Goal: Task Accomplishment & Management: Complete application form

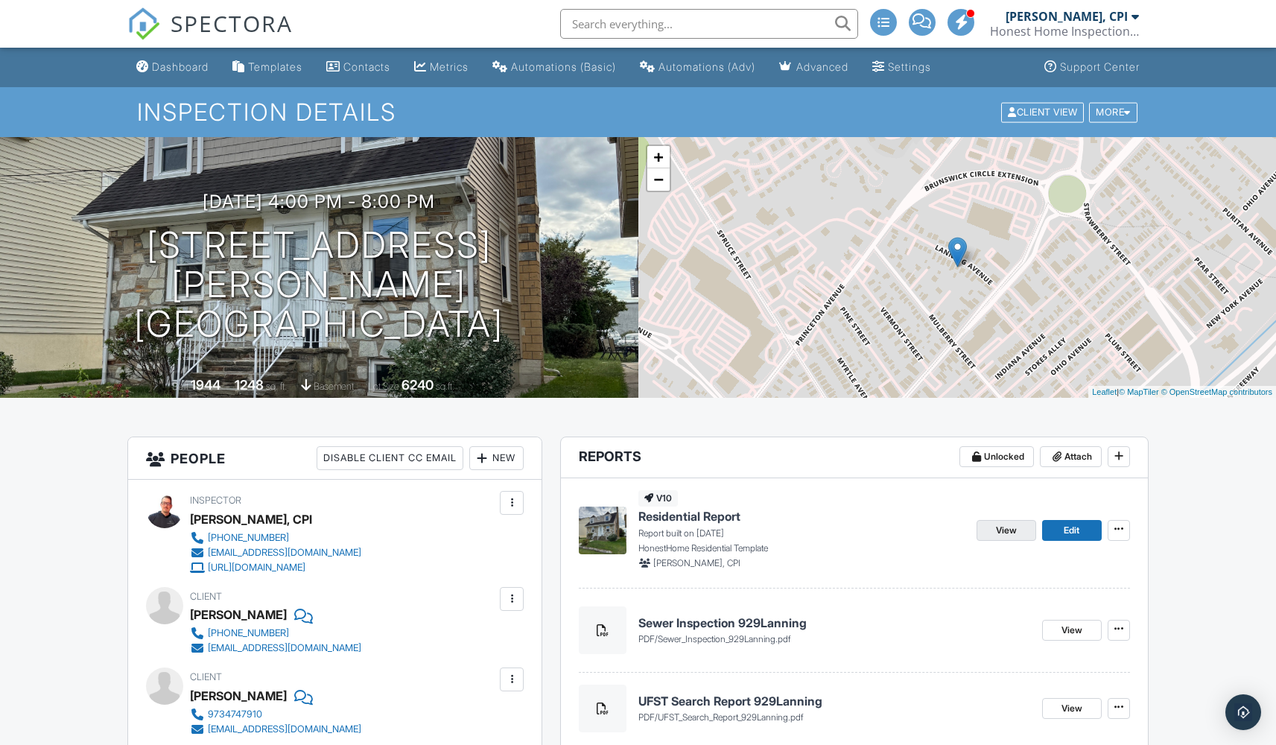
click at [1014, 529] on span "View" at bounding box center [1006, 530] width 21 height 15
click at [1003, 529] on span "View" at bounding box center [1006, 530] width 21 height 15
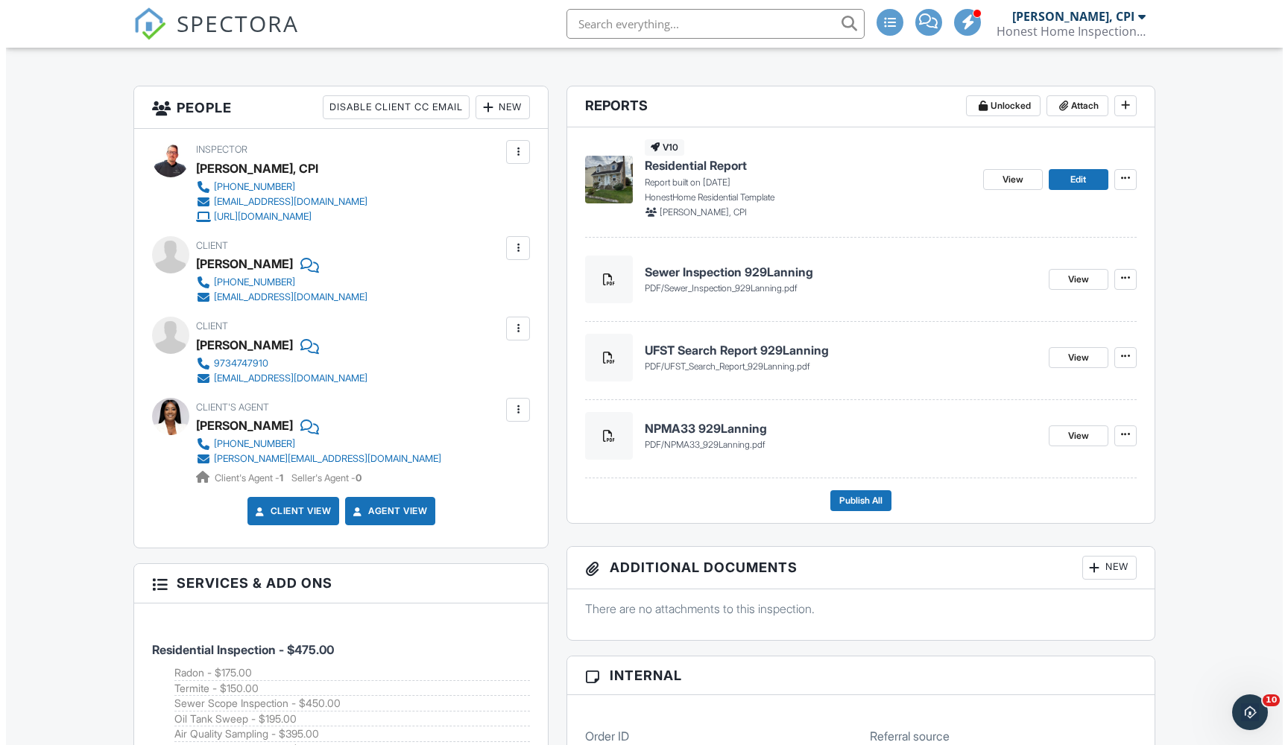
scroll to position [285, 0]
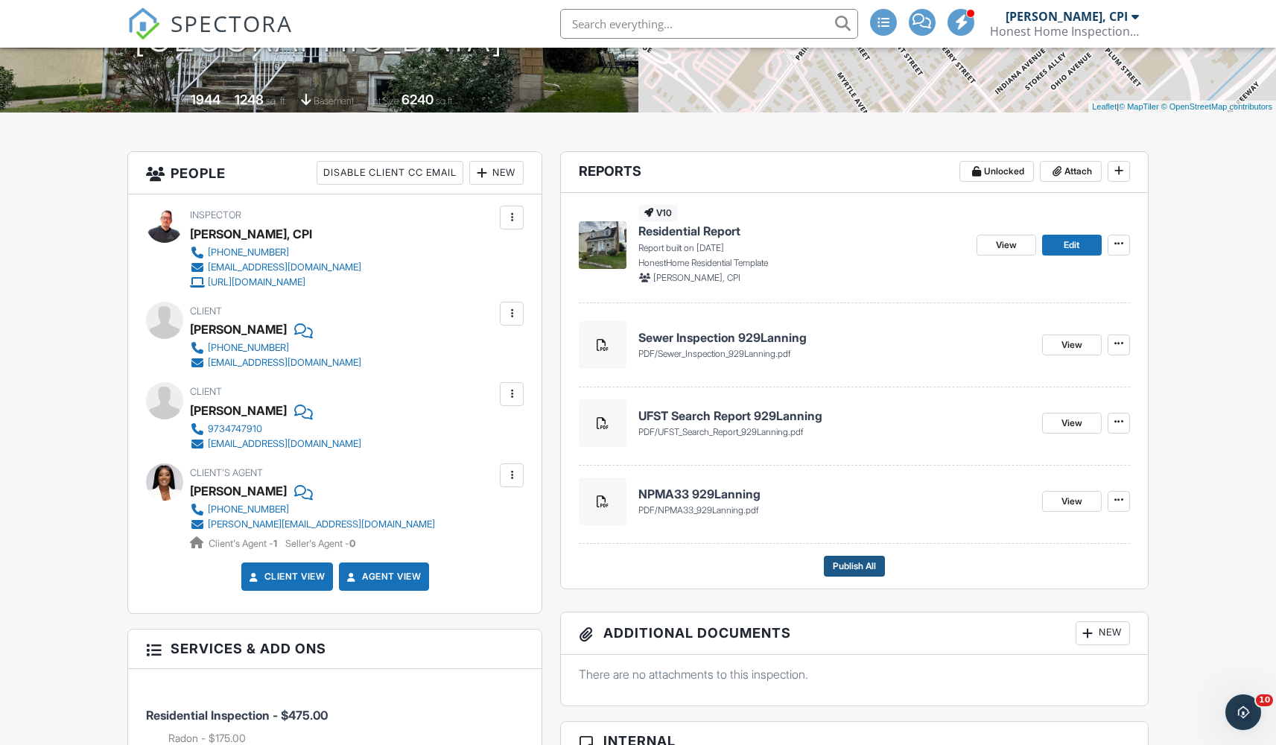
click at [862, 556] on button "Publish All" at bounding box center [854, 566] width 61 height 21
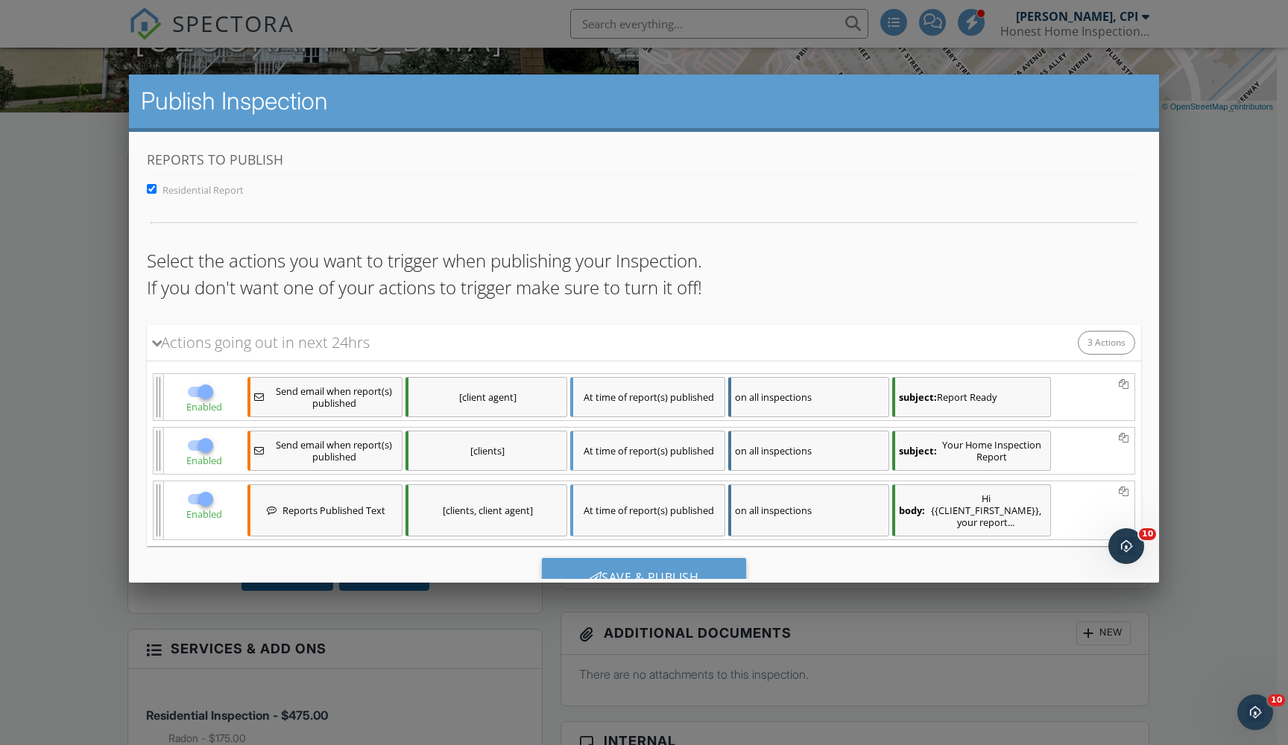
scroll to position [0, 0]
click at [692, 574] on div "Save & Publish" at bounding box center [643, 578] width 205 height 40
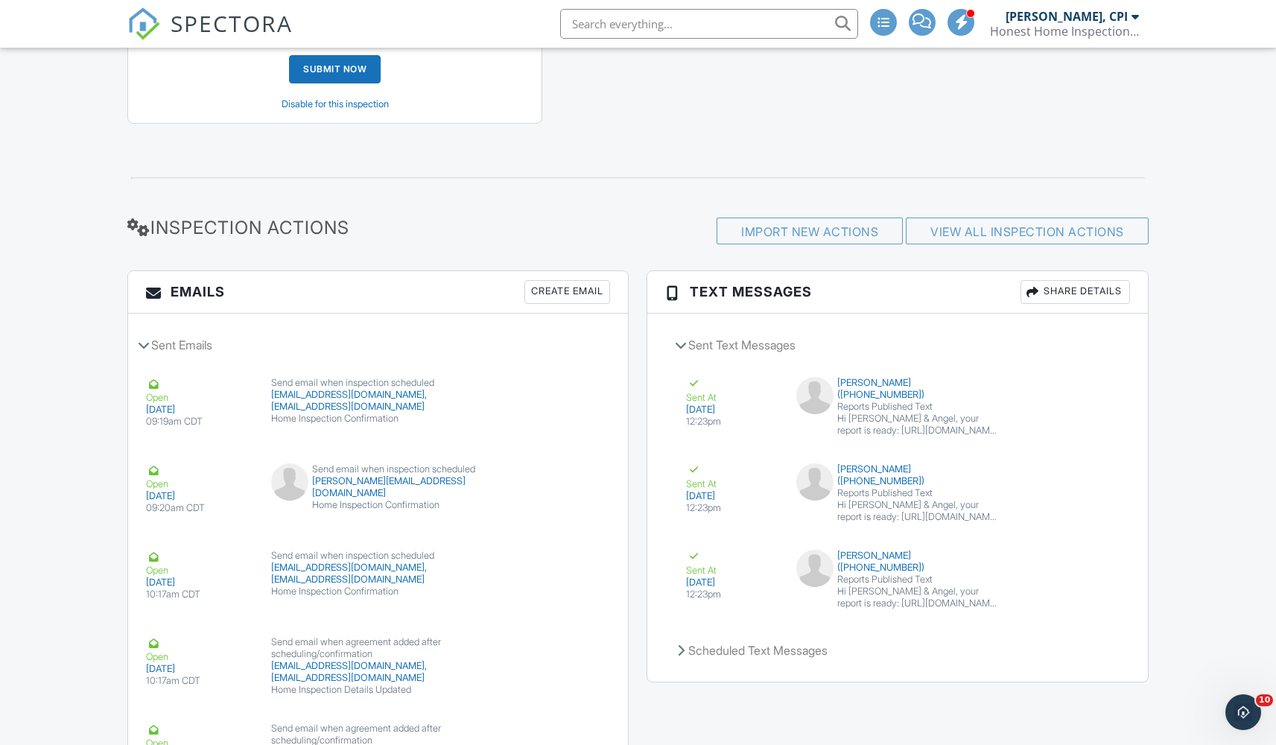
scroll to position [2209, 0]
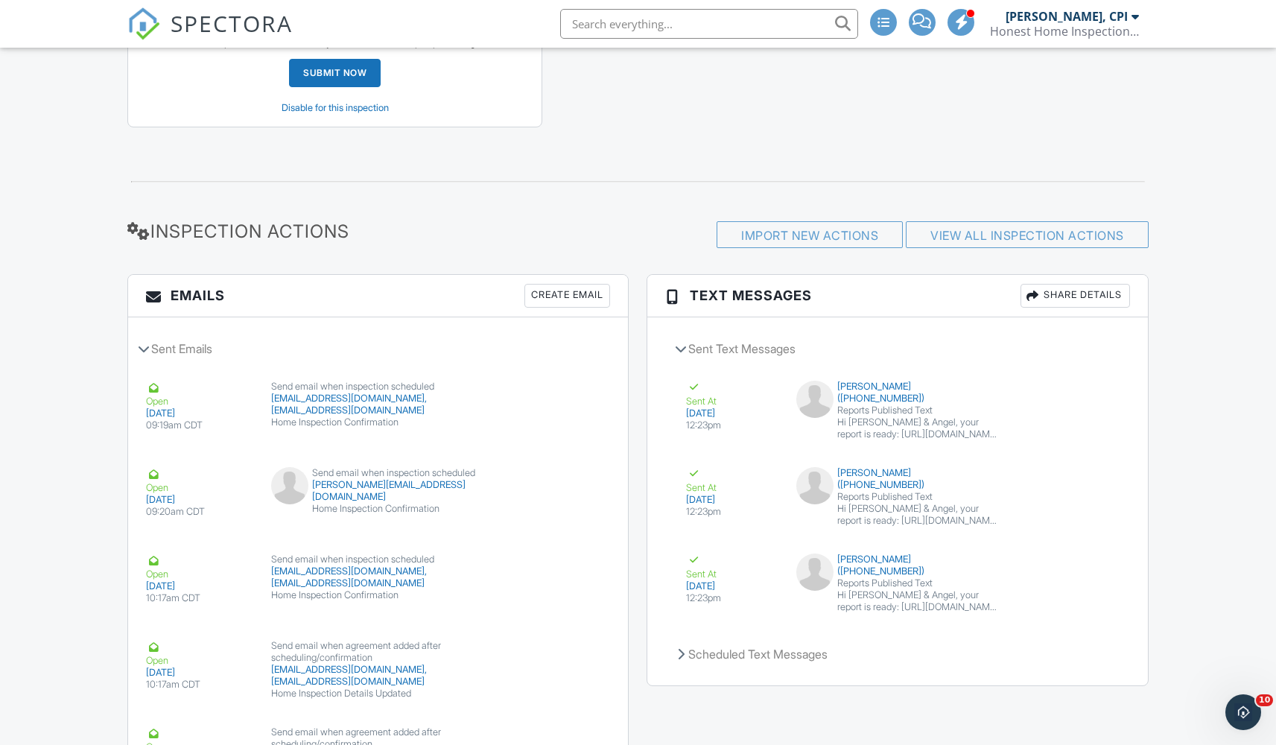
click at [209, 34] on span "SPECTORA" at bounding box center [232, 22] width 122 height 31
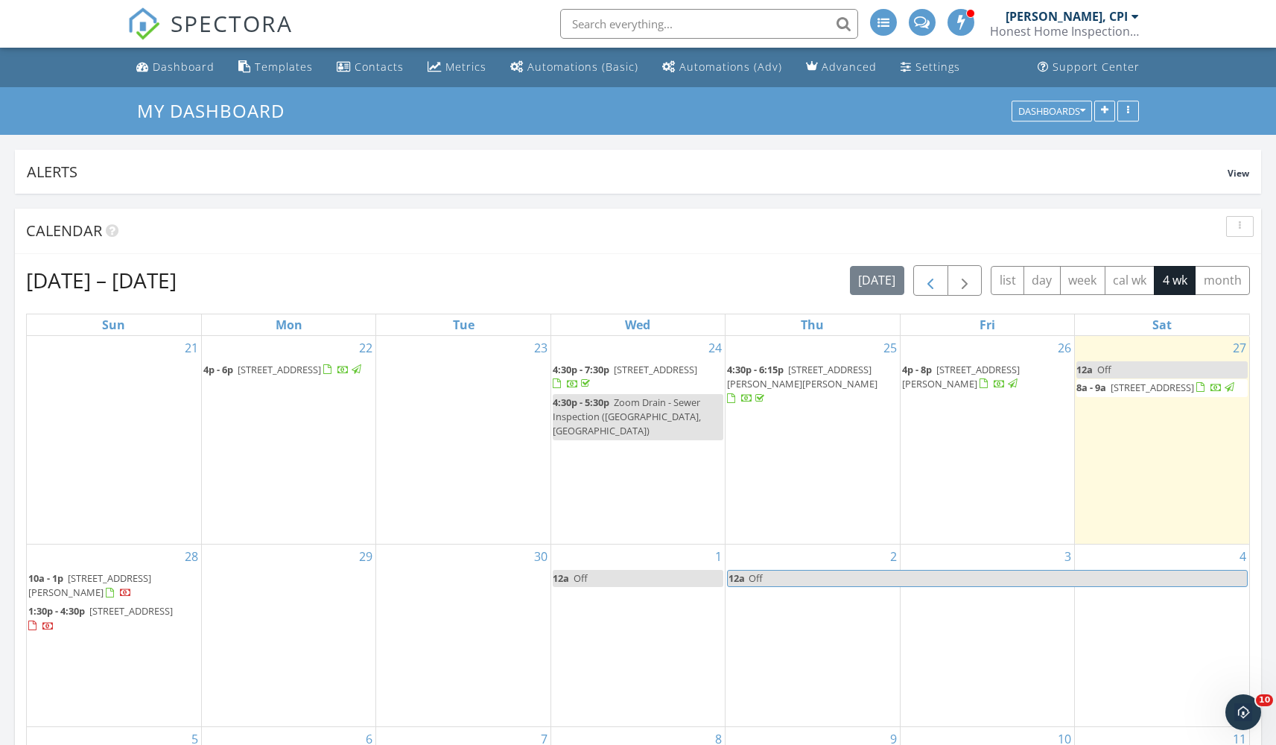
click at [930, 281] on span "button" at bounding box center [931, 281] width 18 height 18
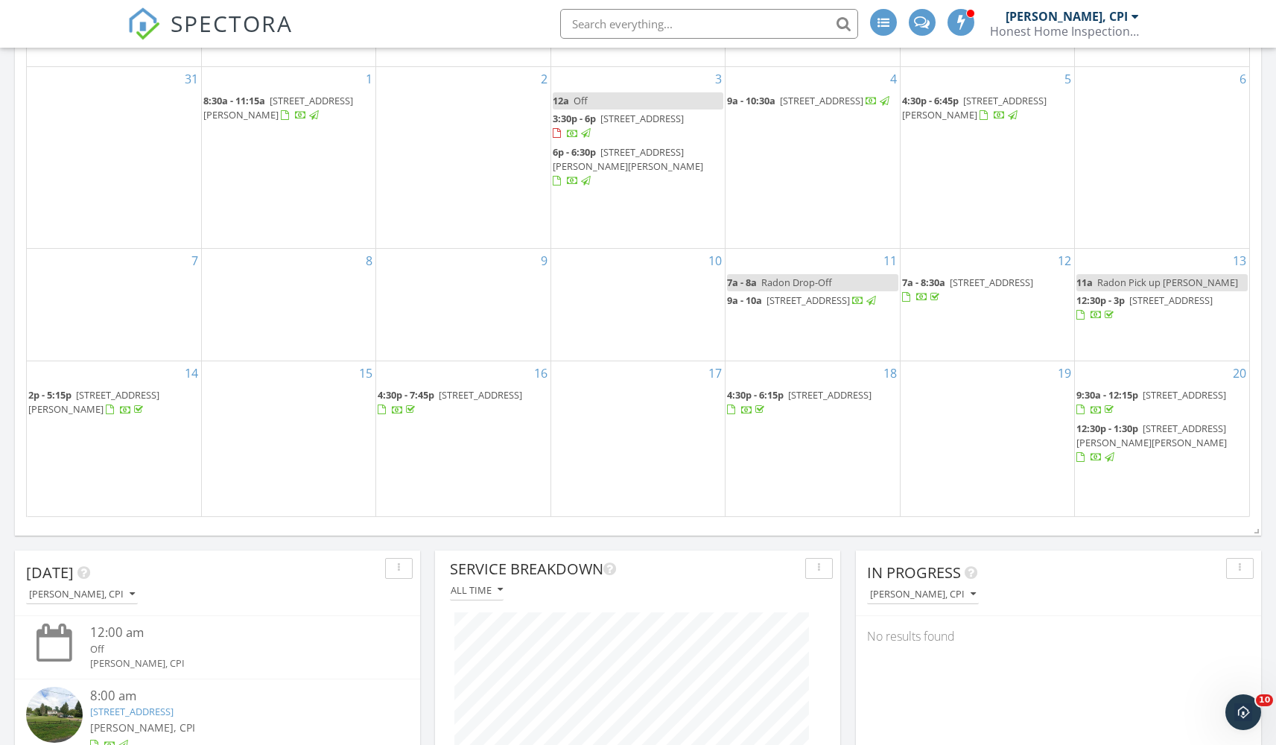
scroll to position [399, 0]
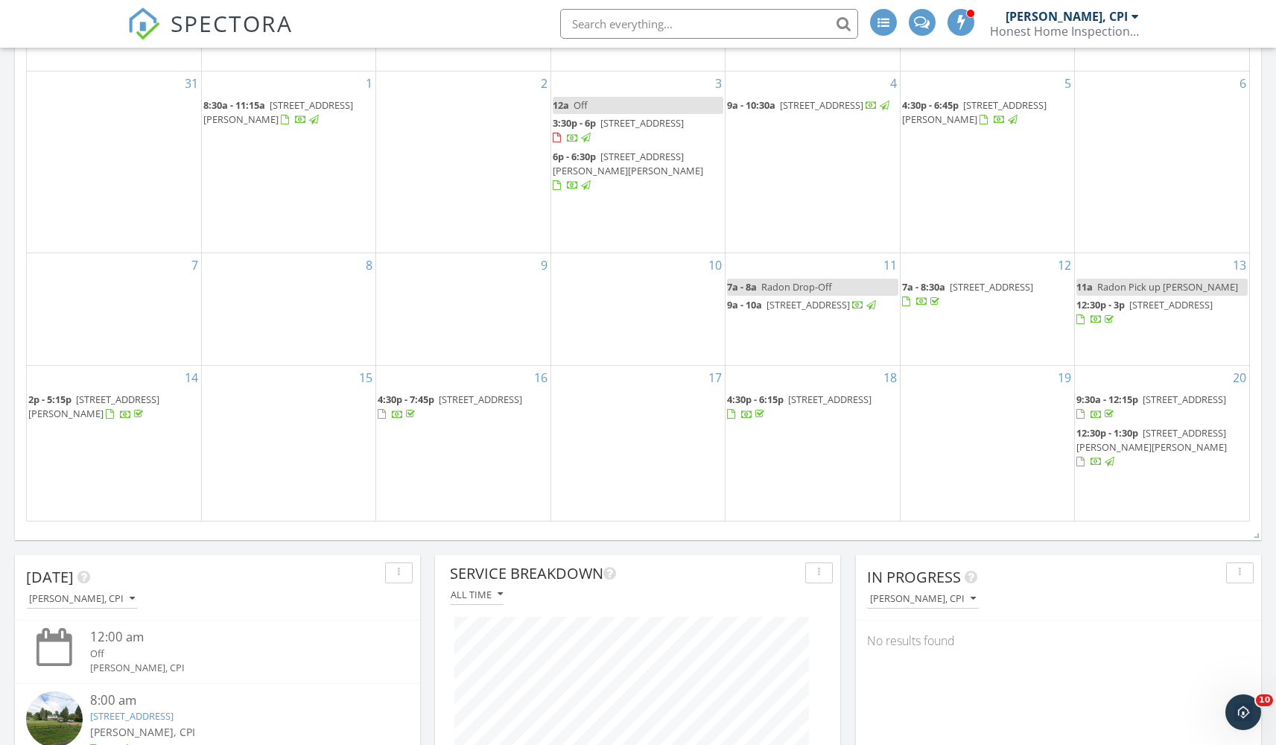
click at [1197, 438] on span "167 Main St, Glen Gardner 08826" at bounding box center [1152, 440] width 151 height 28
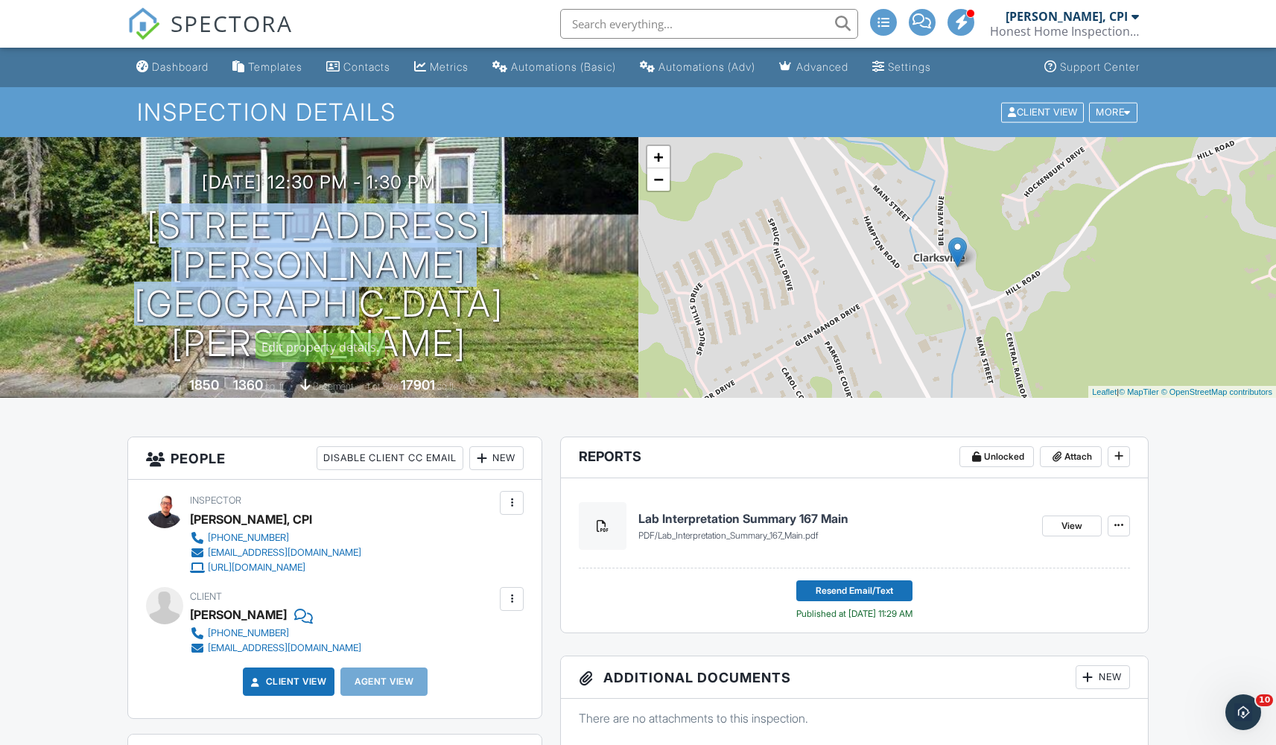
drag, startPoint x: 198, startPoint y: 255, endPoint x: 536, endPoint y: 338, distance: 348.4
click at [536, 338] on div "09/20/2025 12:30 pm - 1:30 pm 167 Main St Glen Gardner, NJ 08826 Built 1850 136…" at bounding box center [319, 267] width 639 height 261
copy h1 "167 Main St Glen Gardner, NJ 08826"
click at [181, 78] on link "Dashboard" at bounding box center [172, 68] width 84 height 28
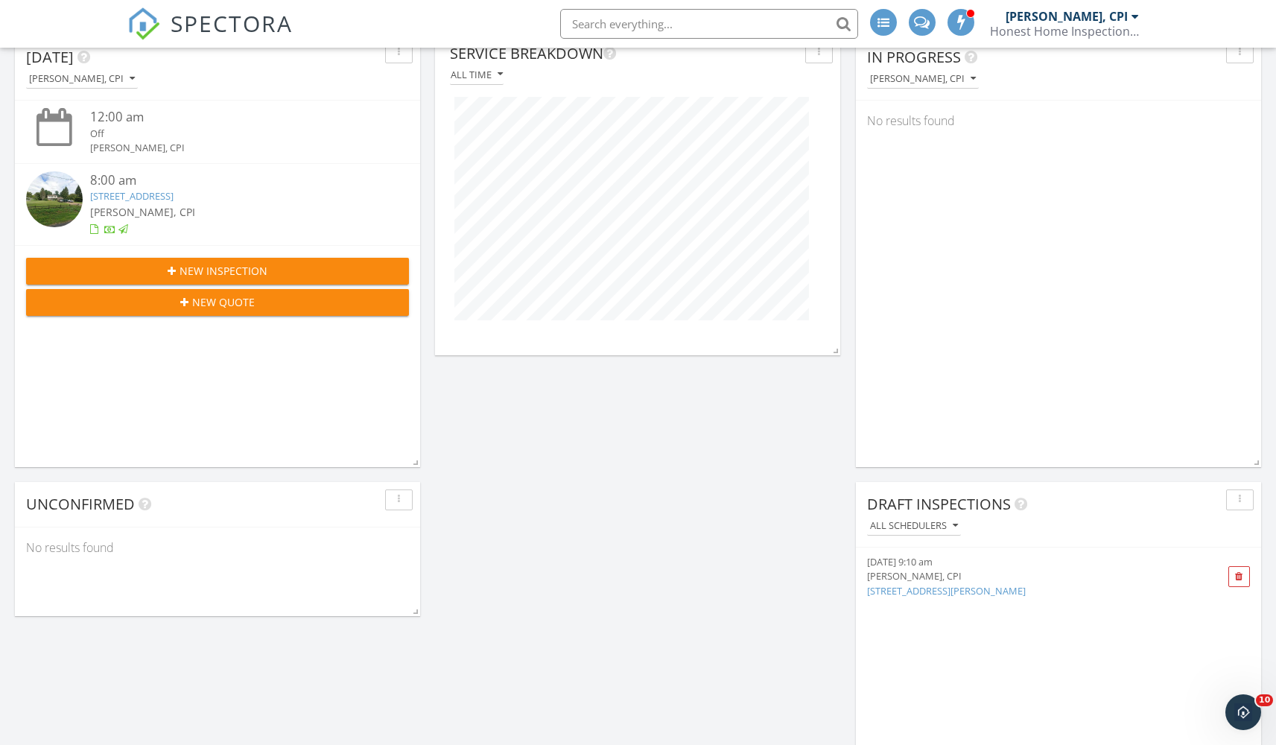
scroll to position [916, 0]
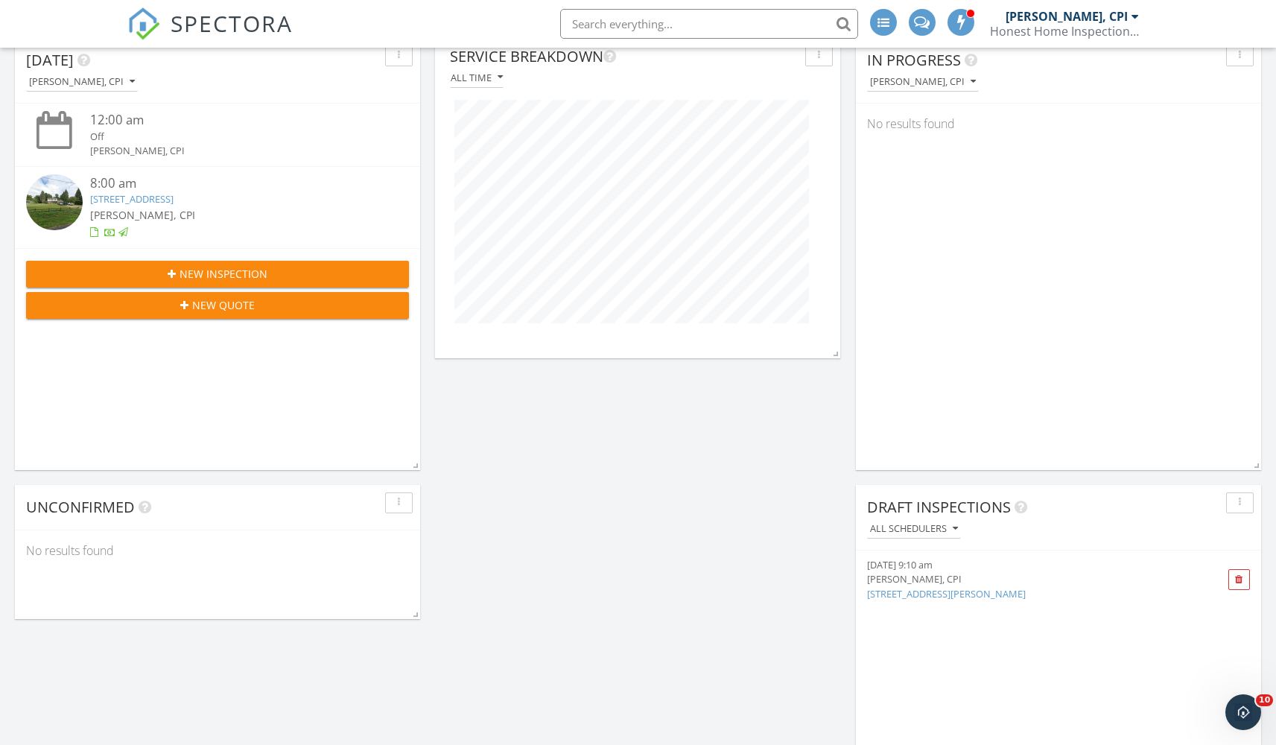
click at [267, 268] on div "New Inspection" at bounding box center [217, 274] width 359 height 16
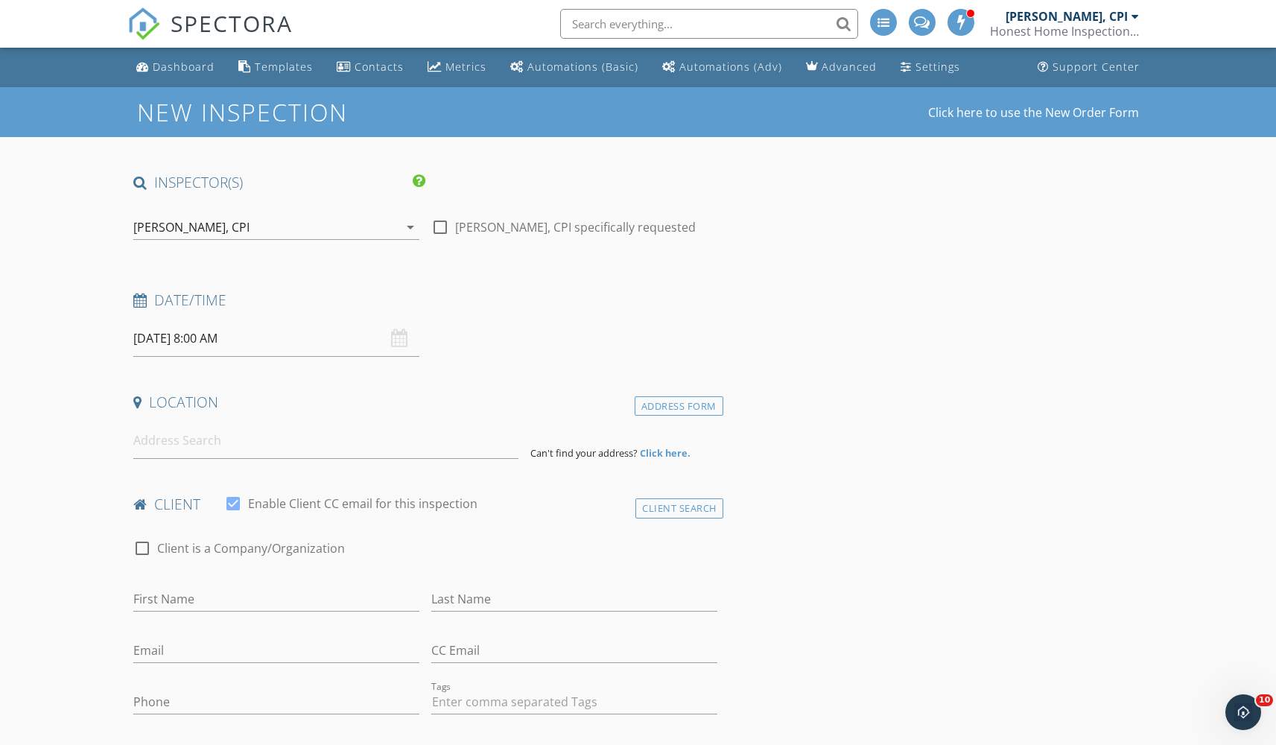
click at [403, 349] on div "[DATE] 8:00 AM" at bounding box center [276, 338] width 286 height 37
click at [396, 337] on div "[DATE] 8:00 AM" at bounding box center [276, 338] width 286 height 37
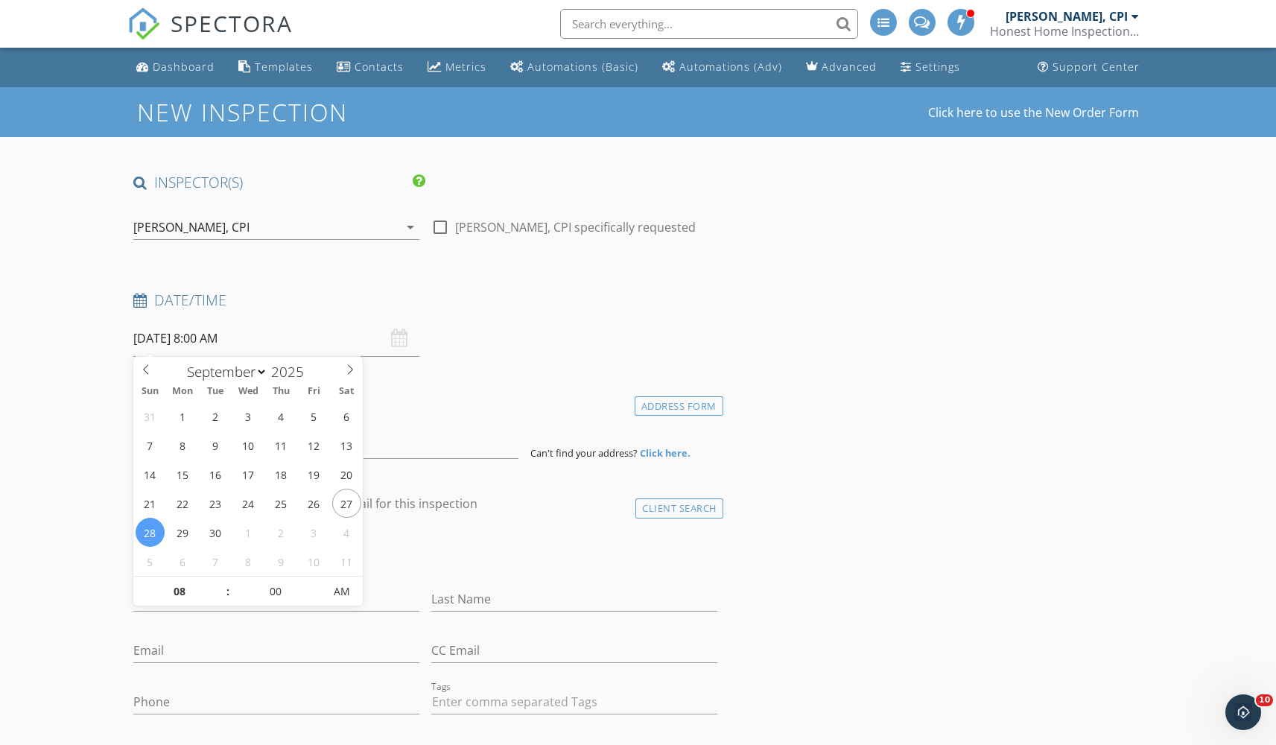
click at [318, 338] on input "[DATE] 8:00 AM" at bounding box center [276, 338] width 286 height 37
select select "9"
type input "10/01/2025 8:00 AM"
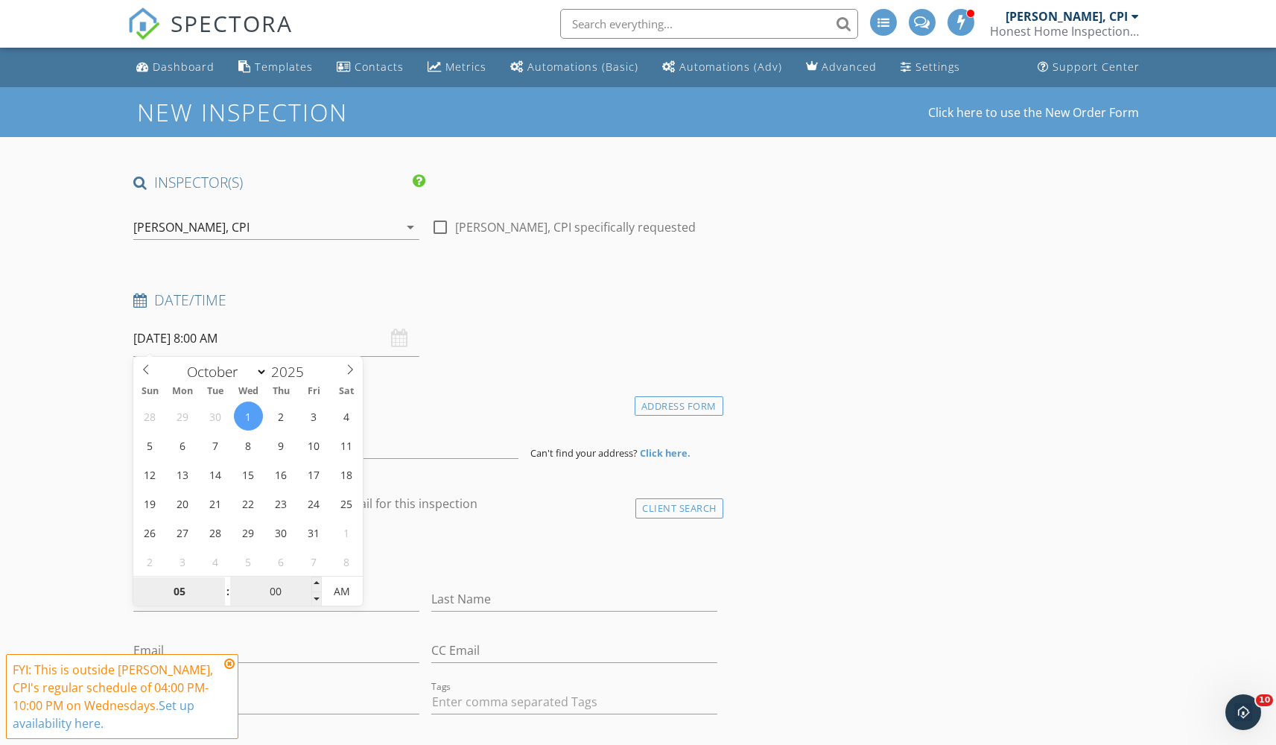
type input "05"
type input "10/01/2025 5:00 AM"
click at [279, 592] on input "00" at bounding box center [276, 592] width 92 height 30
type input "05"
type input "10/01/2025 5:05 AM"
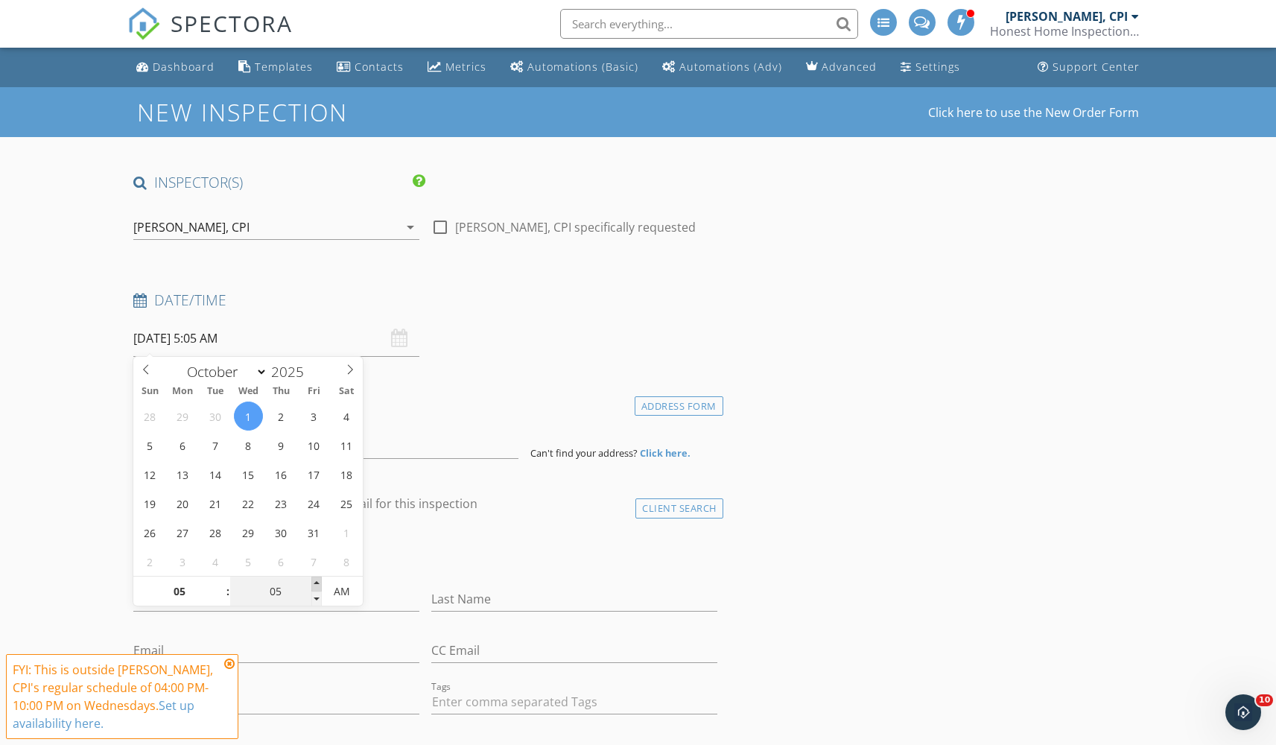
click at [311, 580] on span at bounding box center [316, 584] width 10 height 15
type input "10"
type input "10/01/2025 5:10 AM"
click at [311, 580] on span at bounding box center [316, 584] width 10 height 15
type input "15"
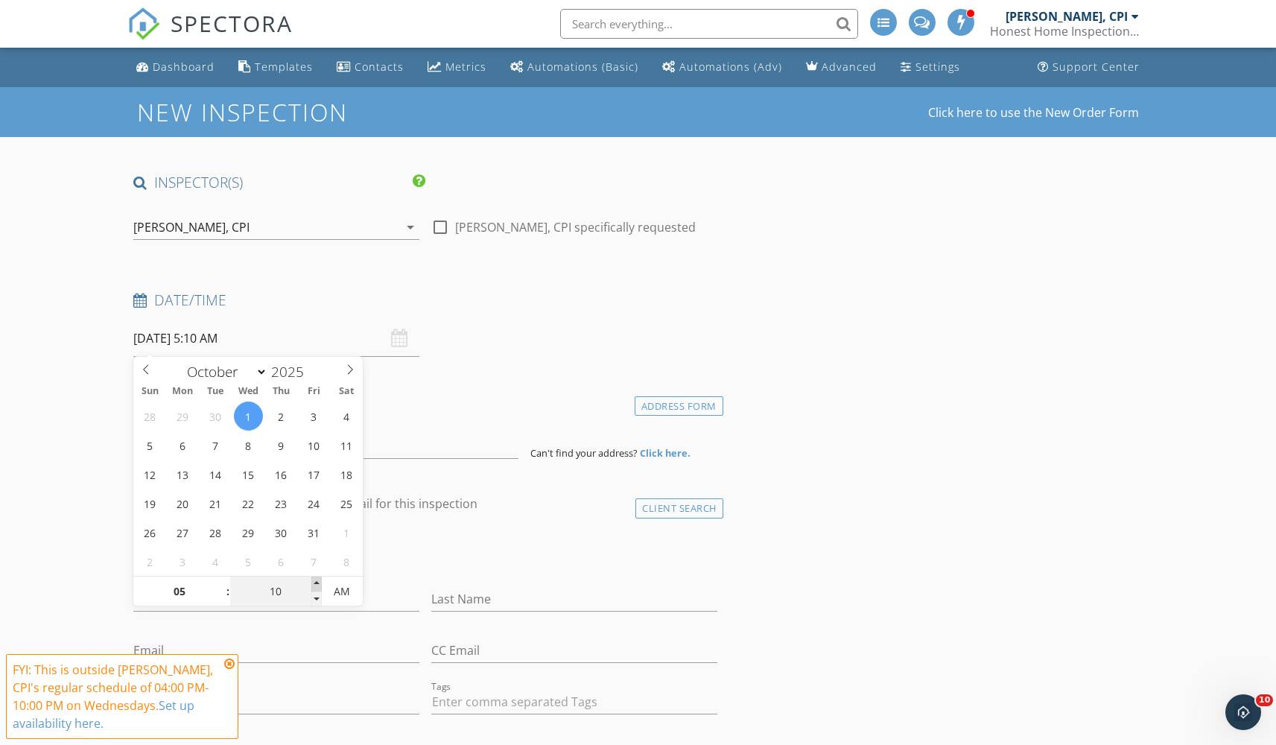
type input "10/01/2025 5:15 AM"
click at [311, 580] on span at bounding box center [316, 584] width 10 height 15
type input "20"
type input "10/01/2025 5:20 AM"
click at [311, 580] on span at bounding box center [316, 584] width 10 height 15
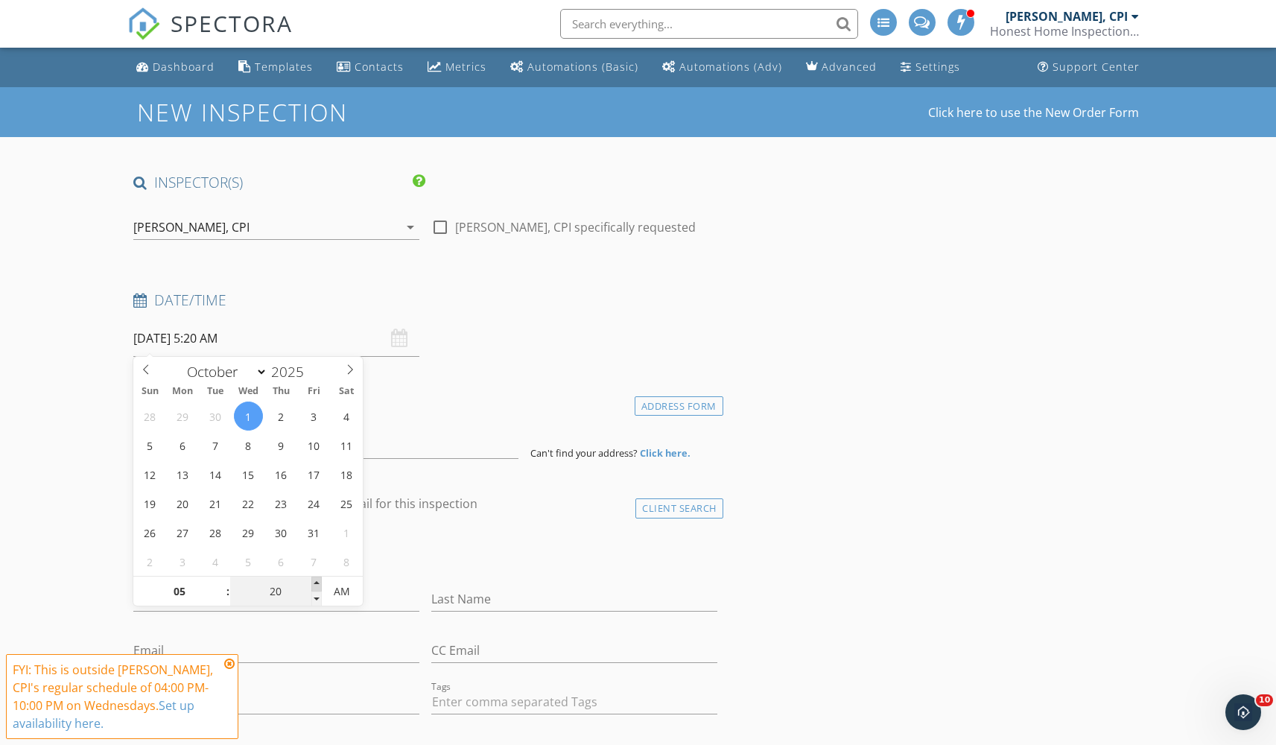
type input "25"
type input "10/01/2025 5:25 AM"
click at [311, 580] on span at bounding box center [316, 584] width 10 height 15
type input "30"
type input "10/01/2025 5:30 AM"
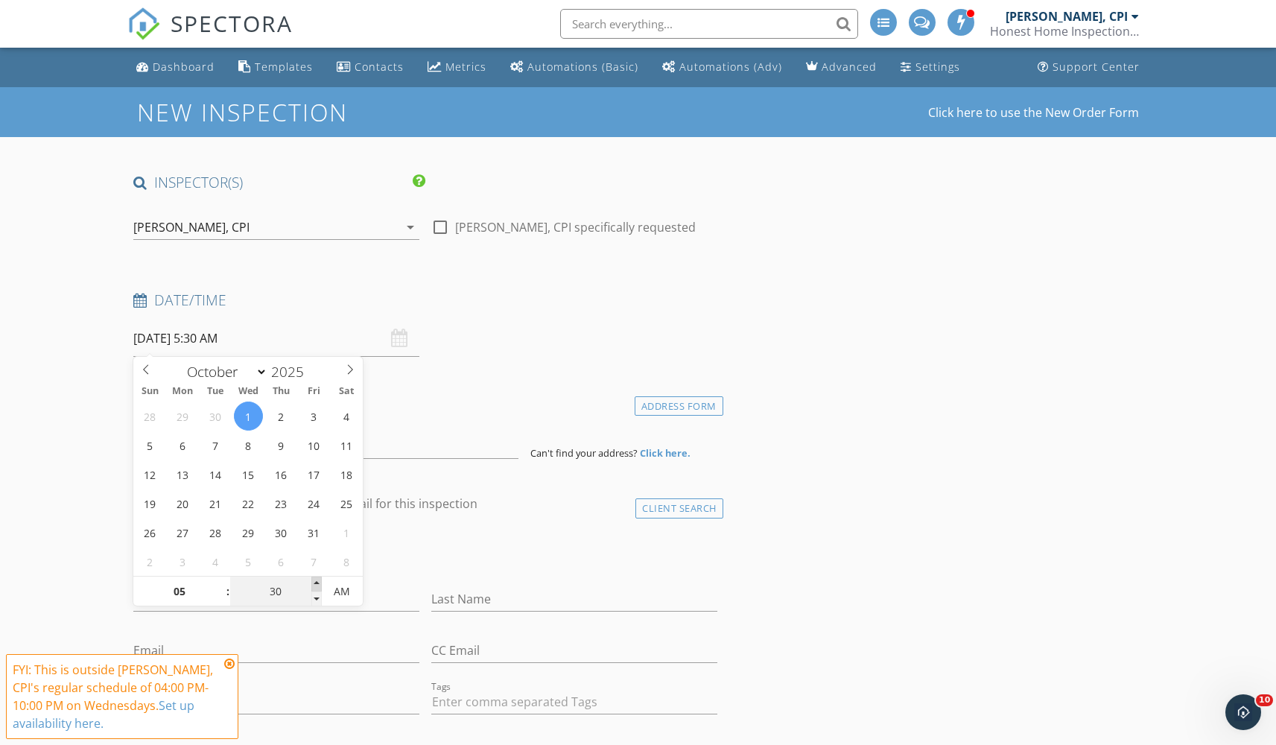
click at [311, 580] on span at bounding box center [316, 584] width 10 height 15
type input "35"
type input "10/01/2025 5:35 AM"
click at [311, 580] on span at bounding box center [316, 584] width 10 height 15
type input "30"
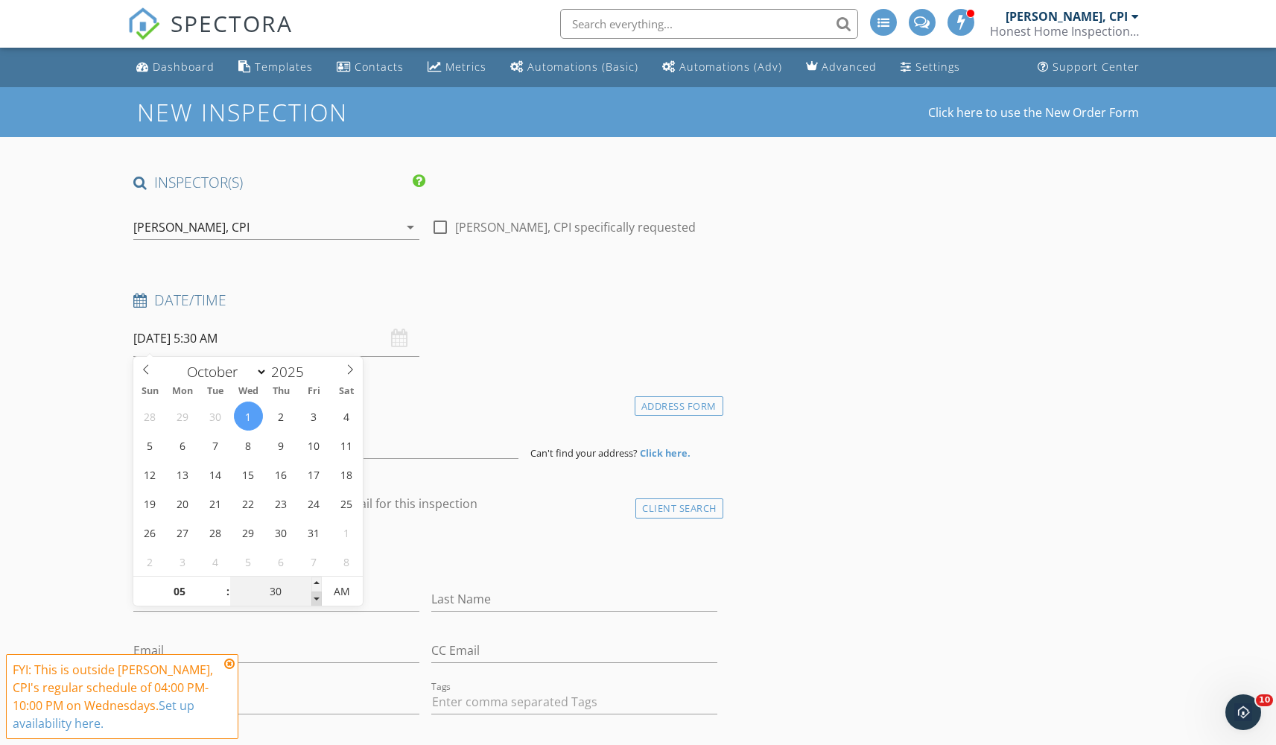
click at [316, 598] on span at bounding box center [316, 599] width 10 height 15
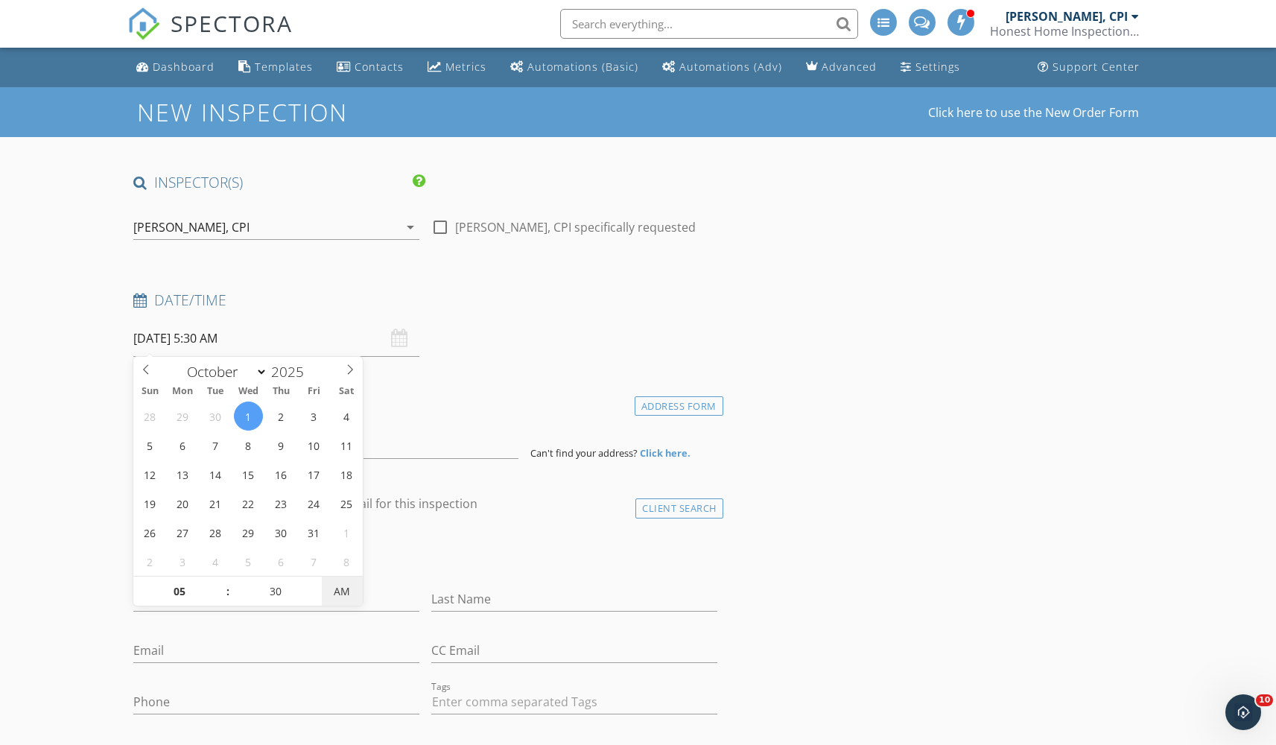
type input "10/01/2025 5:30 PM"
click at [515, 528] on div "check_box_outline_blank Client is a Company/Organization" at bounding box center [424, 550] width 595 height 51
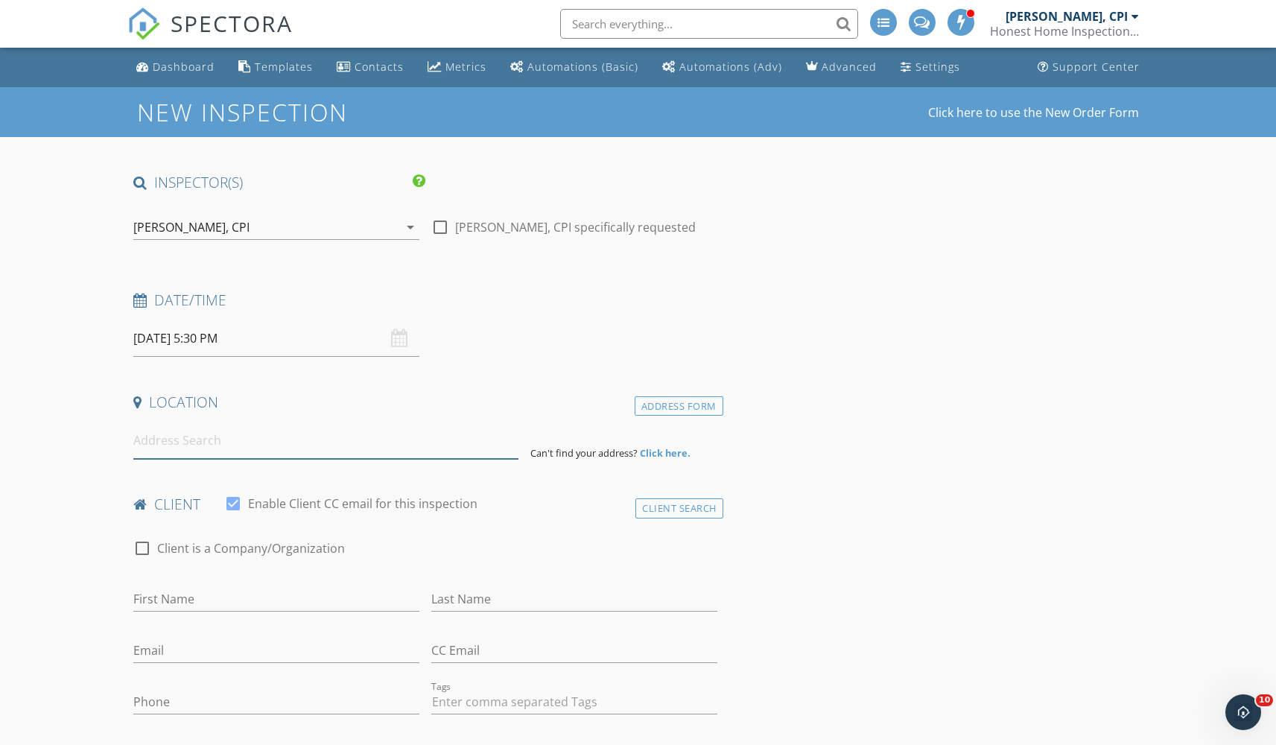
click at [311, 452] on input at bounding box center [325, 440] width 385 height 37
paste input "167 MAIN ST GLEN GARDNER, NJ 08826"
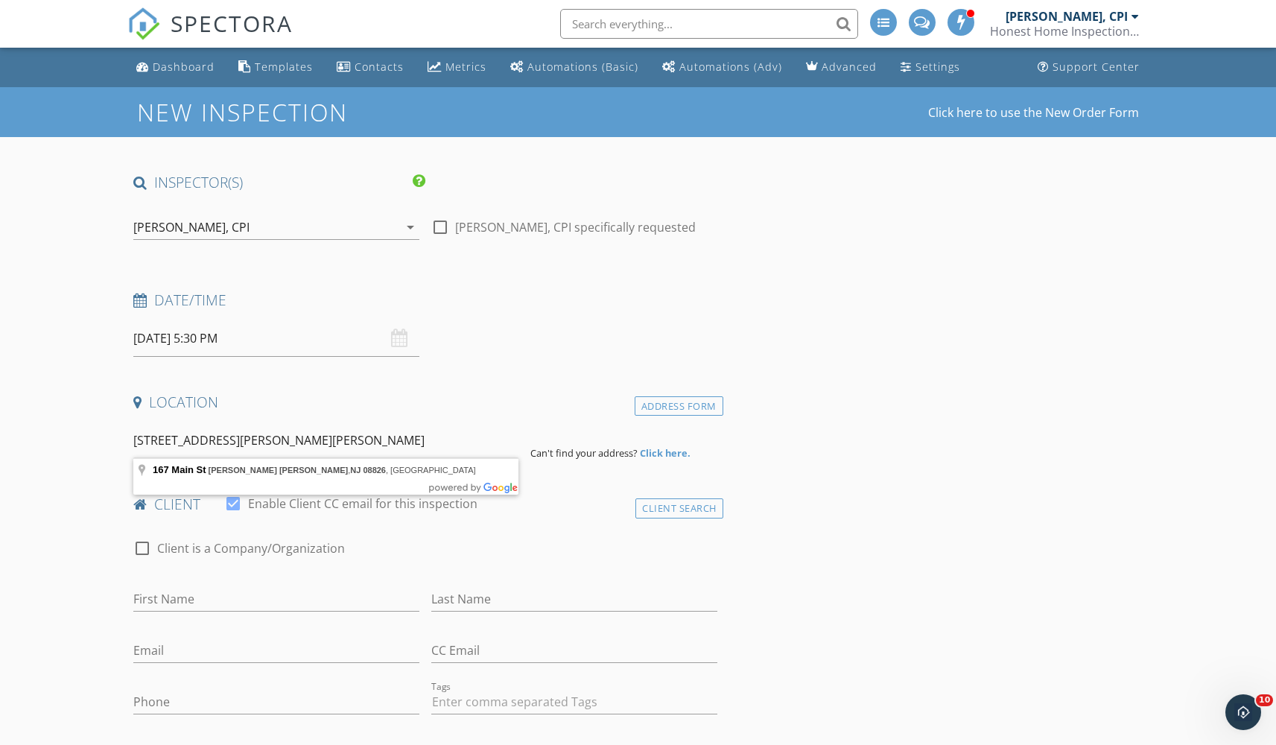
type input "167 Main St, Glen Gardner, NJ 08826, USA"
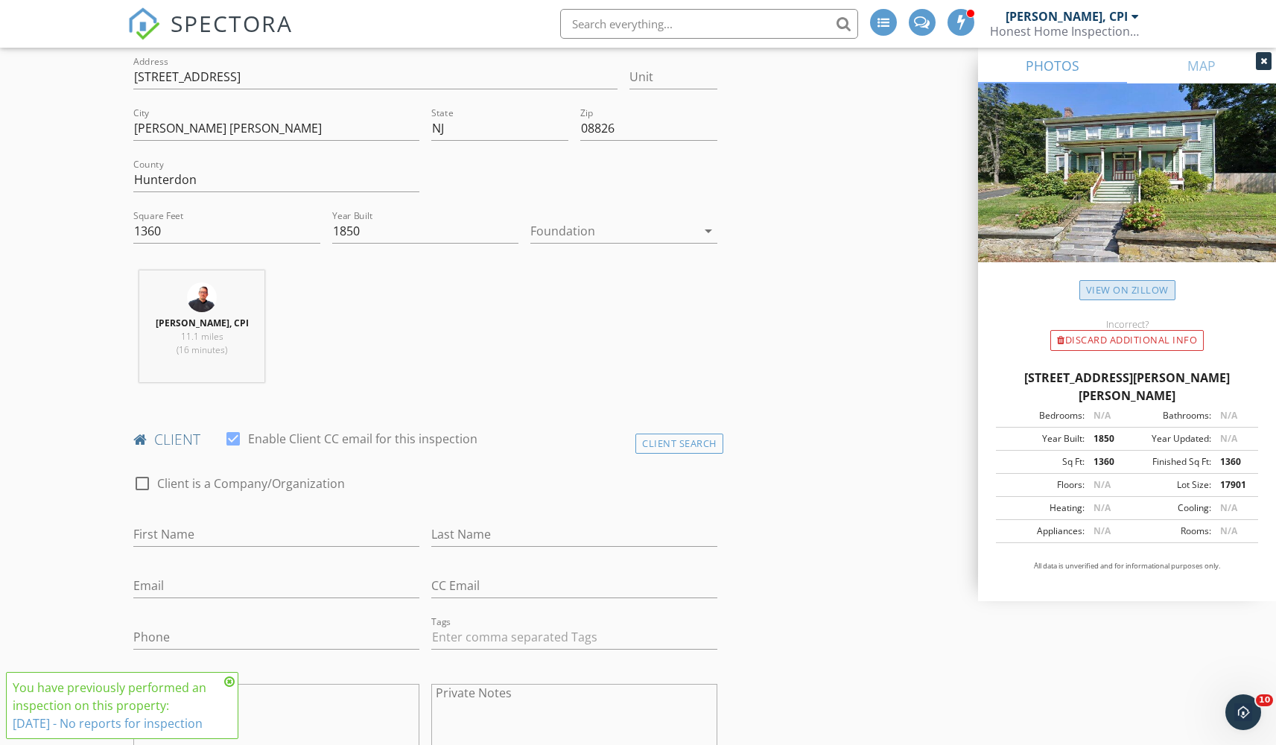
scroll to position [434, 0]
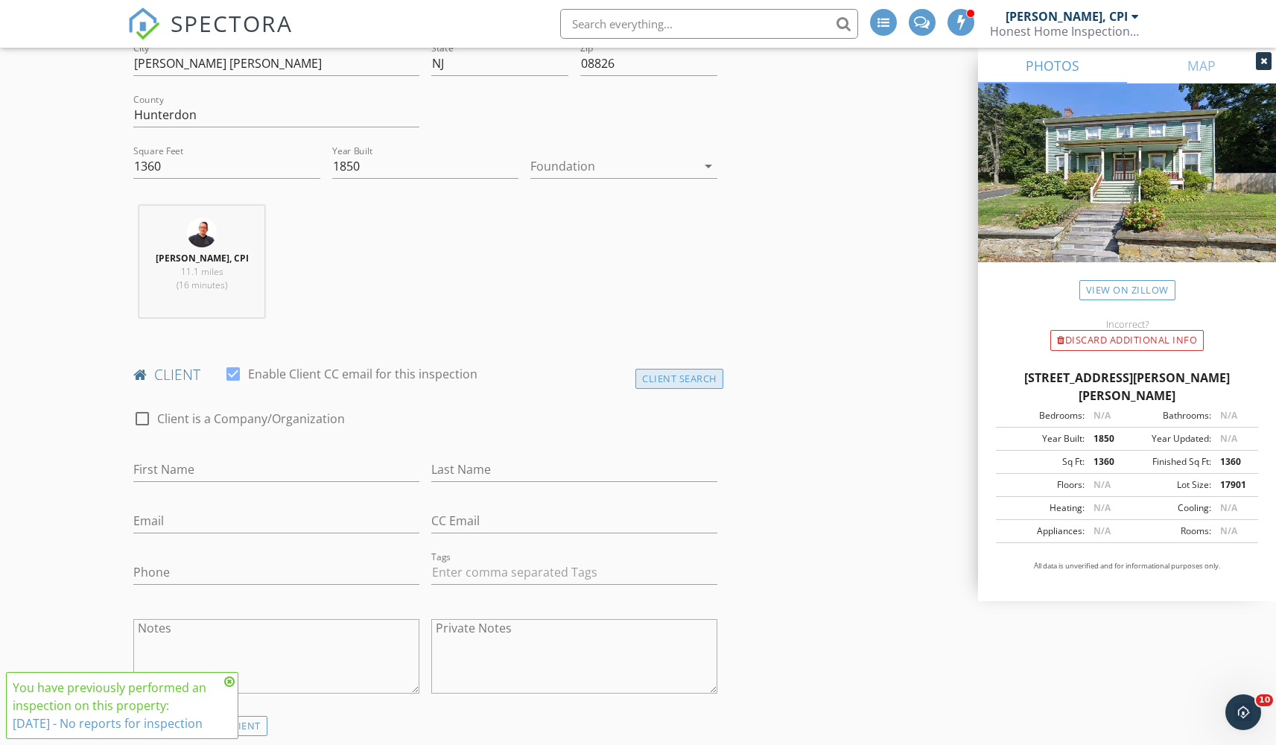
click at [709, 379] on div "Client Search" at bounding box center [680, 379] width 88 height 20
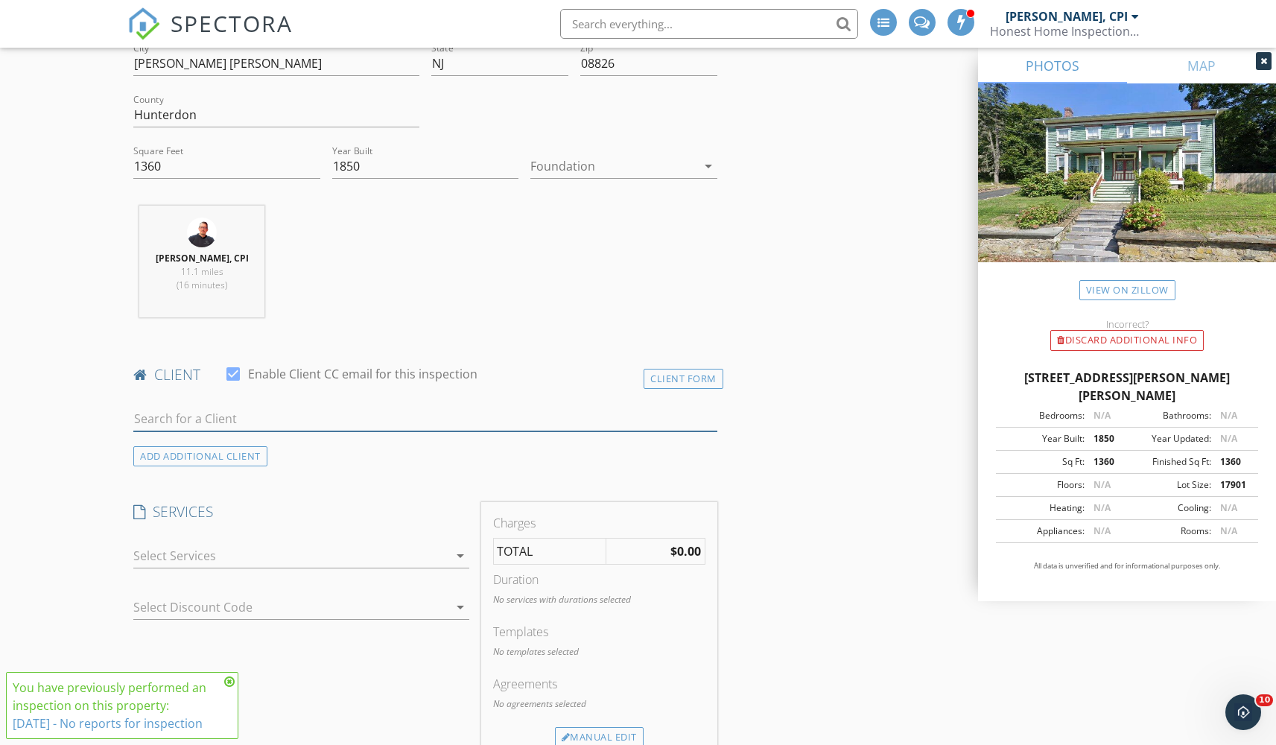
click at [511, 422] on input "text" at bounding box center [424, 419] width 583 height 25
type input "beve"
click at [435, 445] on li "Beverly Eschbach inspiringnj@gmail.com" at bounding box center [425, 452] width 582 height 42
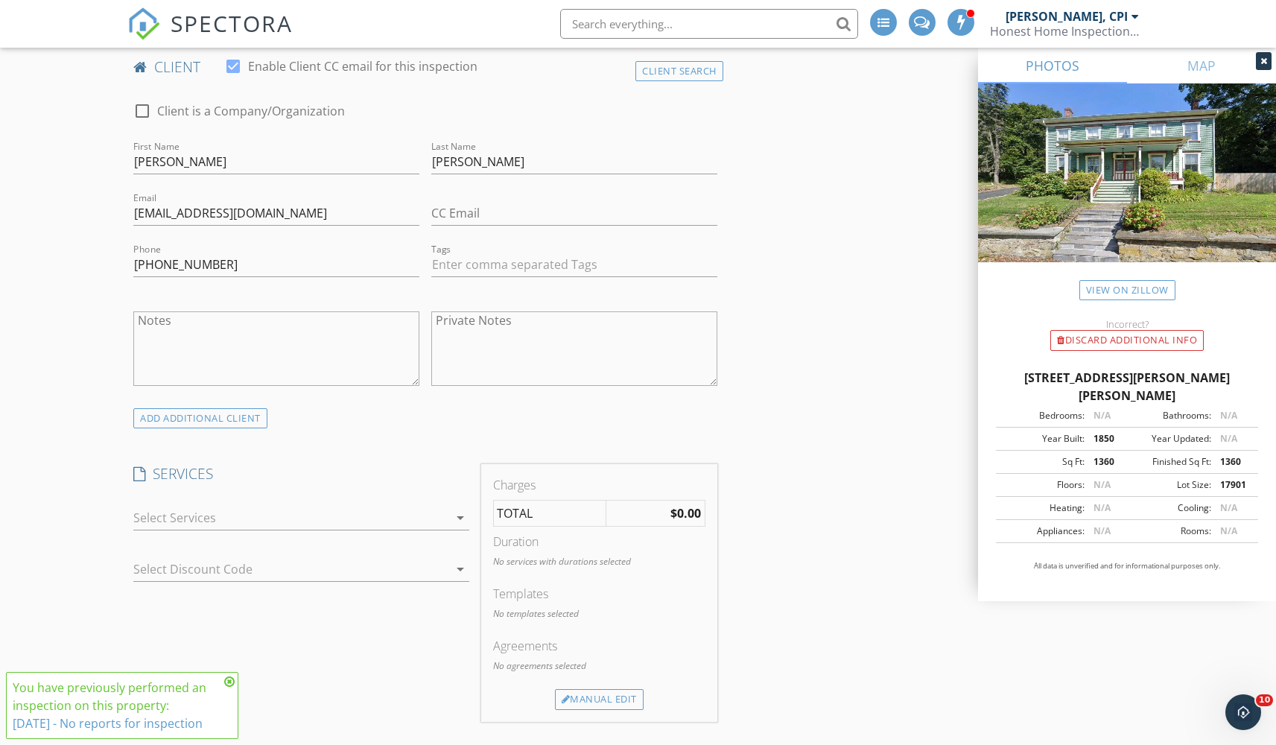
scroll to position [840, 0]
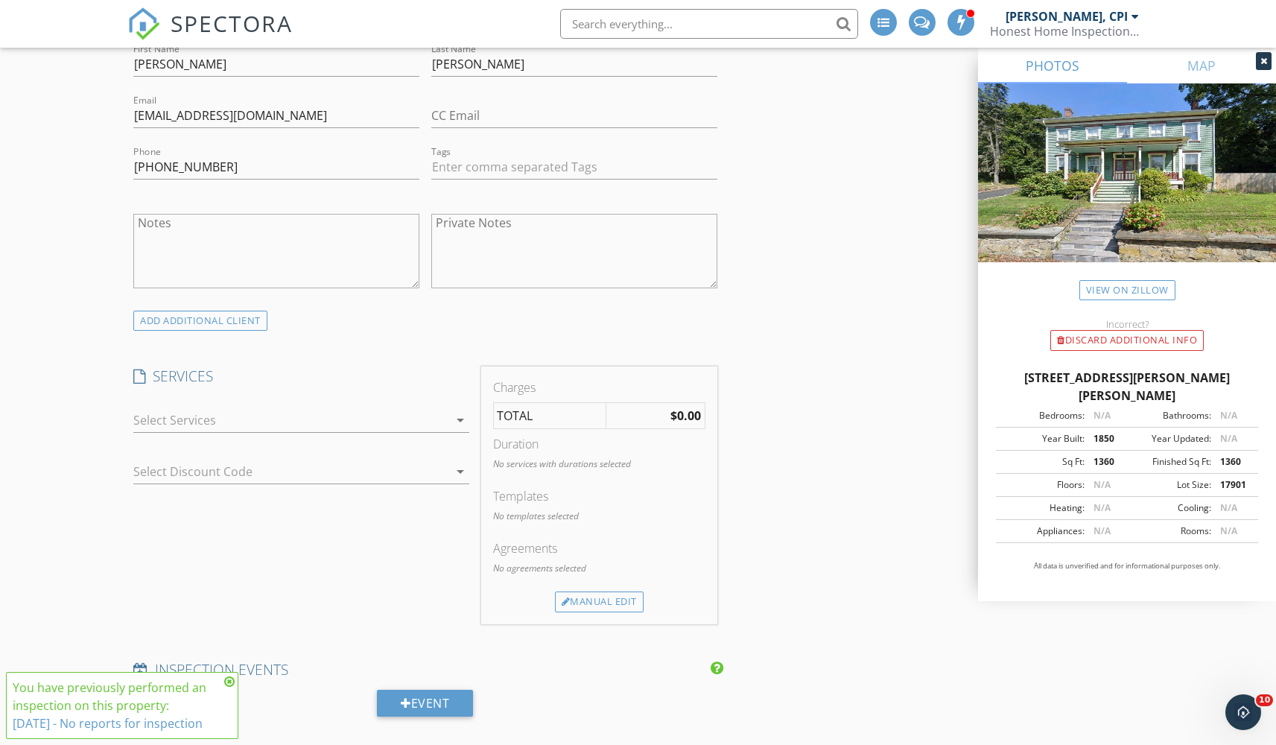
click at [393, 423] on div at bounding box center [290, 420] width 314 height 24
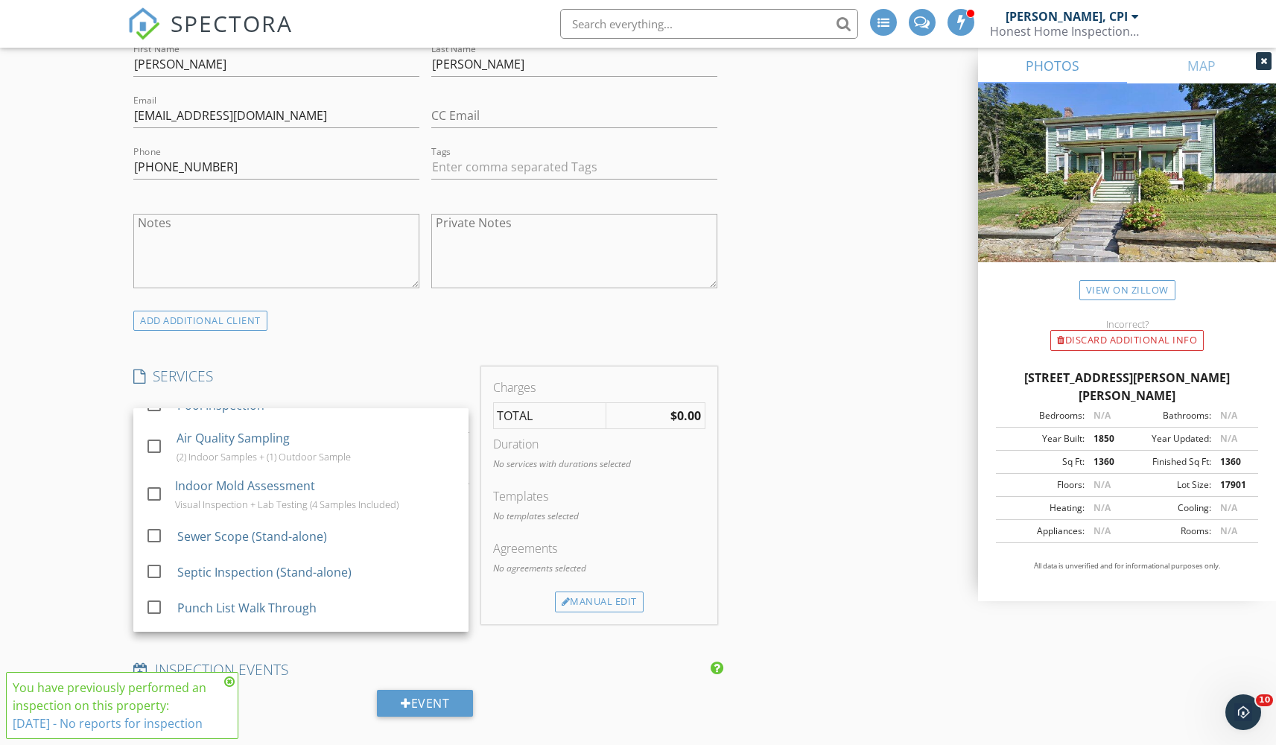
scroll to position [611, 0]
click at [856, 560] on div "INSPECTOR(S) check_box Jason Terranova, CPI PRIMARY Jason Terranova, CPI arrow_…" at bounding box center [637, 710] width 1021 height 2755
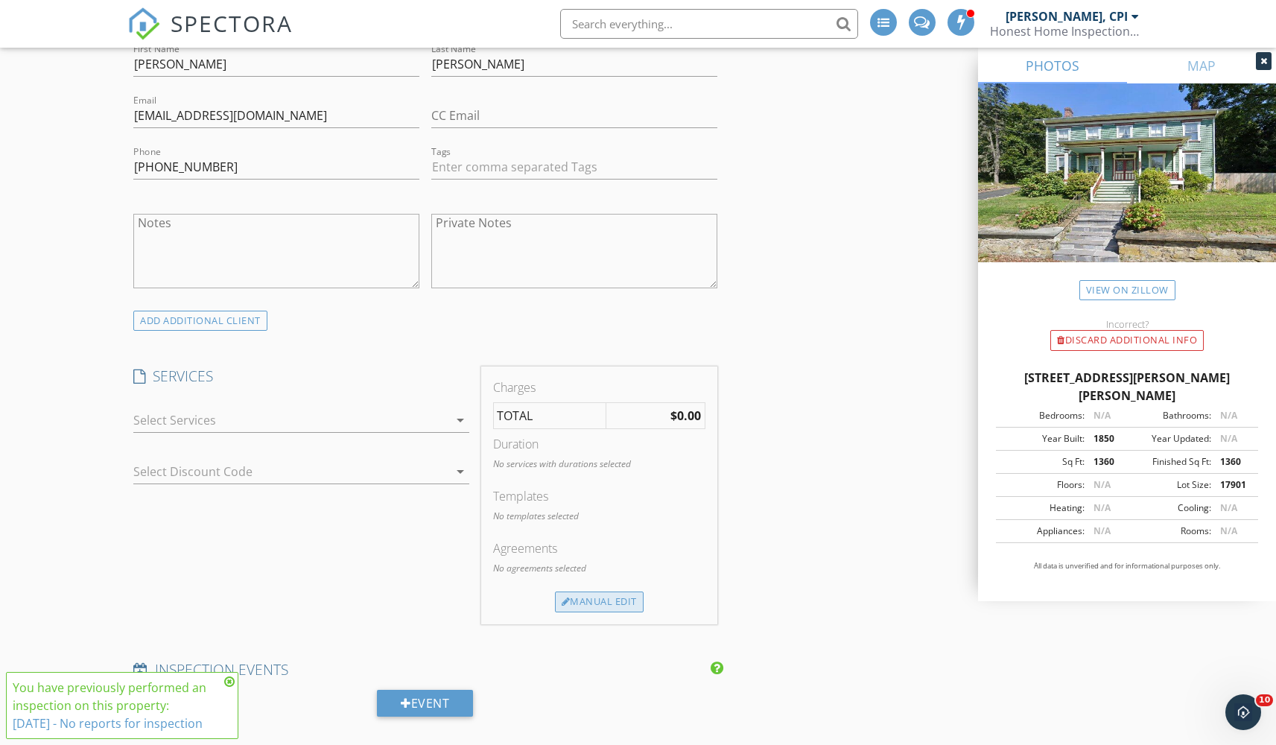
click at [597, 602] on div "Manual Edit" at bounding box center [599, 602] width 89 height 21
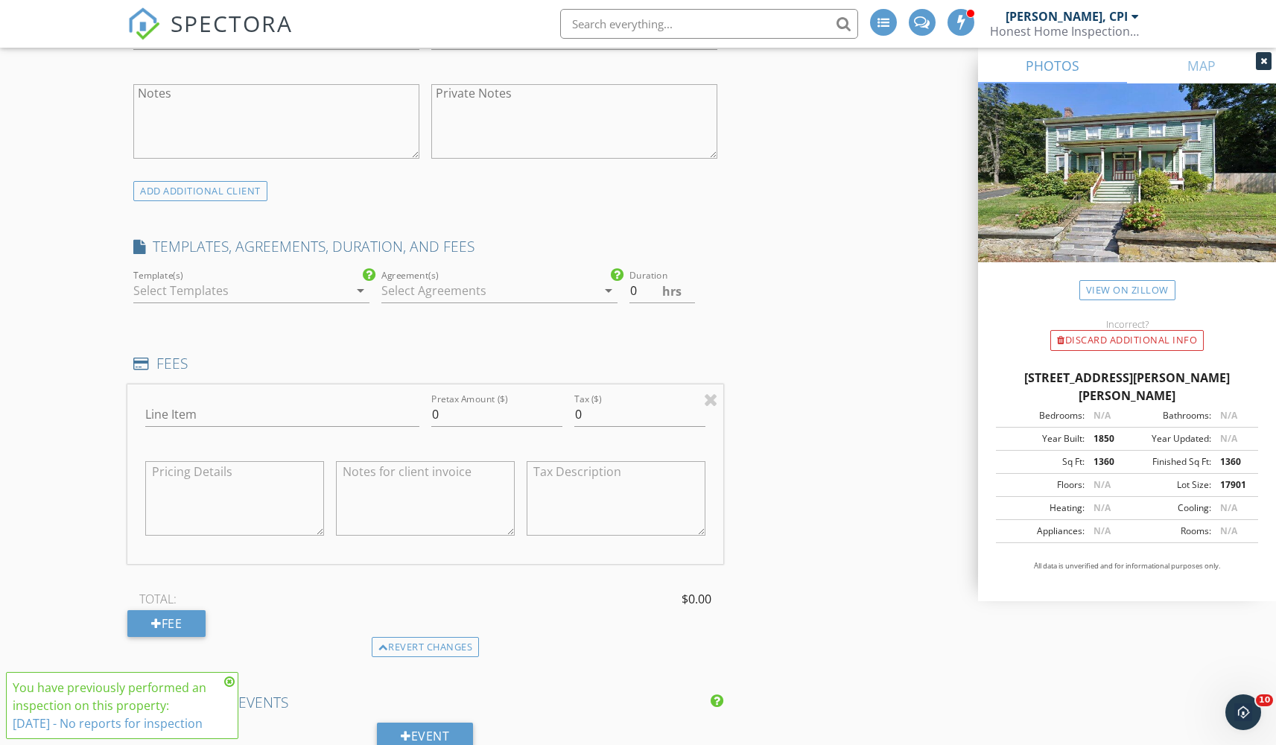
scroll to position [995, 0]
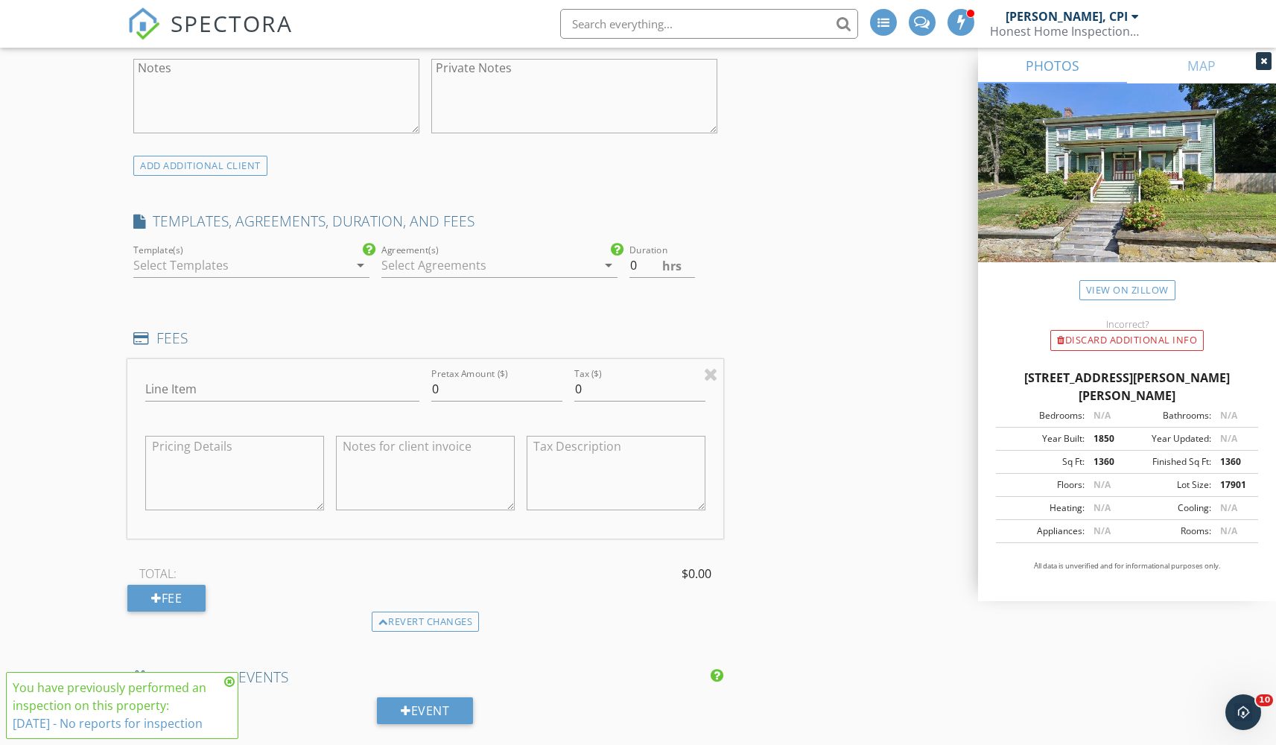
click at [466, 263] on div at bounding box center [489, 265] width 215 height 24
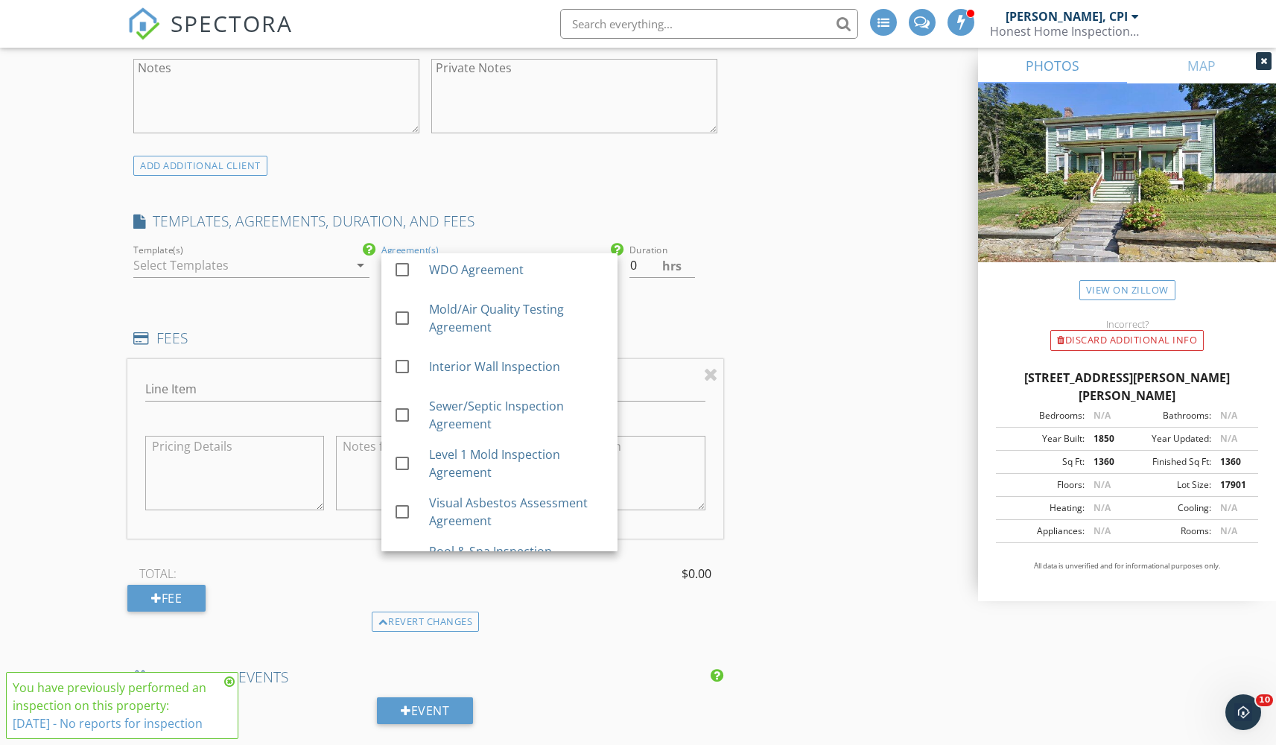
scroll to position [250, 0]
click at [400, 312] on div at bounding box center [402, 318] width 25 height 25
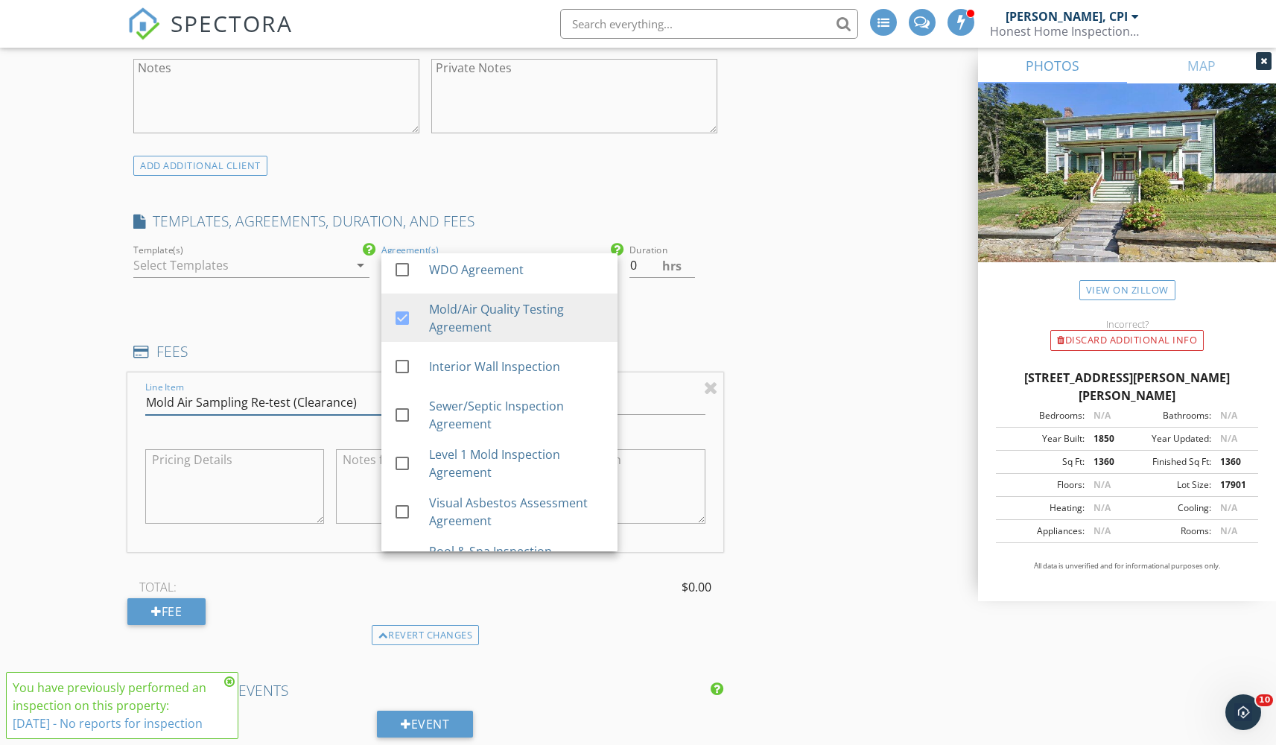
type input "Mold Air Sampling Re-test (Clearance)"
click at [784, 361] on div "INSPECTOR(S) check_box Jason Terranova, CPI PRIMARY Jason Terranova, CPI arrow_…" at bounding box center [637, 643] width 1021 height 2931
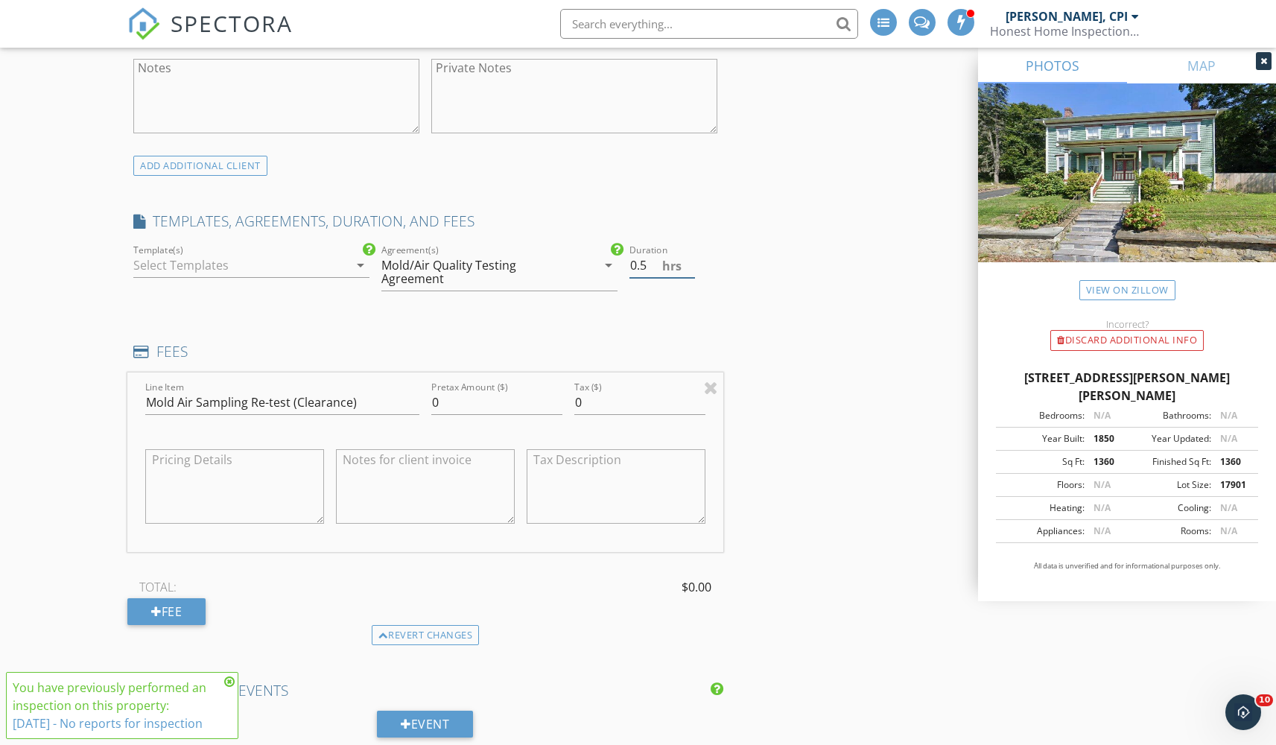
click at [687, 259] on input "0.5" at bounding box center [662, 265] width 65 height 25
click at [687, 259] on input "1" at bounding box center [662, 265] width 65 height 25
type input "0.5"
click at [690, 268] on input "0.5" at bounding box center [662, 265] width 65 height 25
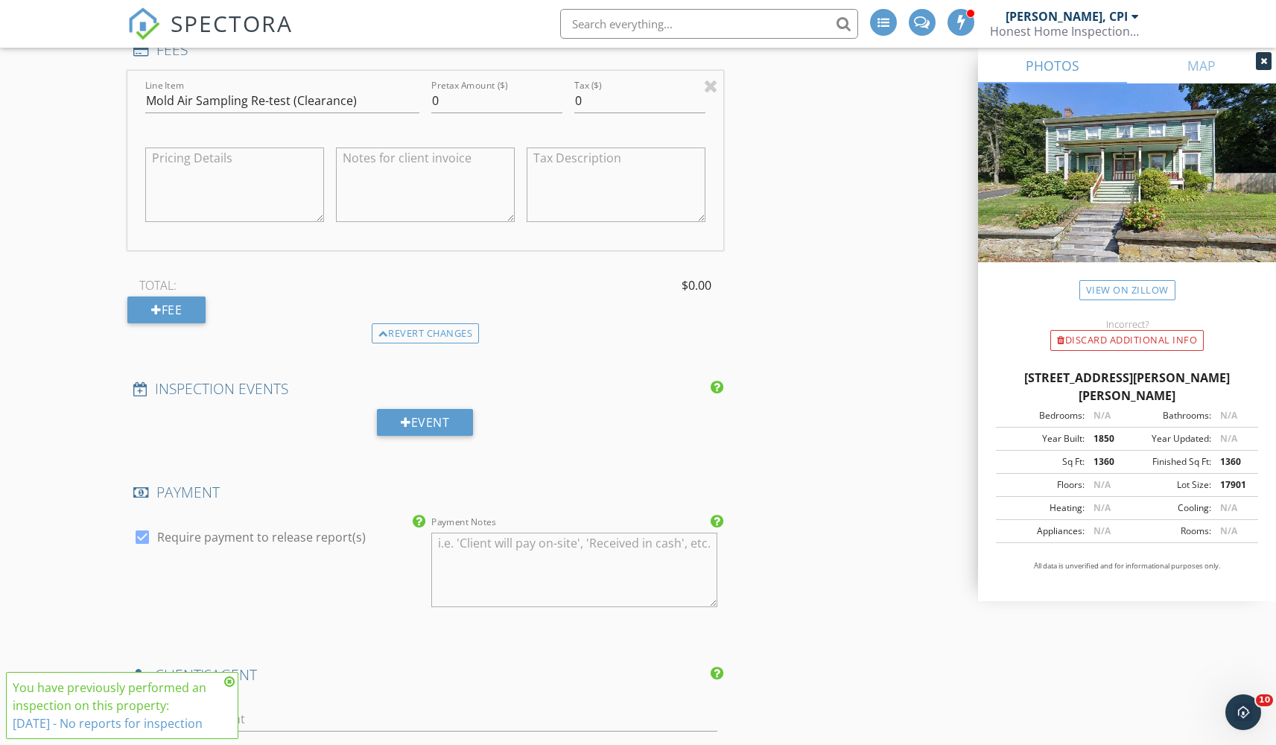
scroll to position [1230, 0]
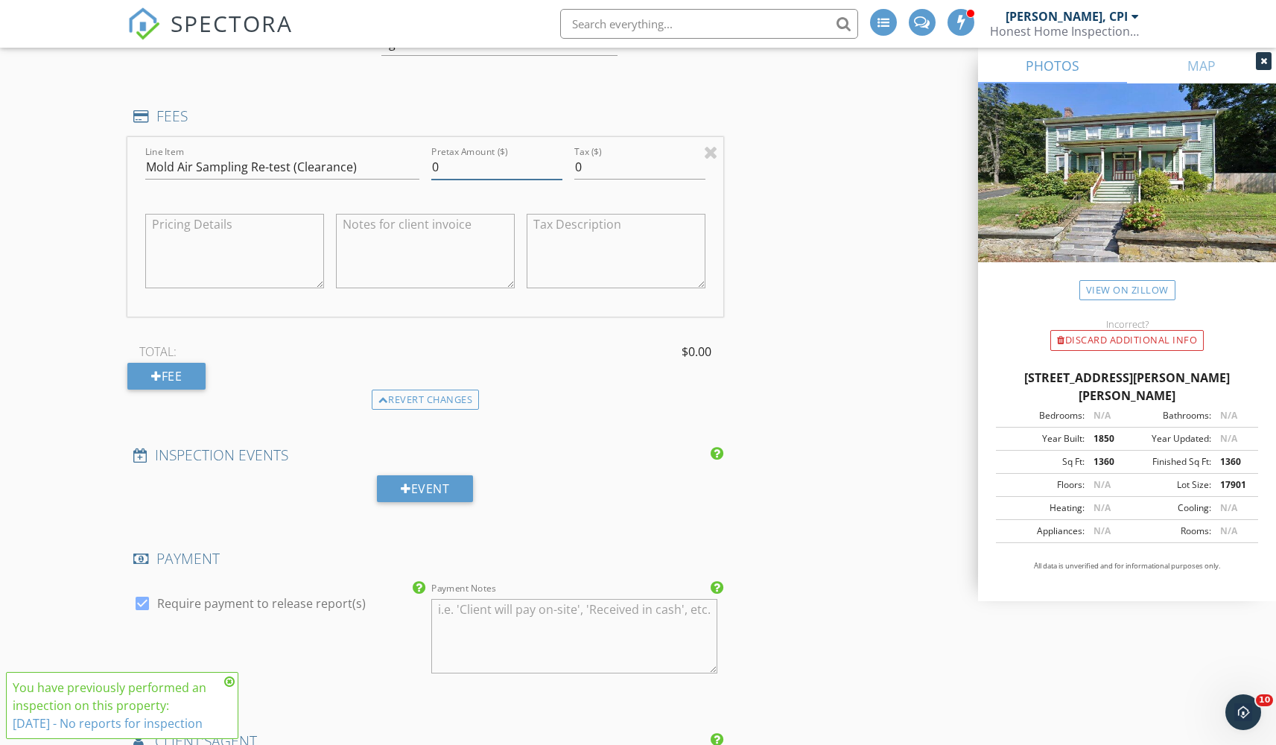
click at [506, 165] on input "0" at bounding box center [496, 167] width 131 height 25
type input "250"
click at [792, 296] on div "INSPECTOR(S) check_box Jason Terranova, CPI PRIMARY Jason Terranova, CPI arrow_…" at bounding box center [637, 408] width 1021 height 2931
click at [412, 241] on textarea at bounding box center [425, 251] width 179 height 75
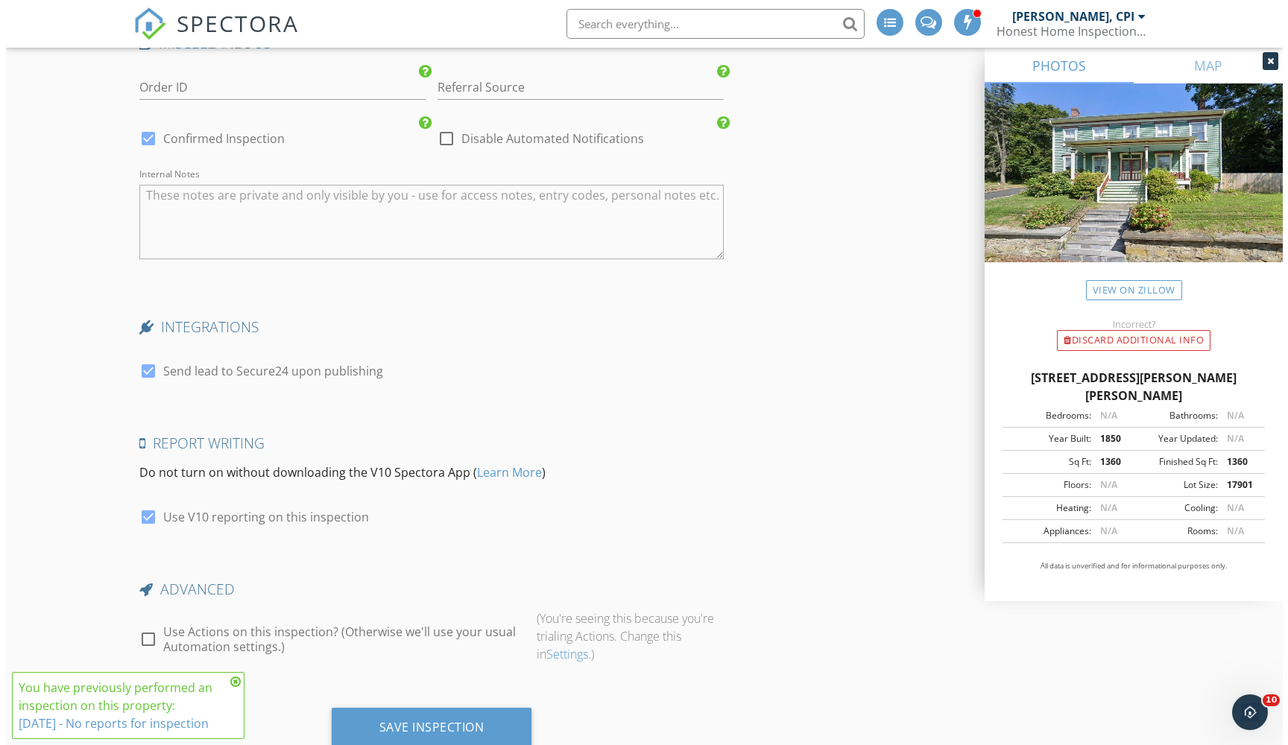
scroll to position [2386, 0]
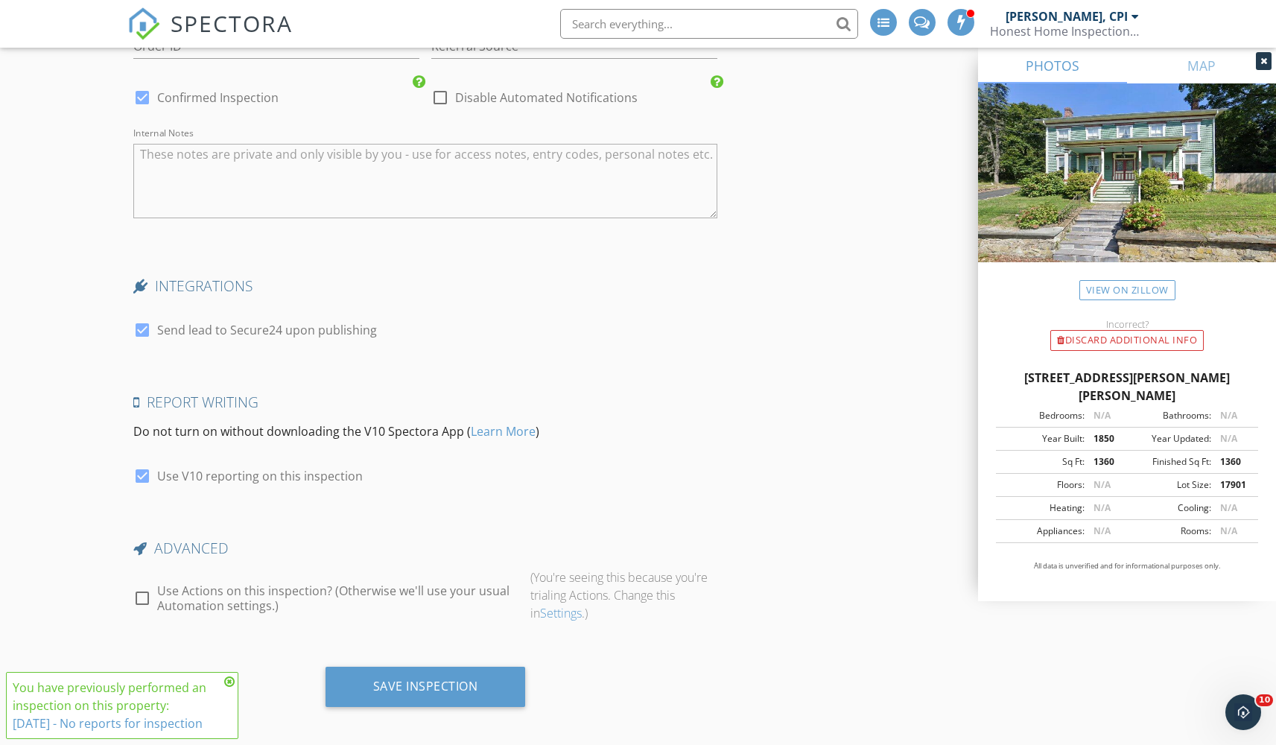
type textarea "Basement re-test ONLY"
click at [137, 320] on div at bounding box center [142, 329] width 25 height 25
checkbox input "false"
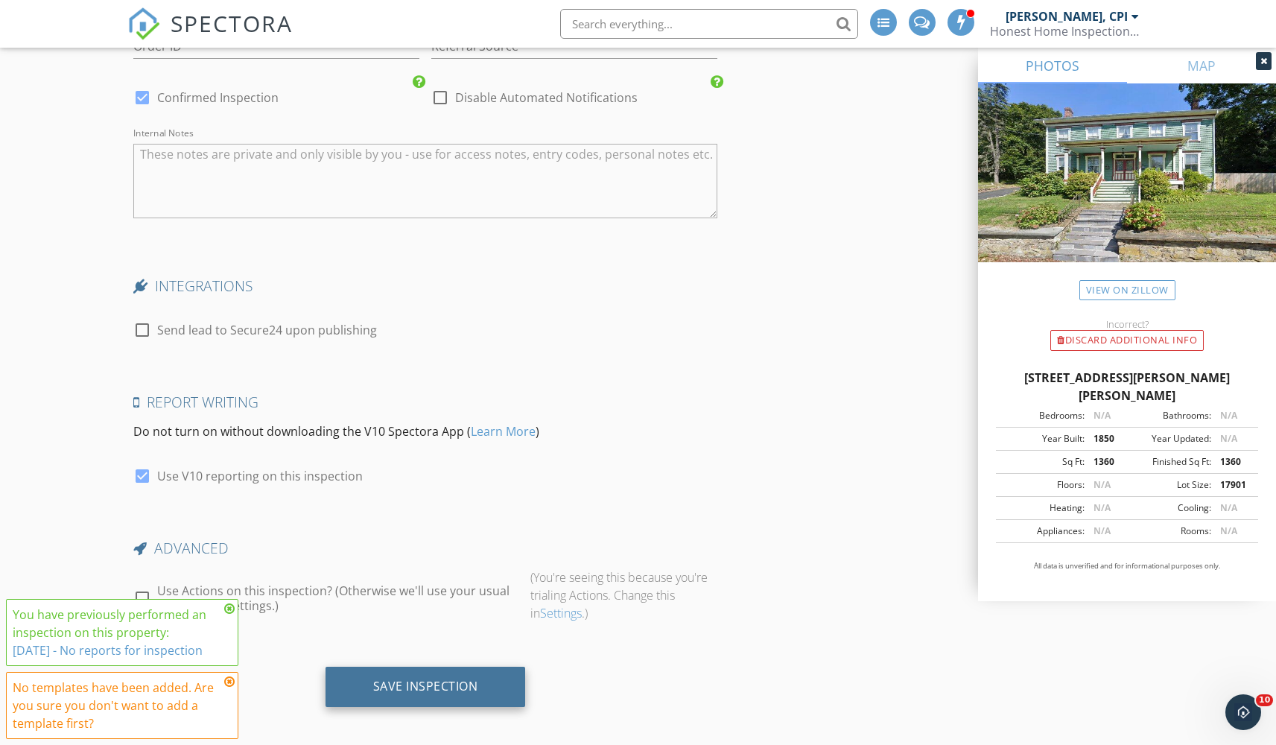
click at [410, 686] on div "Save Inspection" at bounding box center [426, 687] width 200 height 40
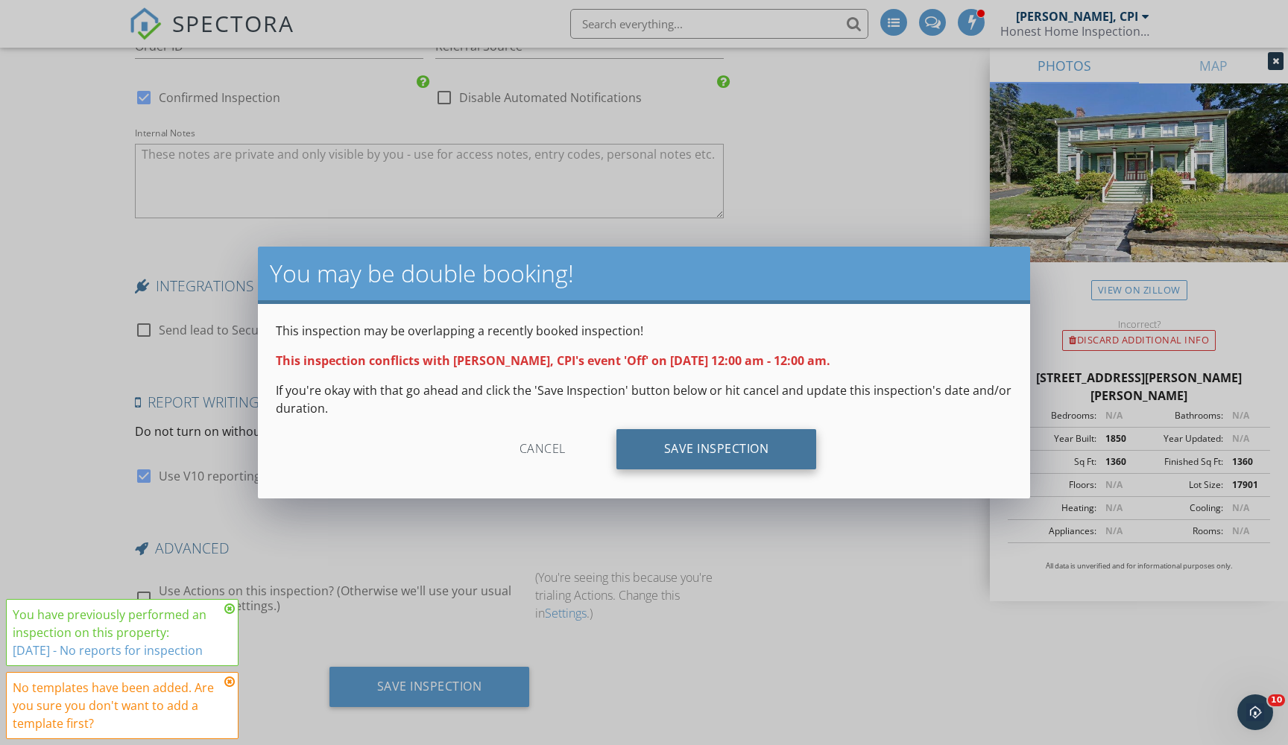
click at [735, 446] on div "Save Inspection" at bounding box center [716, 449] width 200 height 40
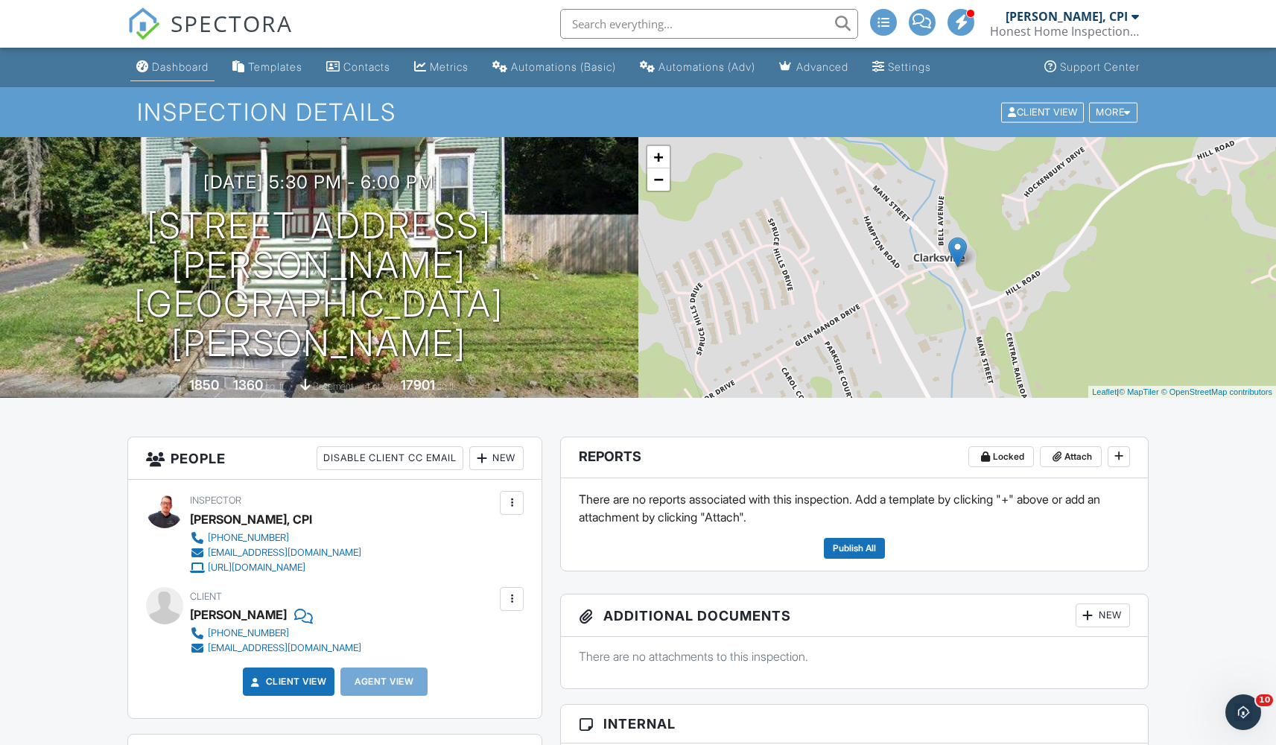
click at [184, 62] on div "Dashboard" at bounding box center [180, 66] width 57 height 13
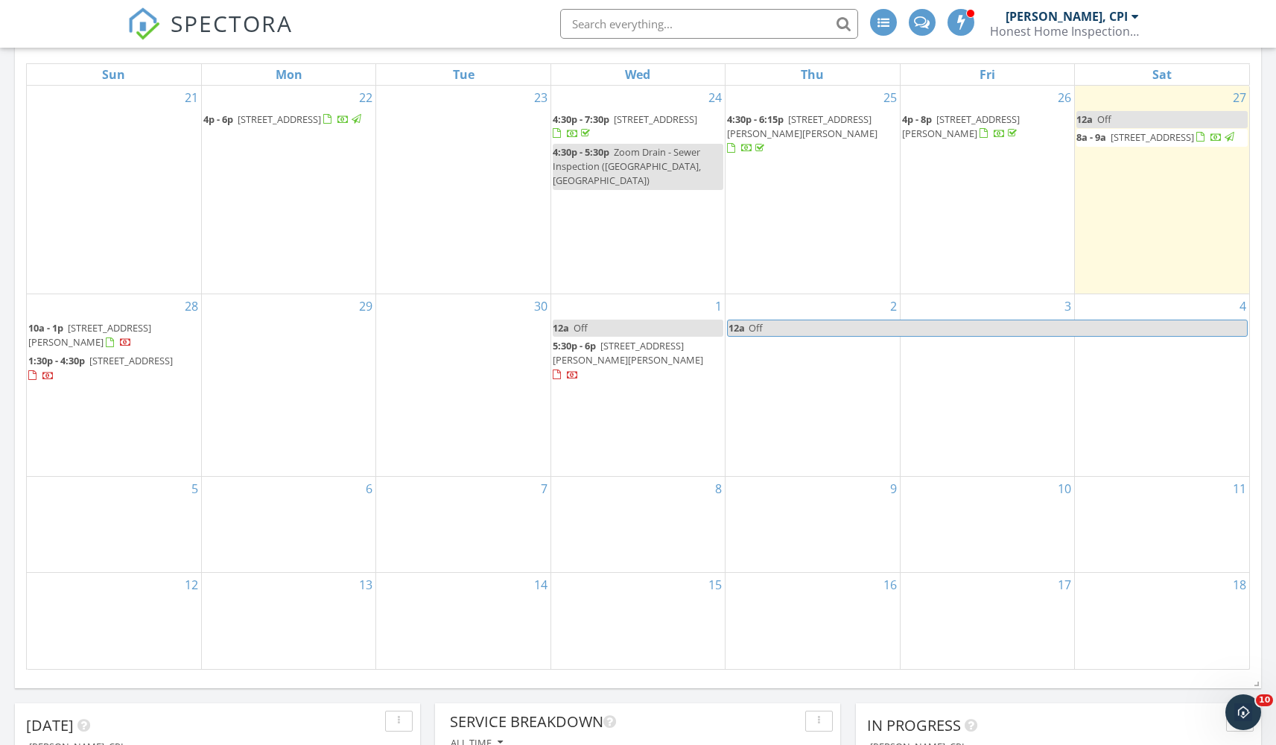
scroll to position [347, 0]
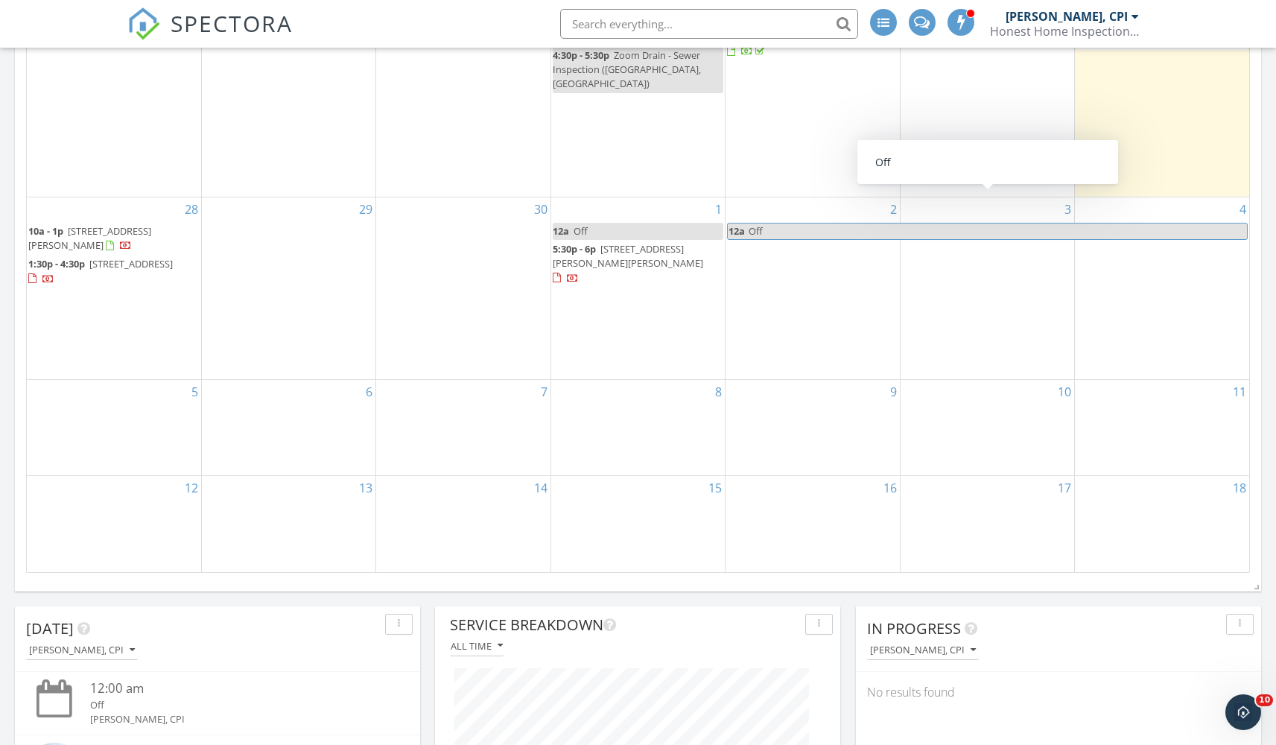
click at [116, 380] on div "5" at bounding box center [114, 428] width 174 height 96
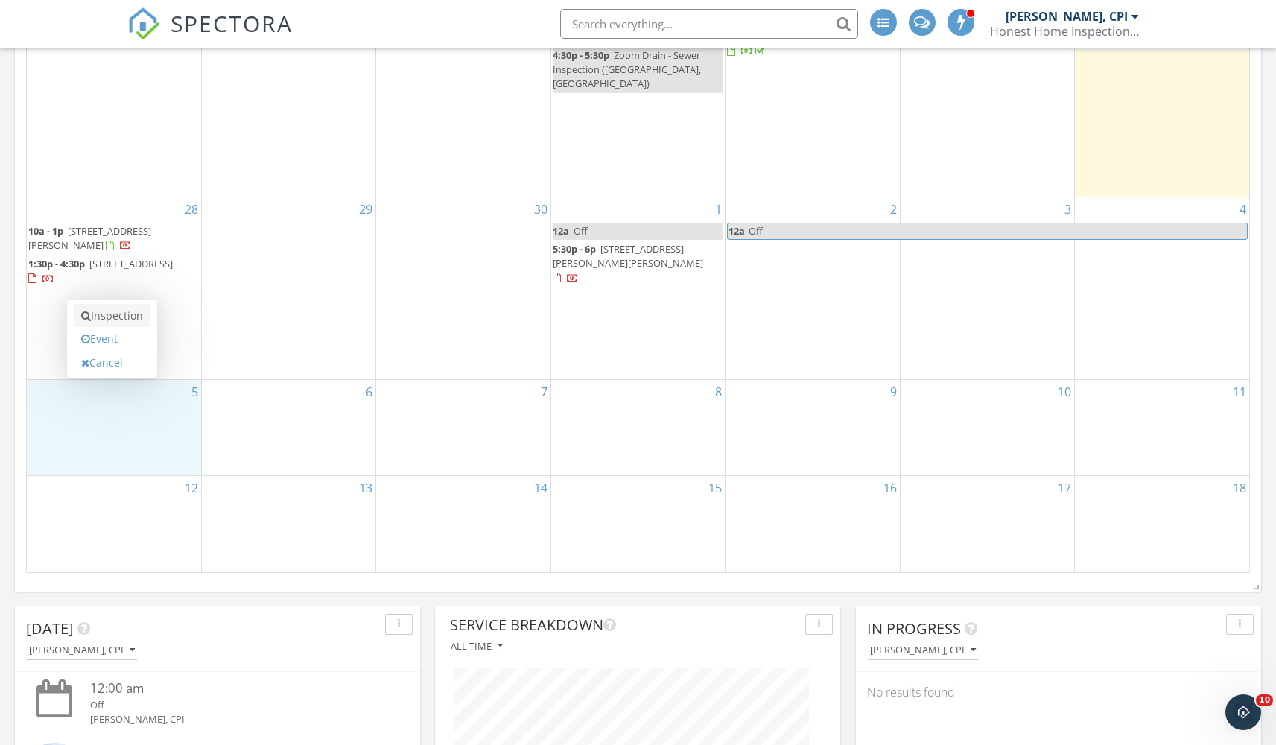
click at [108, 314] on link "Inspection" at bounding box center [112, 316] width 77 height 24
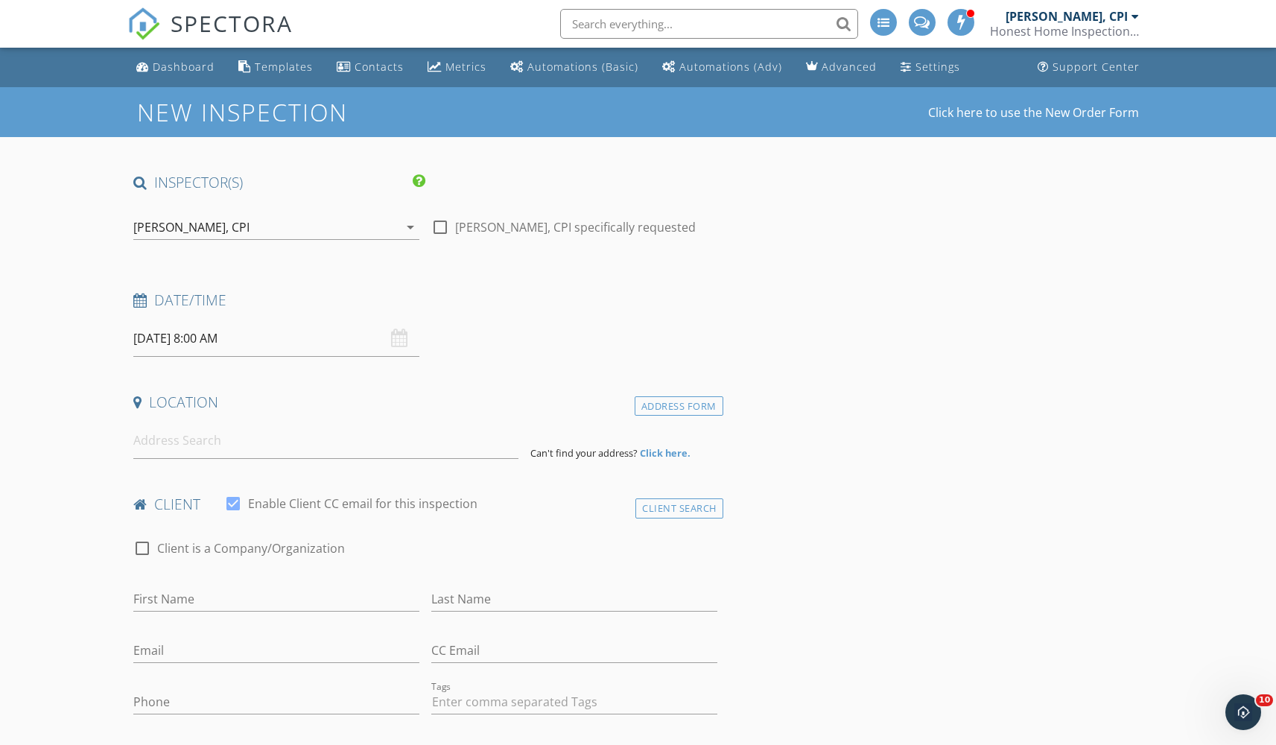
click at [396, 333] on div "[DATE] 8:00 AM" at bounding box center [276, 338] width 286 height 37
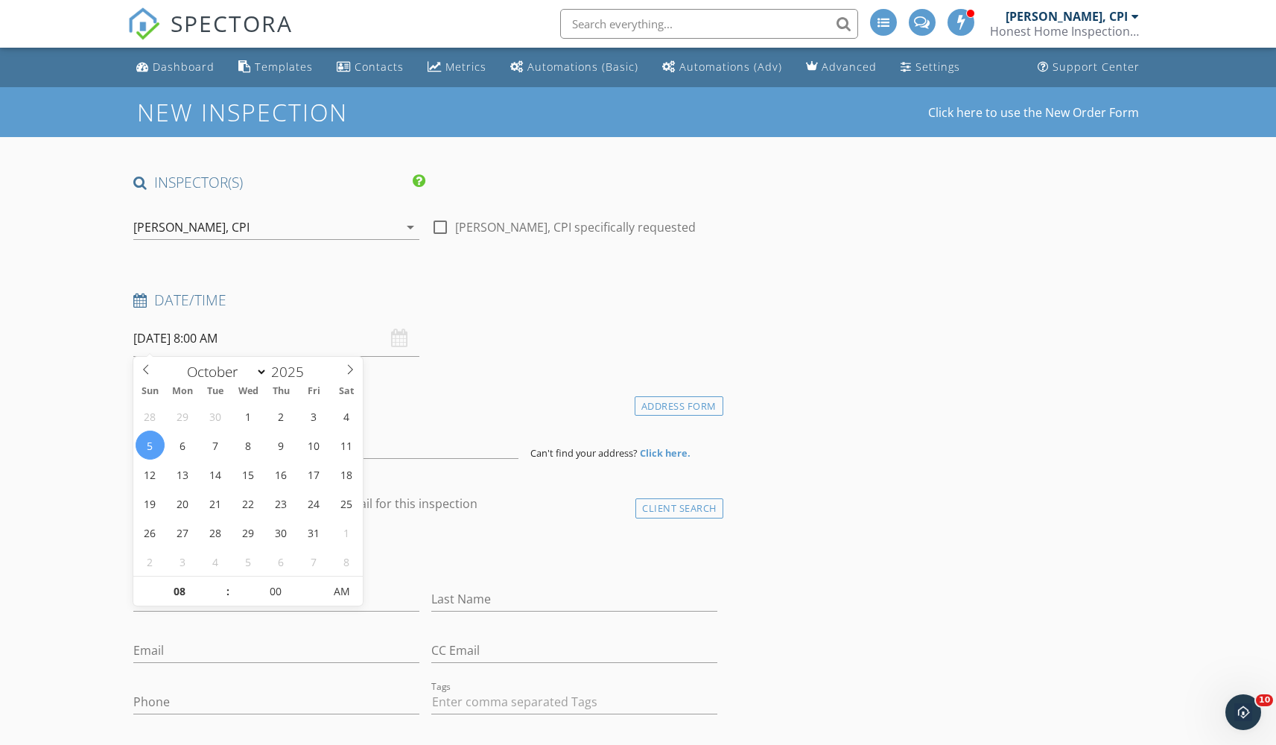
click at [288, 346] on input "[DATE] 8:00 AM" at bounding box center [276, 338] width 286 height 37
click at [182, 592] on input "08" at bounding box center [179, 592] width 92 height 30
type input "11"
type input "[DATE] 11:00 AM"
click at [542, 528] on div "check_box_outline_blank Client is a Company/Organization" at bounding box center [424, 550] width 595 height 51
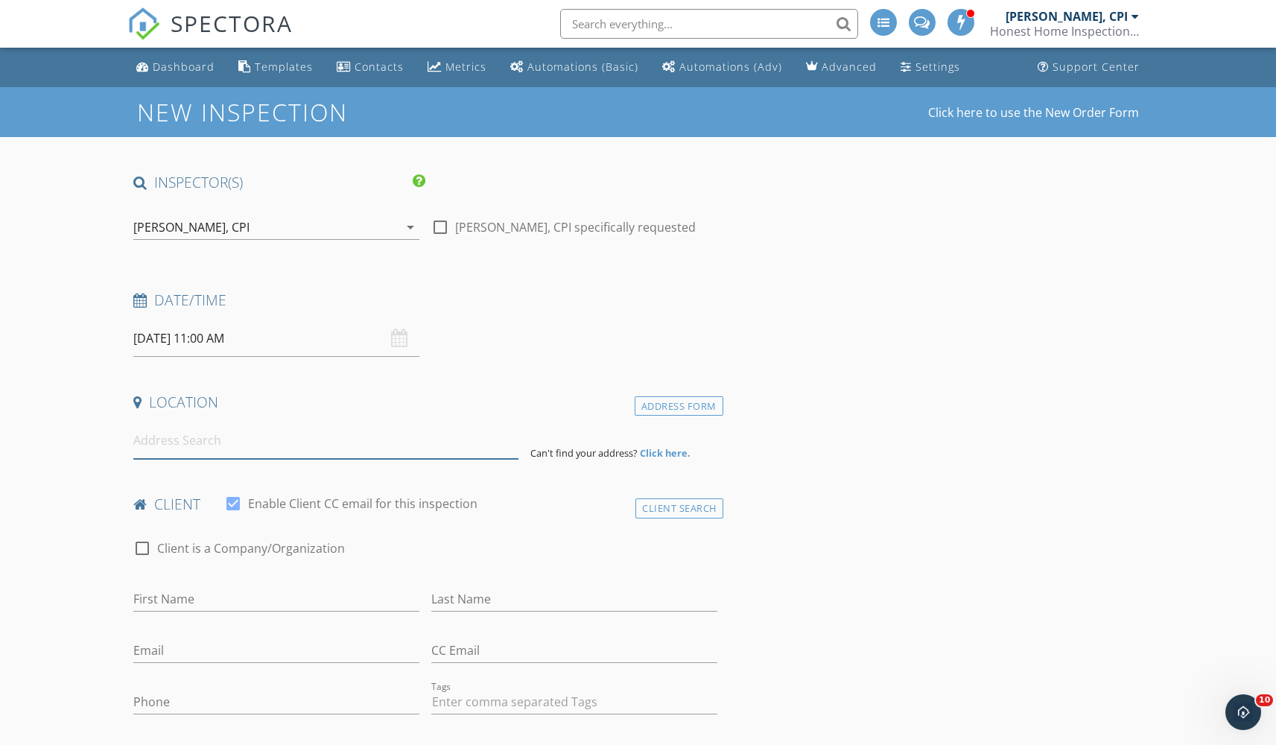
click at [323, 447] on input at bounding box center [325, 440] width 385 height 37
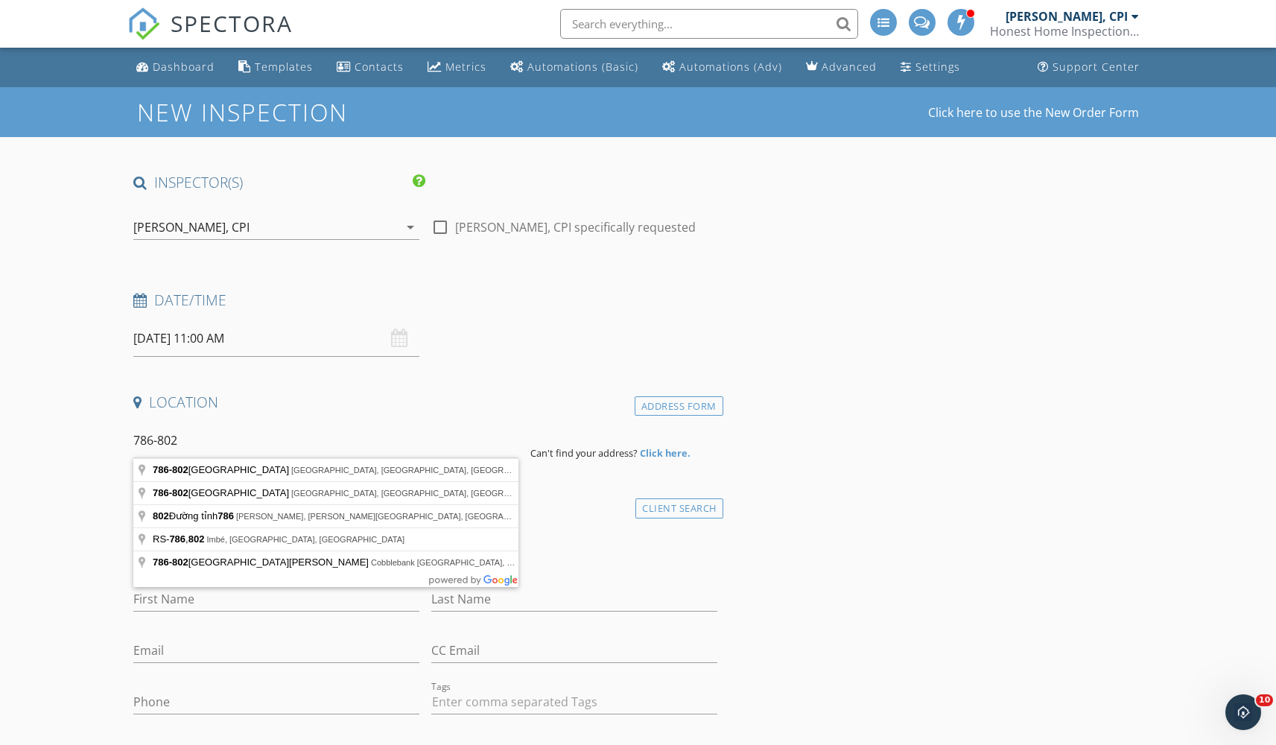
type input "[STREET_ADDRESS]"
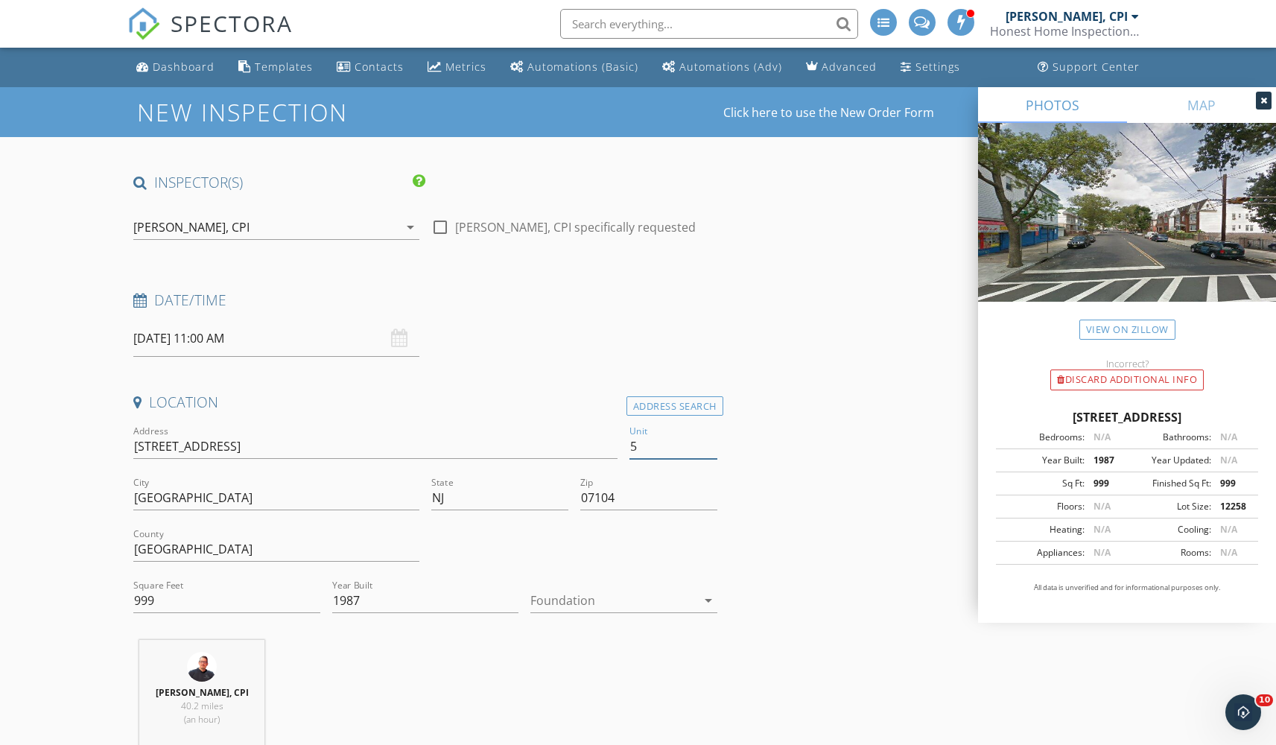
type input "5B"
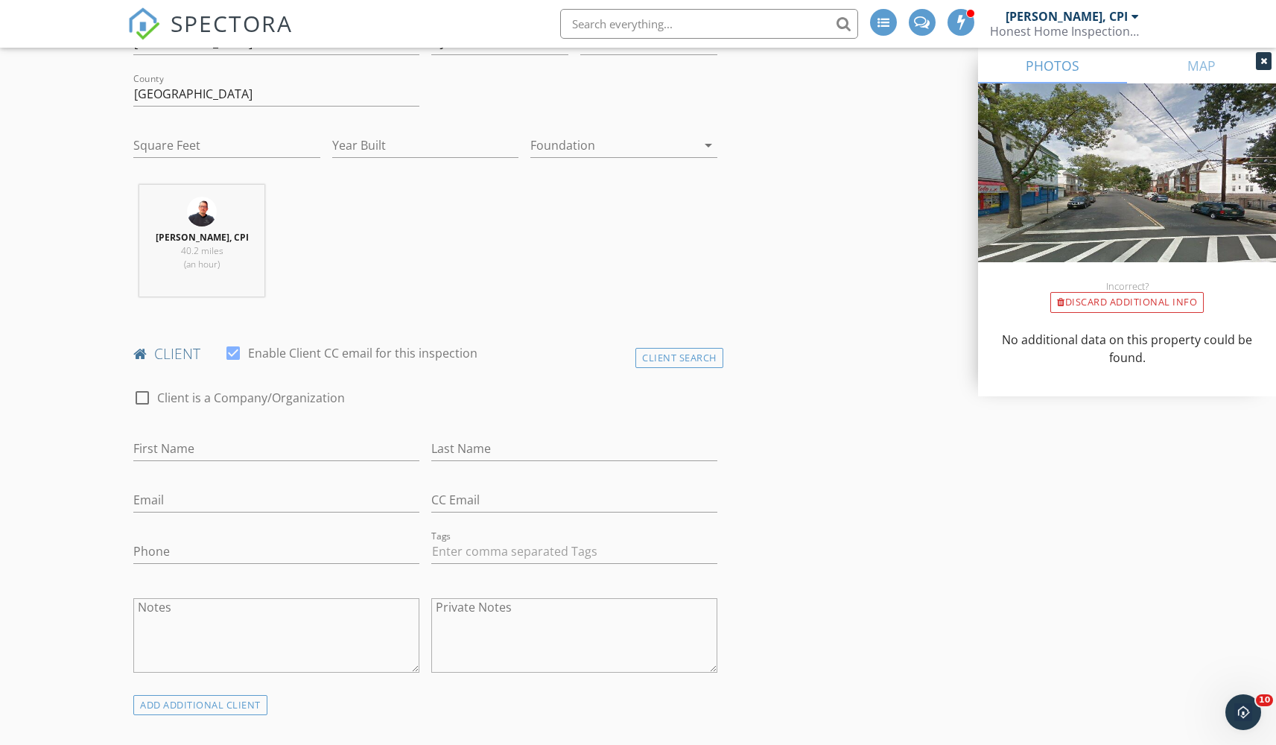
scroll to position [458, 0]
type input "5B"
type input "[PERSON_NAME]"
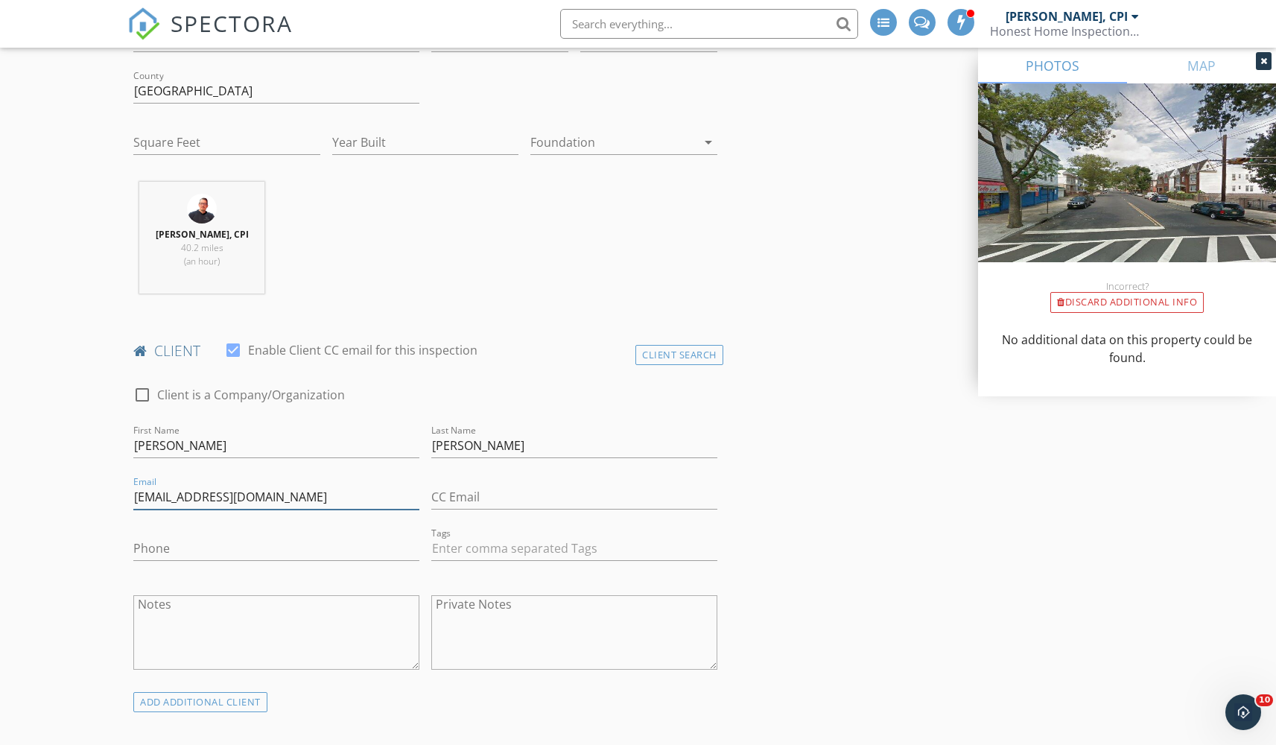
type input "[EMAIL_ADDRESS][DOMAIN_NAME]"
click at [242, 533] on div "Phone" at bounding box center [276, 552] width 286 height 48
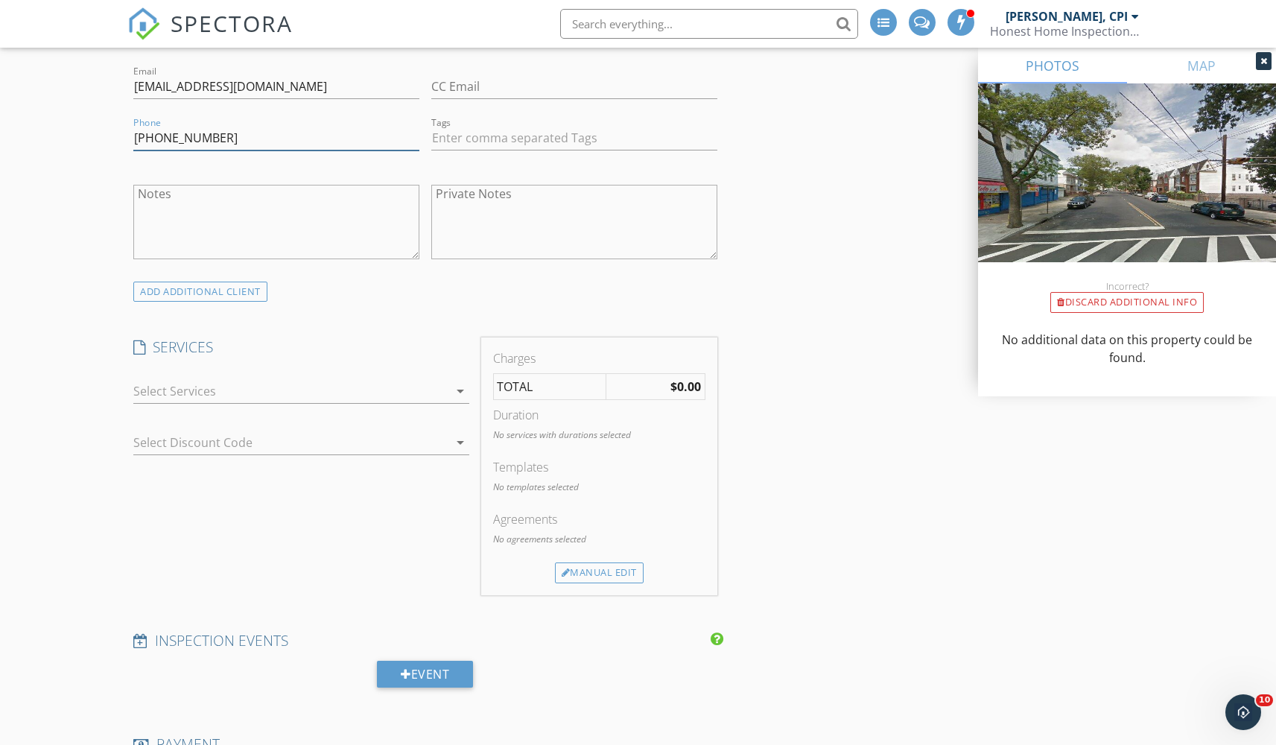
scroll to position [905, 0]
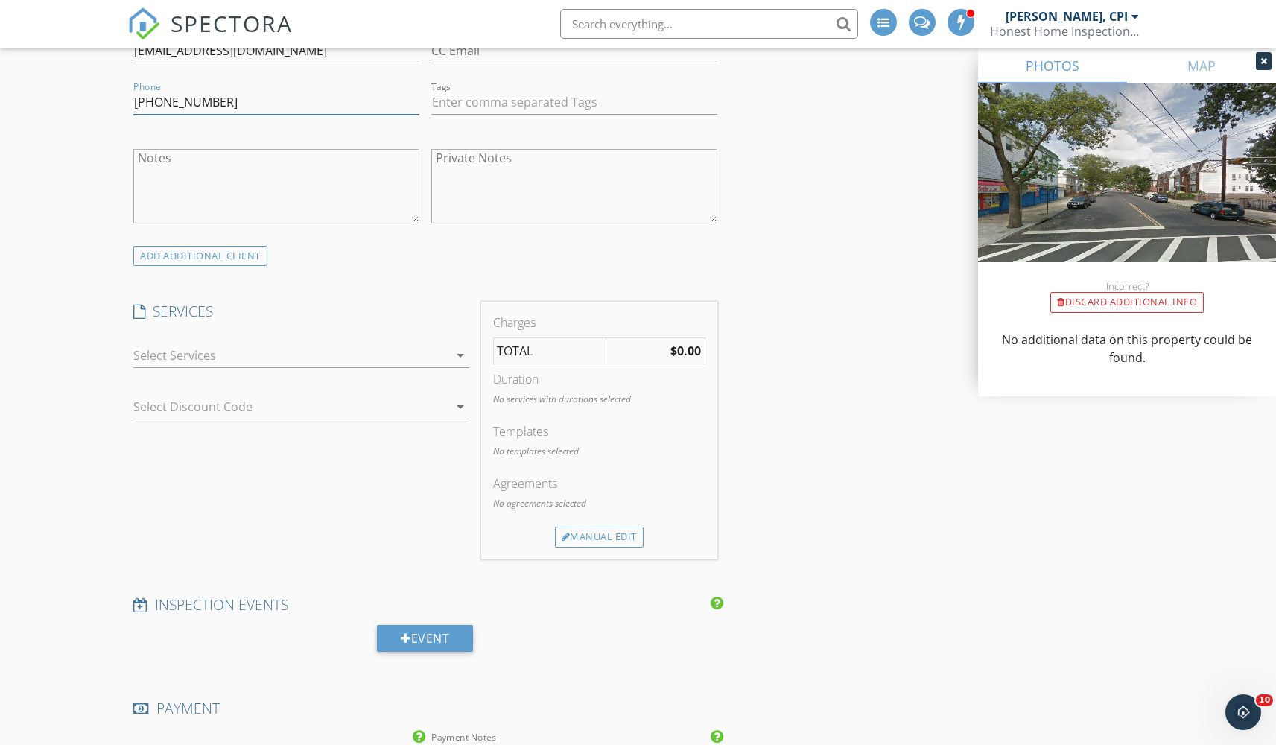
type input "[PHONE_NUMBER]"
click at [388, 353] on div at bounding box center [290, 356] width 314 height 24
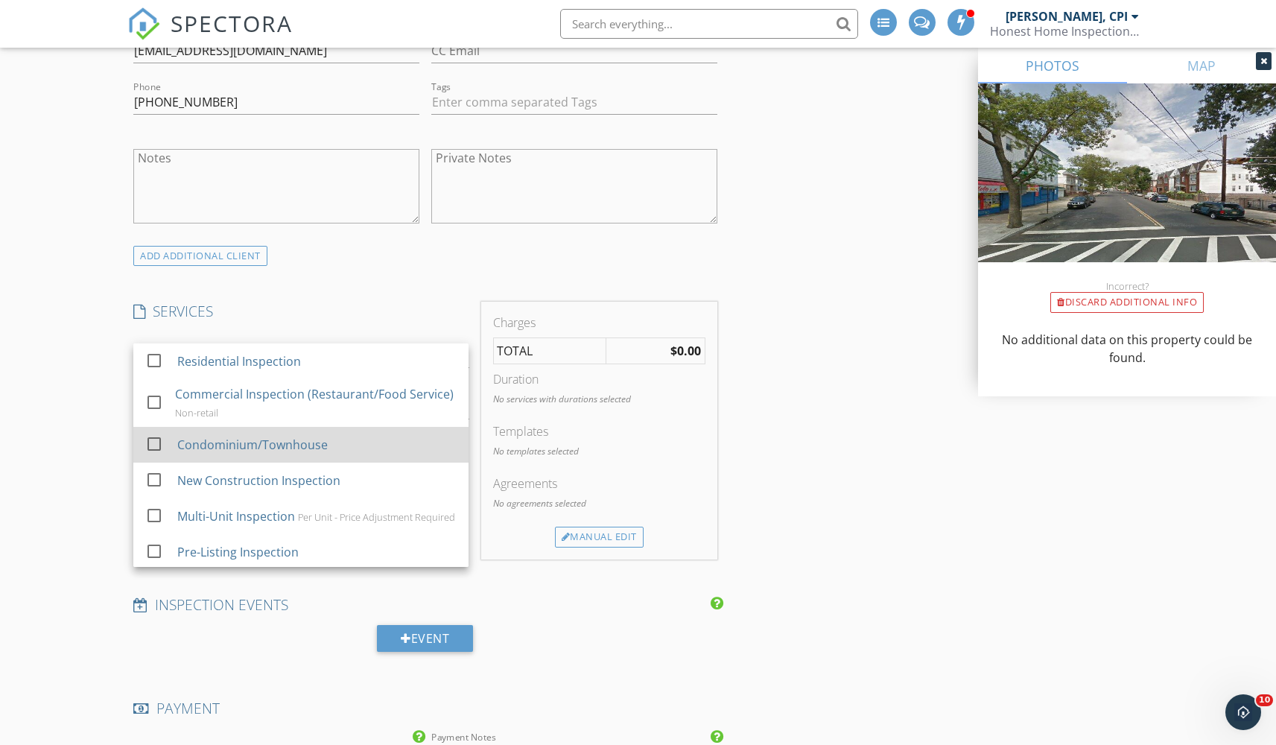
click at [153, 457] on div at bounding box center [154, 443] width 25 height 25
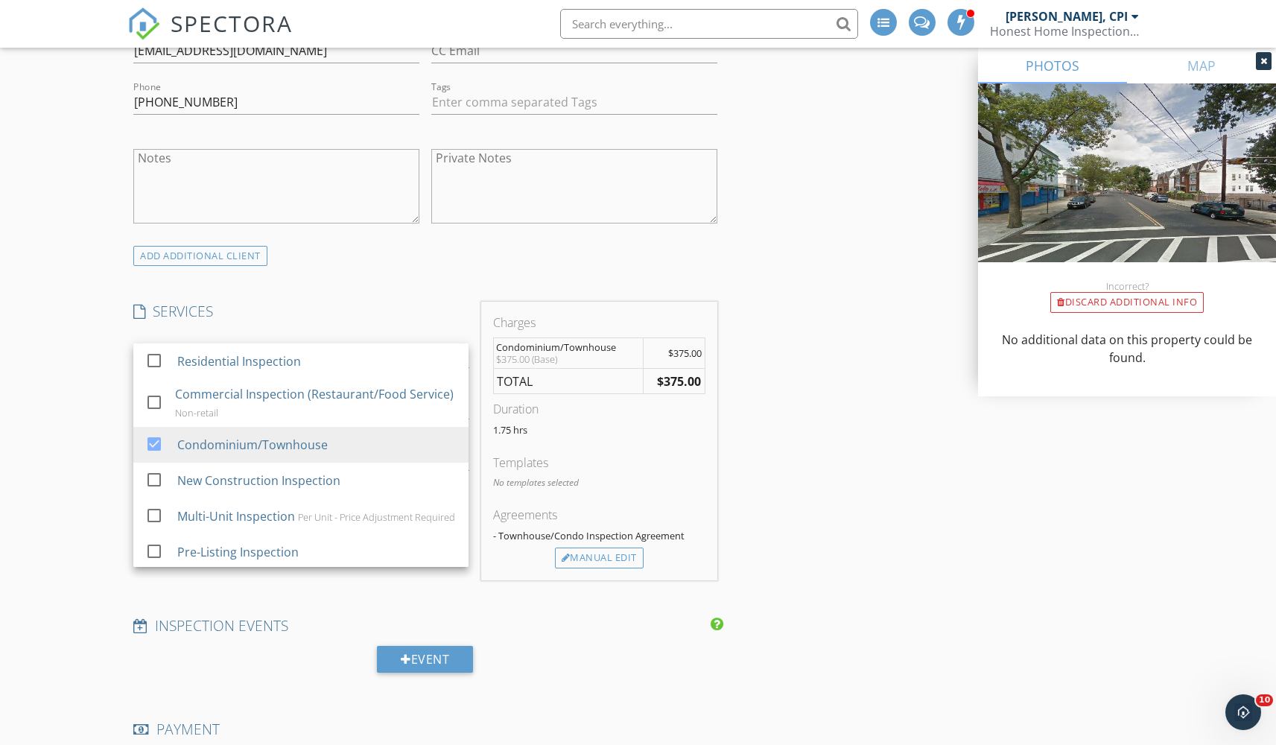
click at [813, 492] on div "INSPECTOR(S) check_box Jason Terranova, CPI PRIMARY Jason Terranova, CPI arrow_…" at bounding box center [637, 656] width 1021 height 2776
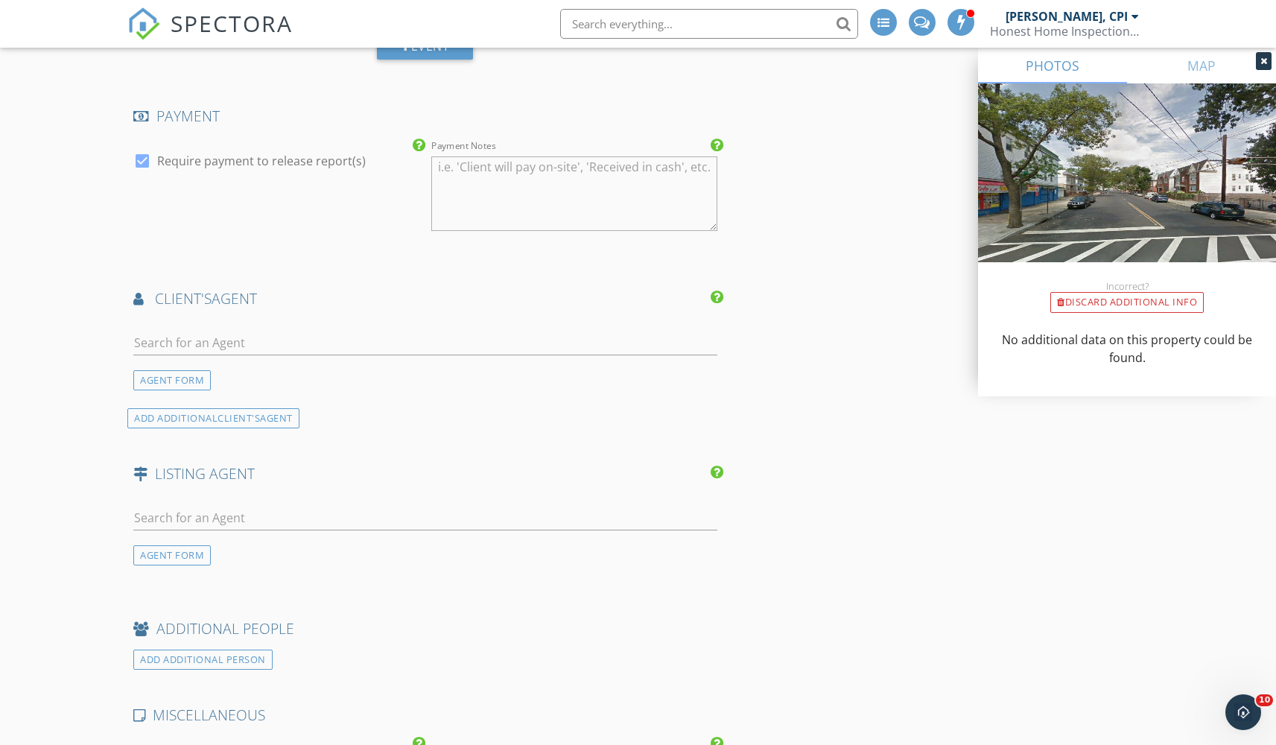
scroll to position [1616, 0]
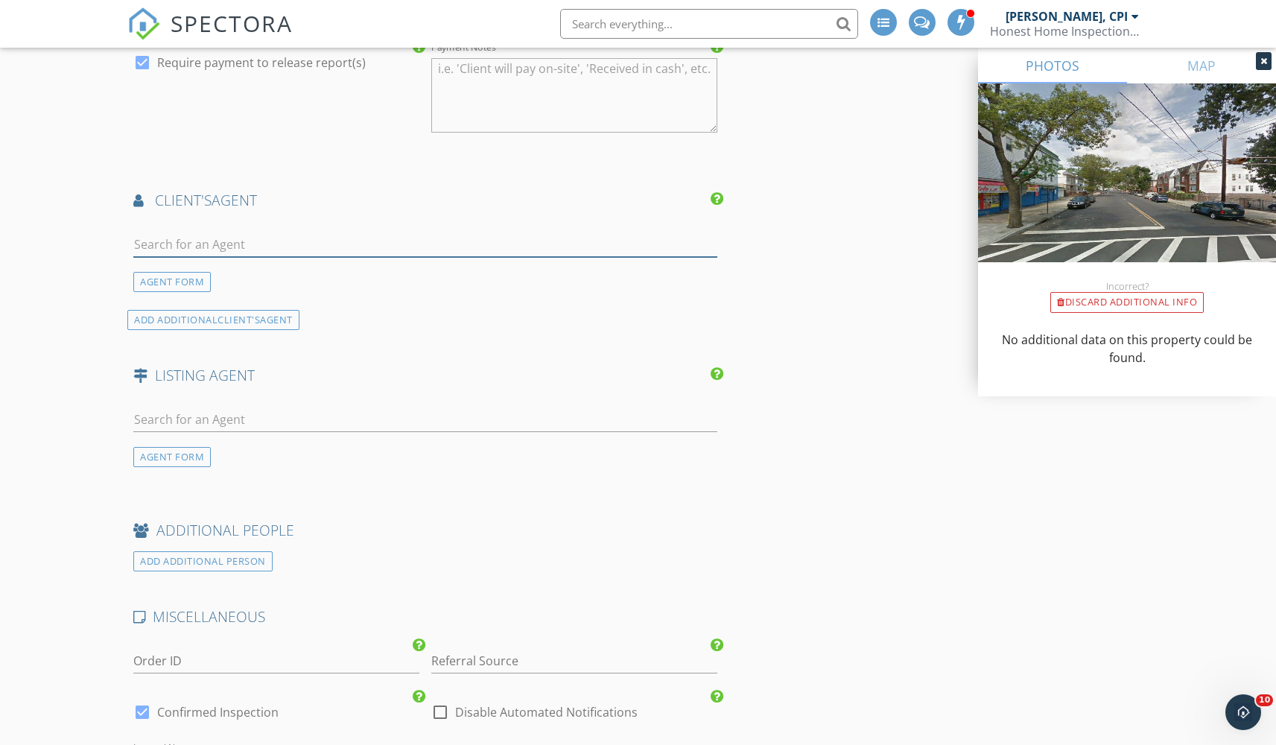
click at [247, 244] on input "text" at bounding box center [424, 244] width 583 height 25
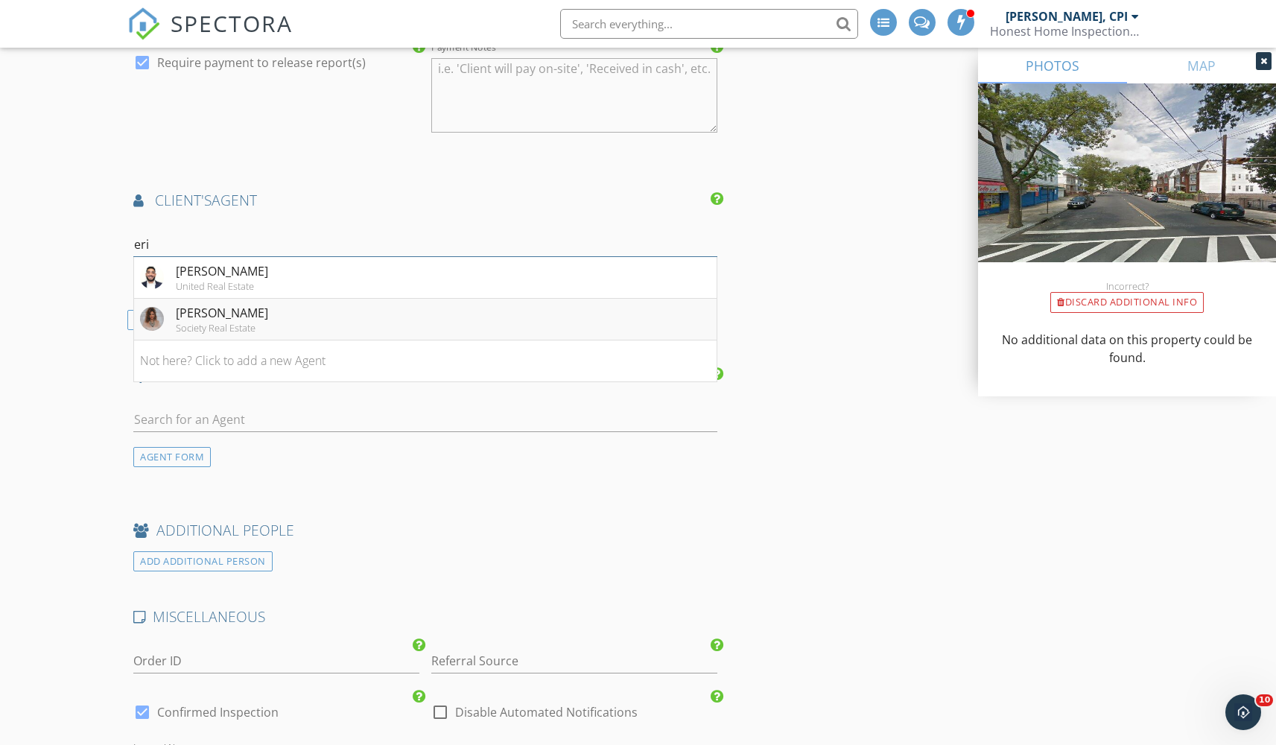
type input "eri"
click at [197, 325] on div "Society Real Estate" at bounding box center [222, 328] width 92 height 12
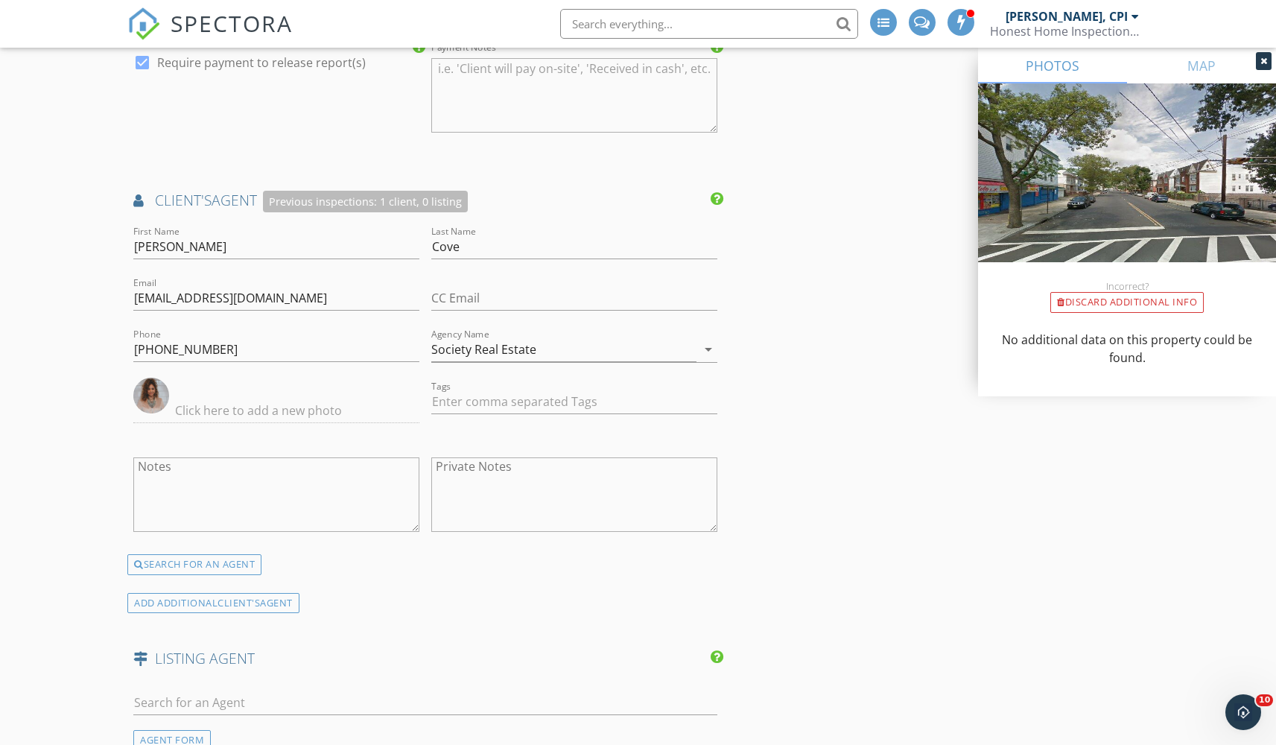
click at [919, 510] on div "INSPECTOR(S) check_box Jason Terranova, CPI PRIMARY Jason Terranova, CPI arrow_…" at bounding box center [637, 87] width 1021 height 3060
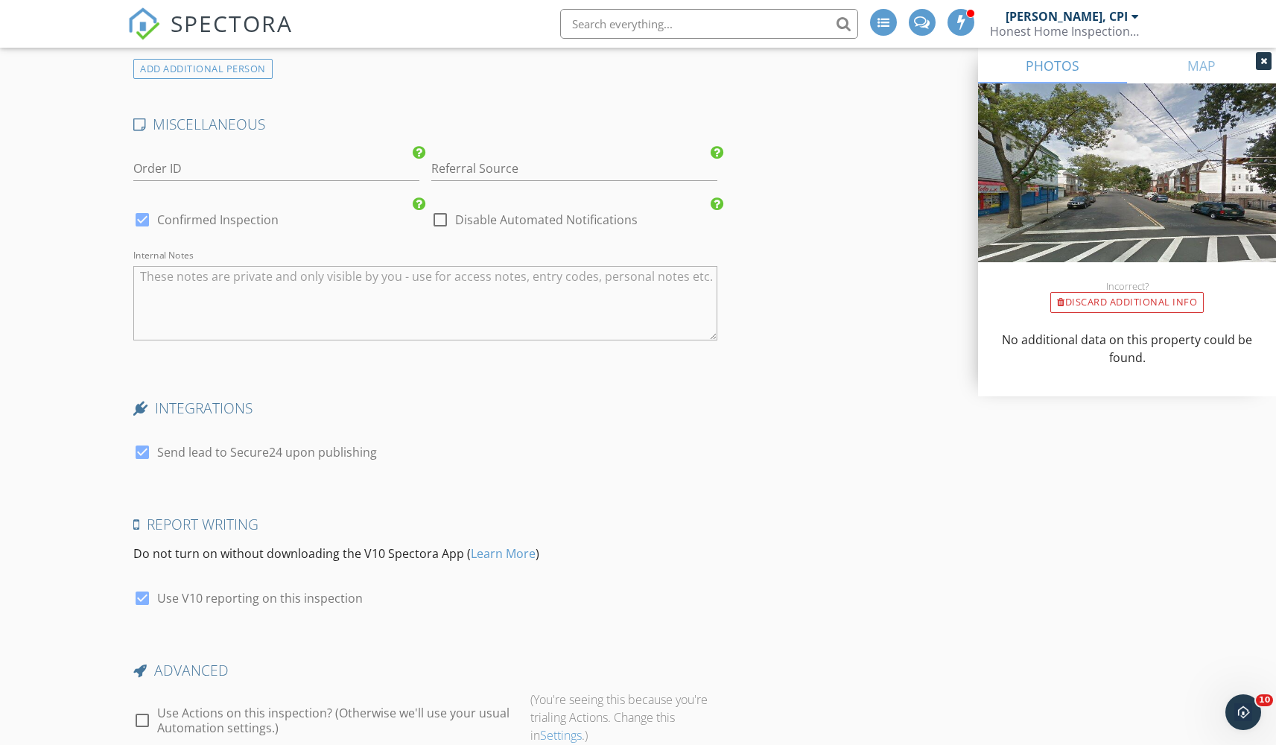
scroll to position [2516, 0]
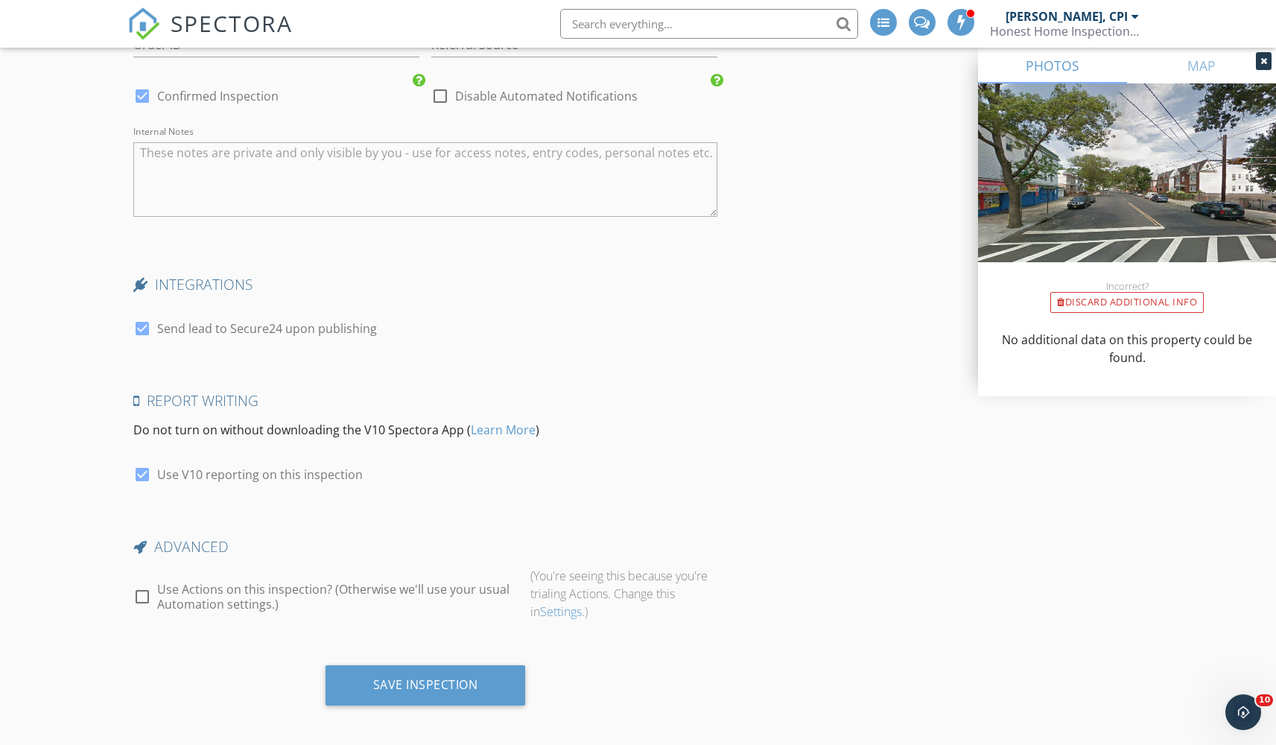
click at [137, 598] on div at bounding box center [142, 596] width 25 height 25
checkbox input "true"
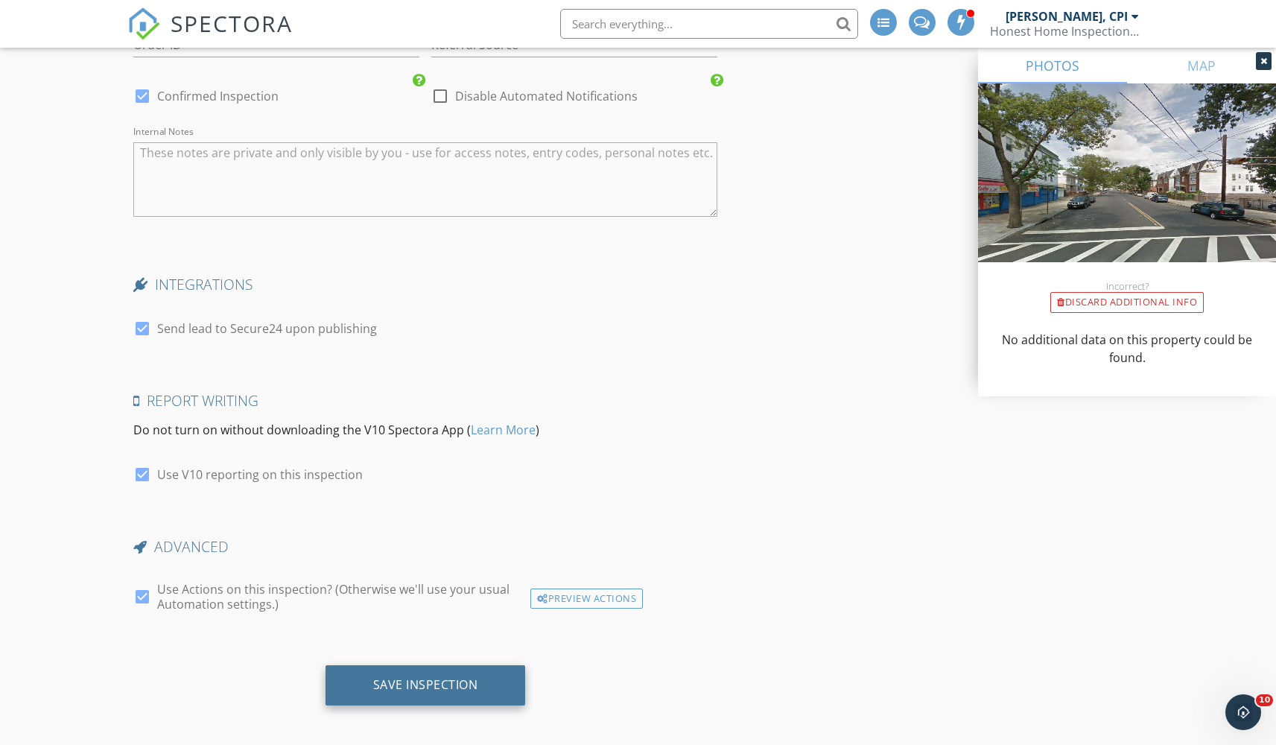
click at [399, 677] on div "Save Inspection" at bounding box center [425, 684] width 105 height 15
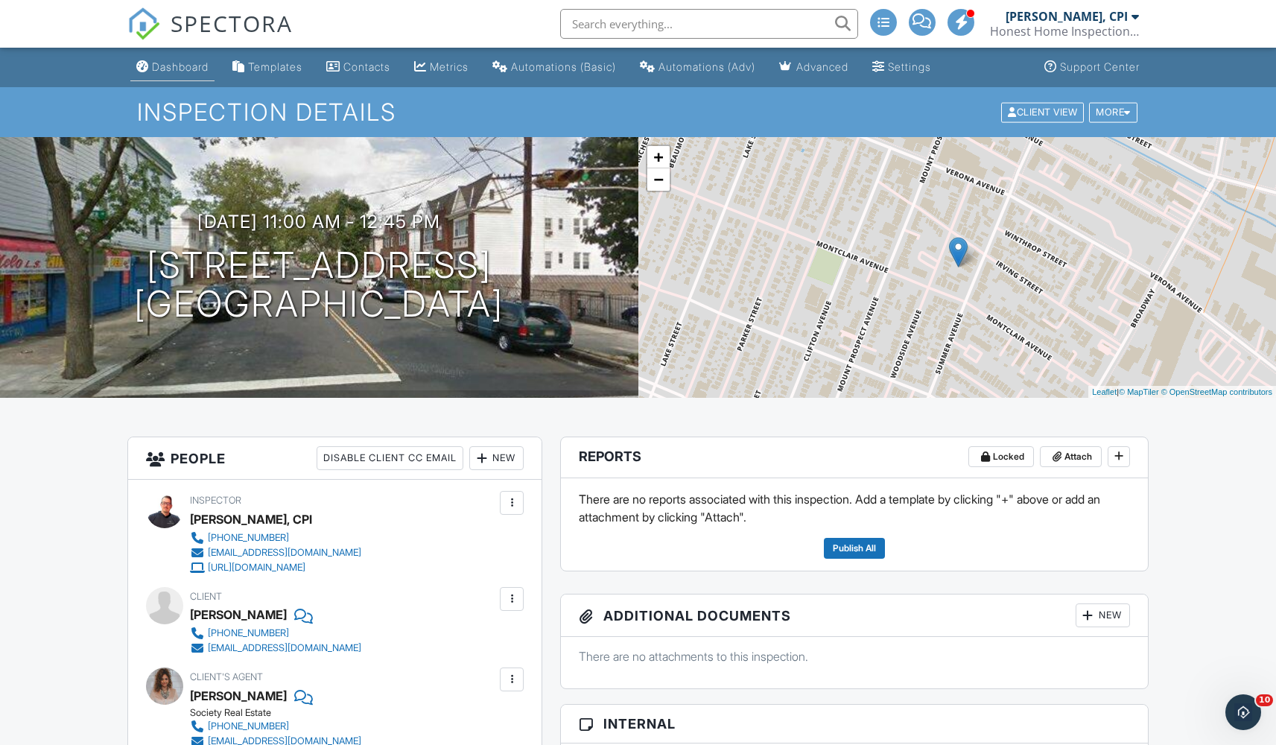
click at [179, 63] on div "Dashboard" at bounding box center [180, 66] width 57 height 13
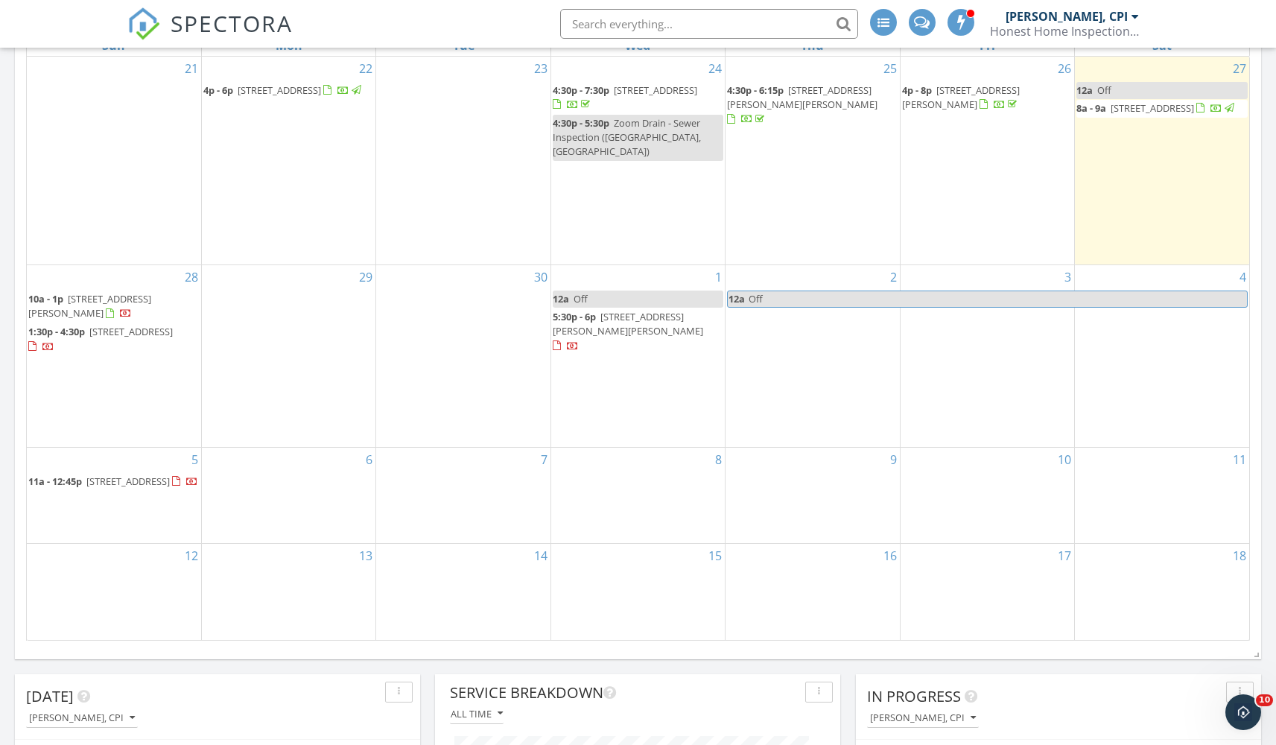
scroll to position [216, 0]
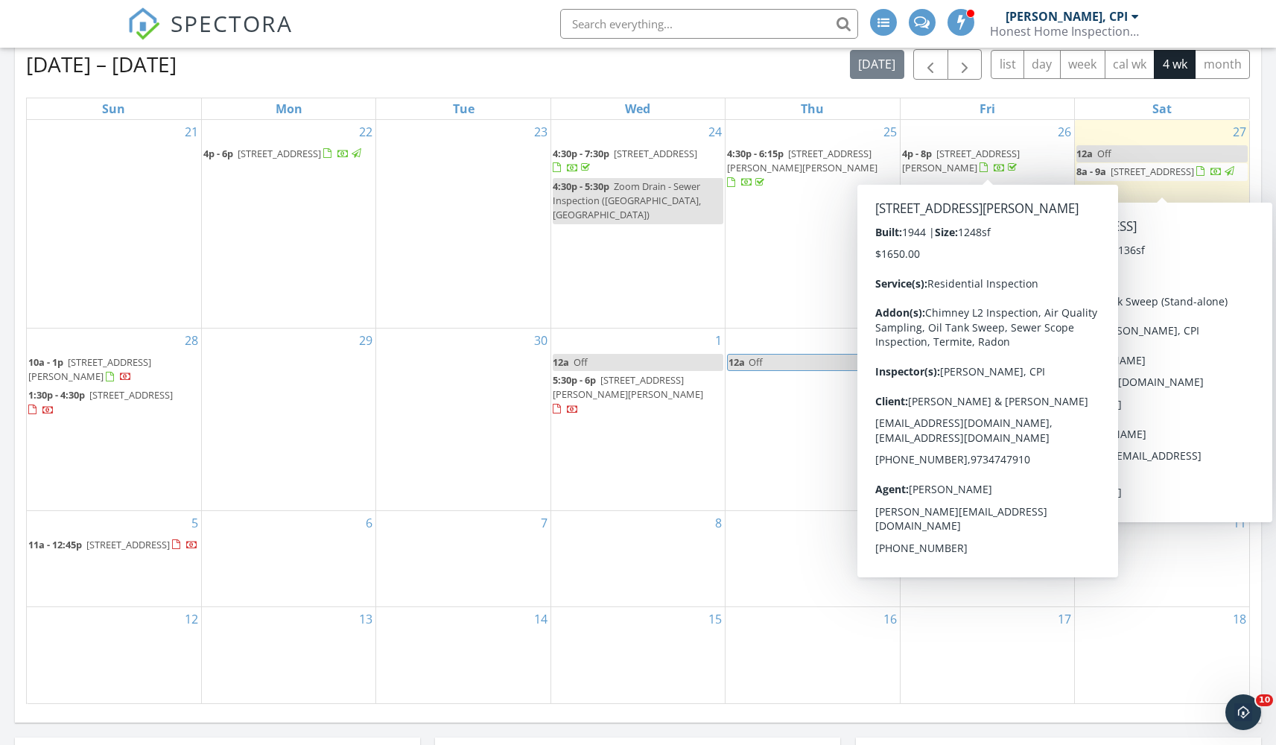
click at [1010, 156] on span "[STREET_ADDRESS][PERSON_NAME]" at bounding box center [961, 161] width 118 height 28
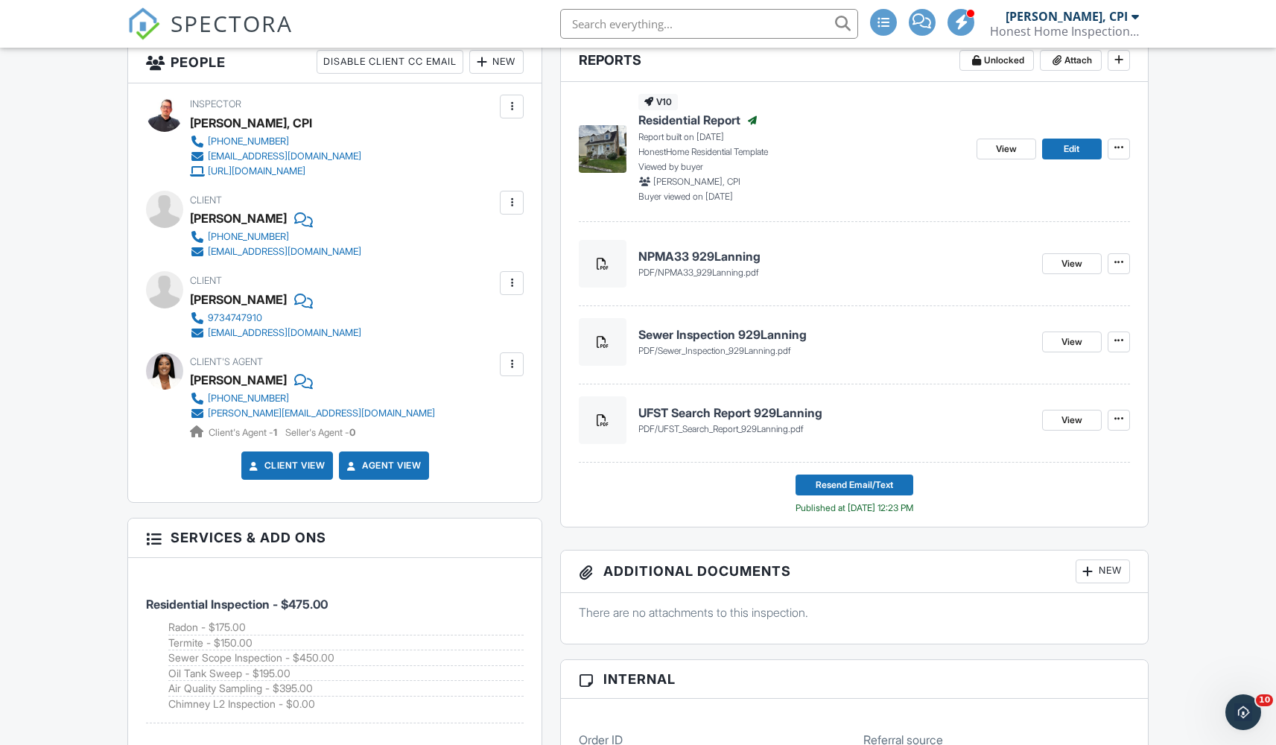
scroll to position [293, 0]
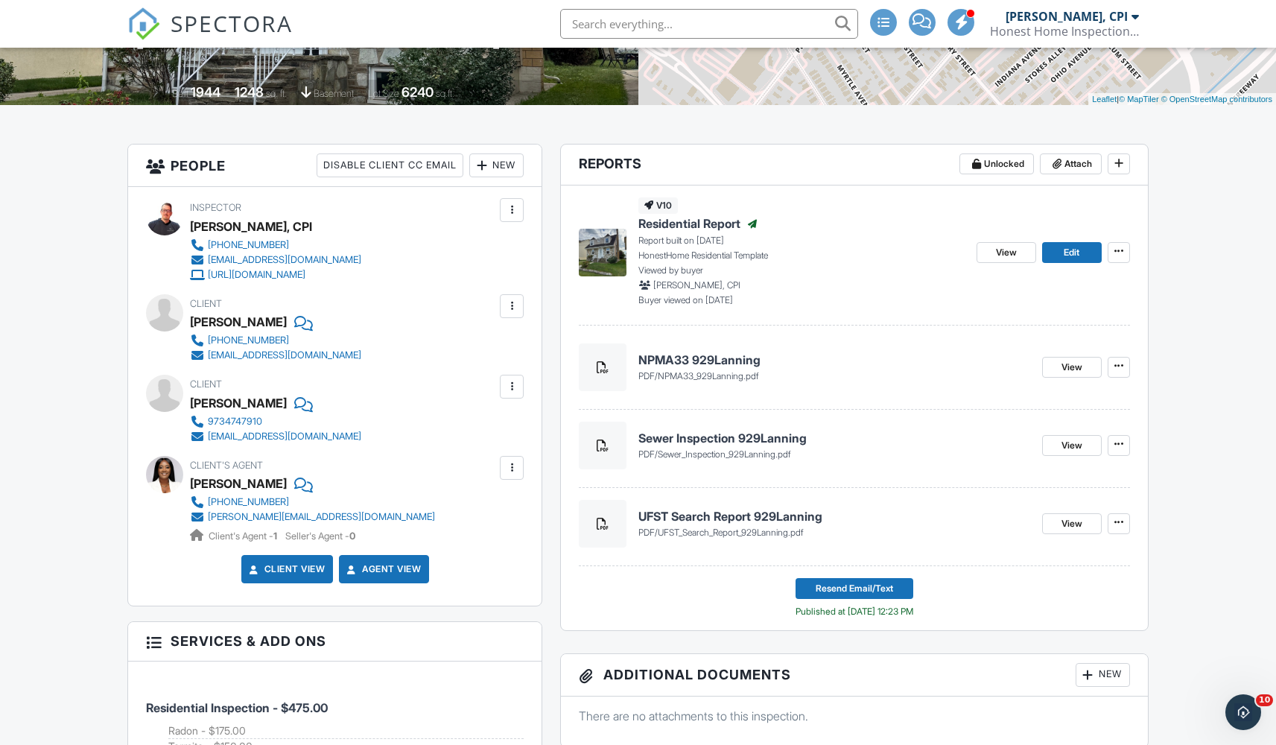
click at [699, 357] on h4 "NPMA33 929Lanning" at bounding box center [834, 360] width 391 height 16
click at [737, 436] on h4 "Sewer Inspection 929Lanning" at bounding box center [834, 438] width 391 height 16
click at [736, 516] on h4 "UFST Search Report 929Lanning" at bounding box center [834, 516] width 391 height 16
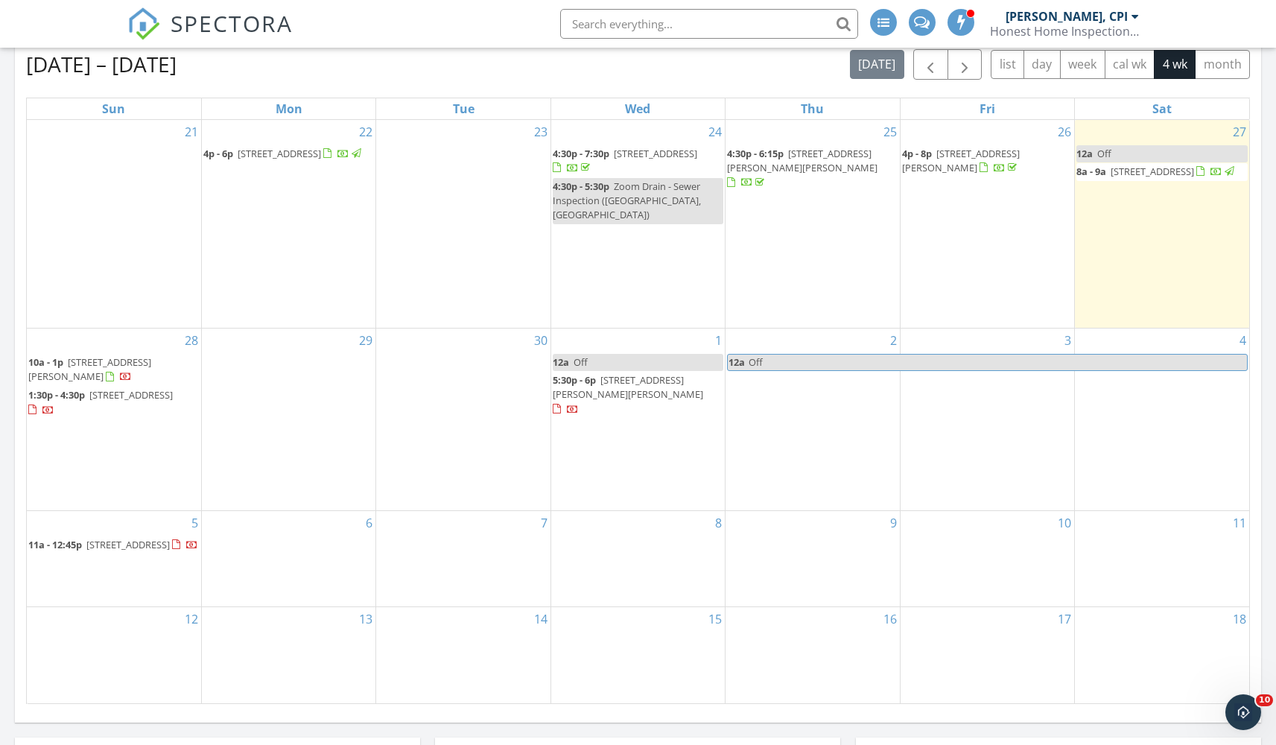
click at [1130, 168] on span "[STREET_ADDRESS]" at bounding box center [1152, 171] width 83 height 13
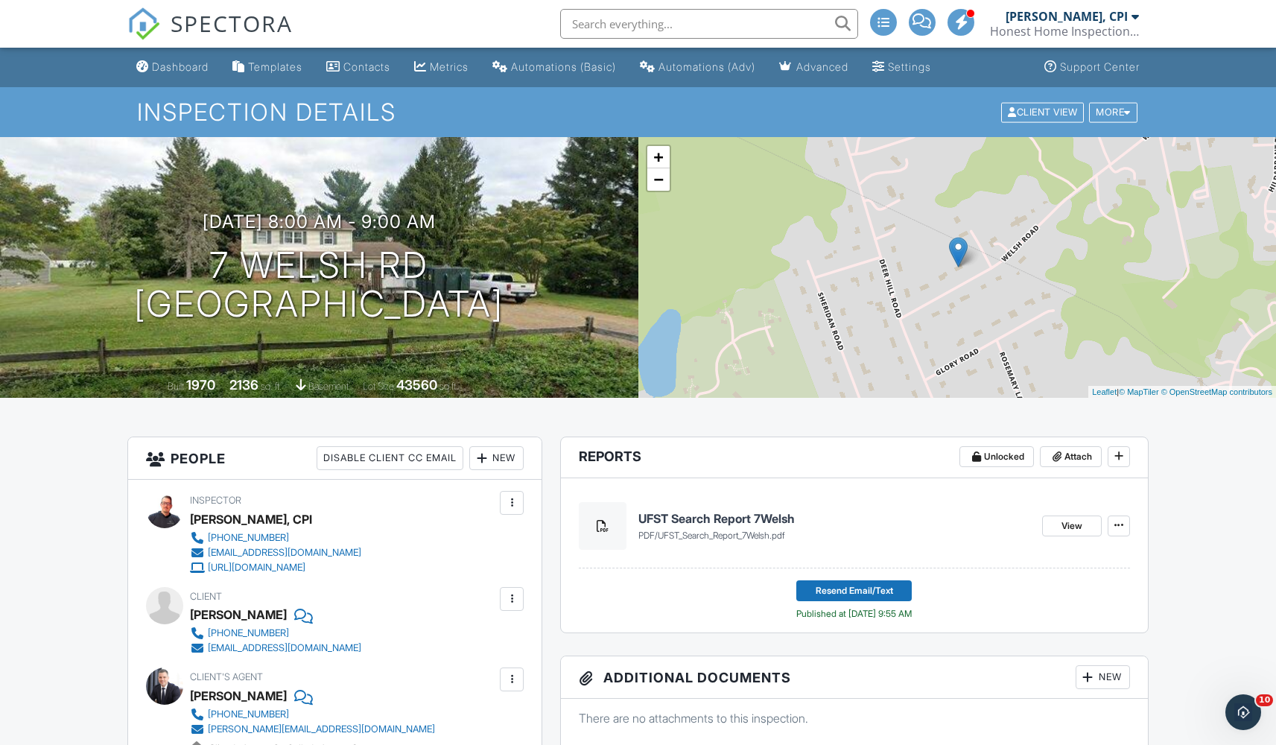
click at [748, 521] on h4 "UFST Search Report 7Welsh" at bounding box center [834, 518] width 391 height 16
click at [163, 72] on div "Dashboard" at bounding box center [180, 66] width 57 height 13
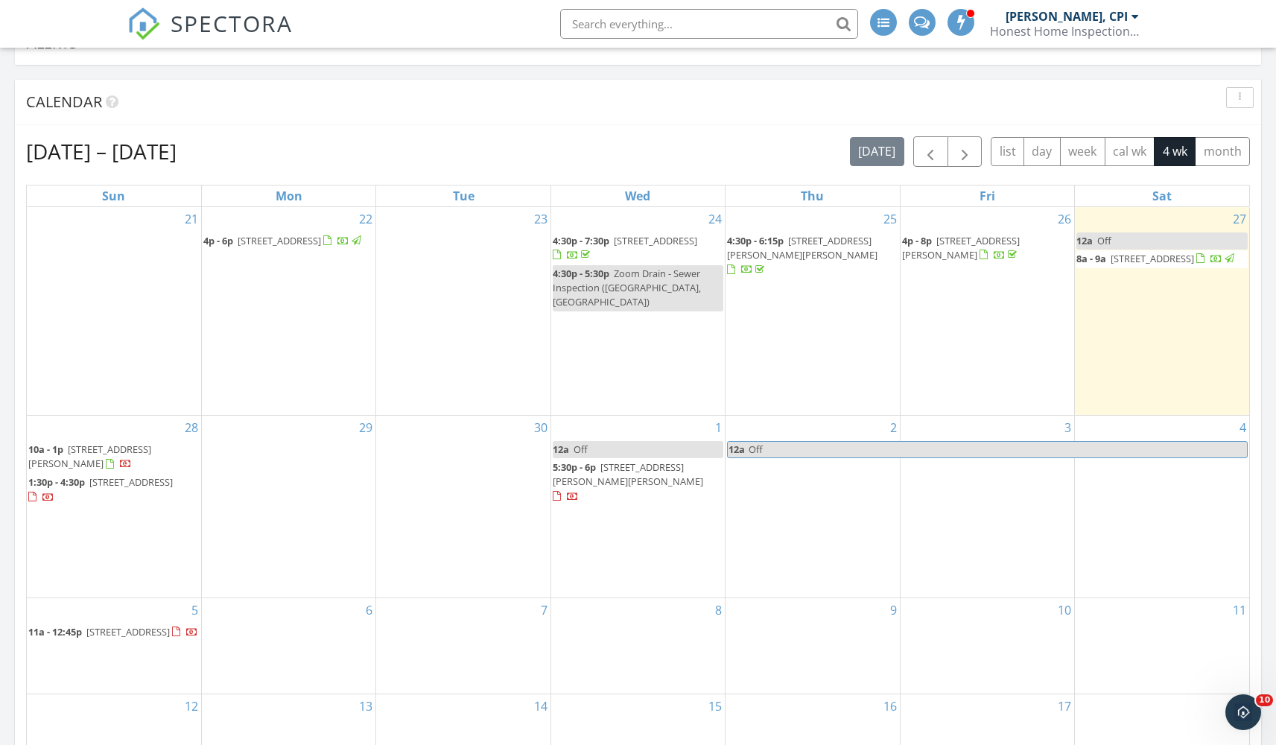
scroll to position [117, 0]
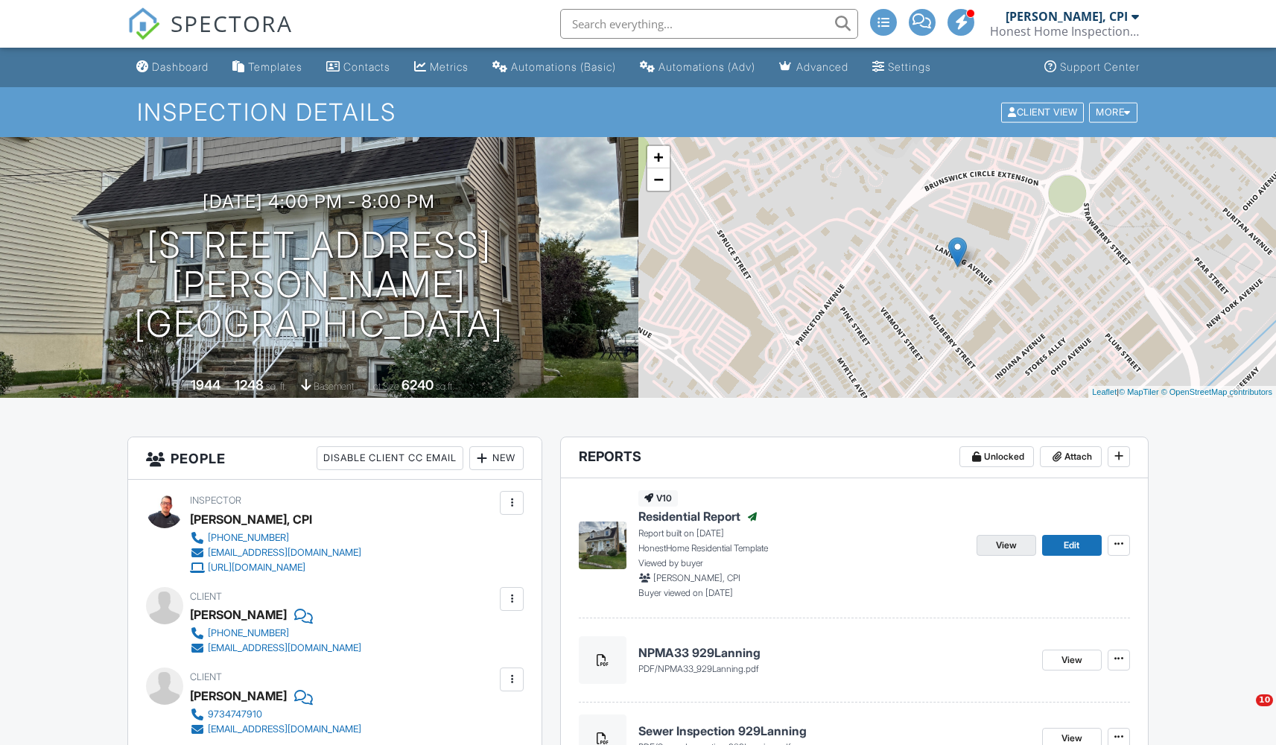
click at [1014, 541] on span "View" at bounding box center [1006, 545] width 21 height 15
